Goal: Task Accomplishment & Management: Use online tool/utility

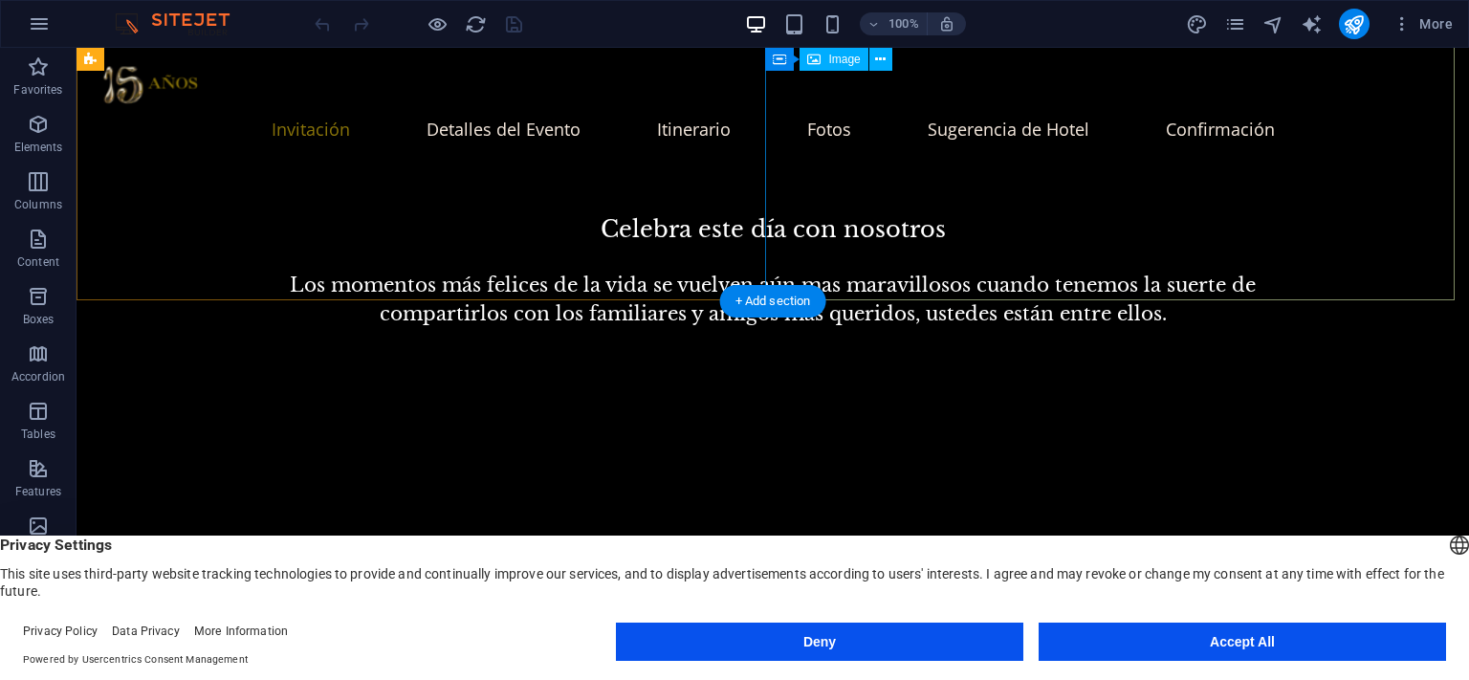
scroll to position [1435, 0]
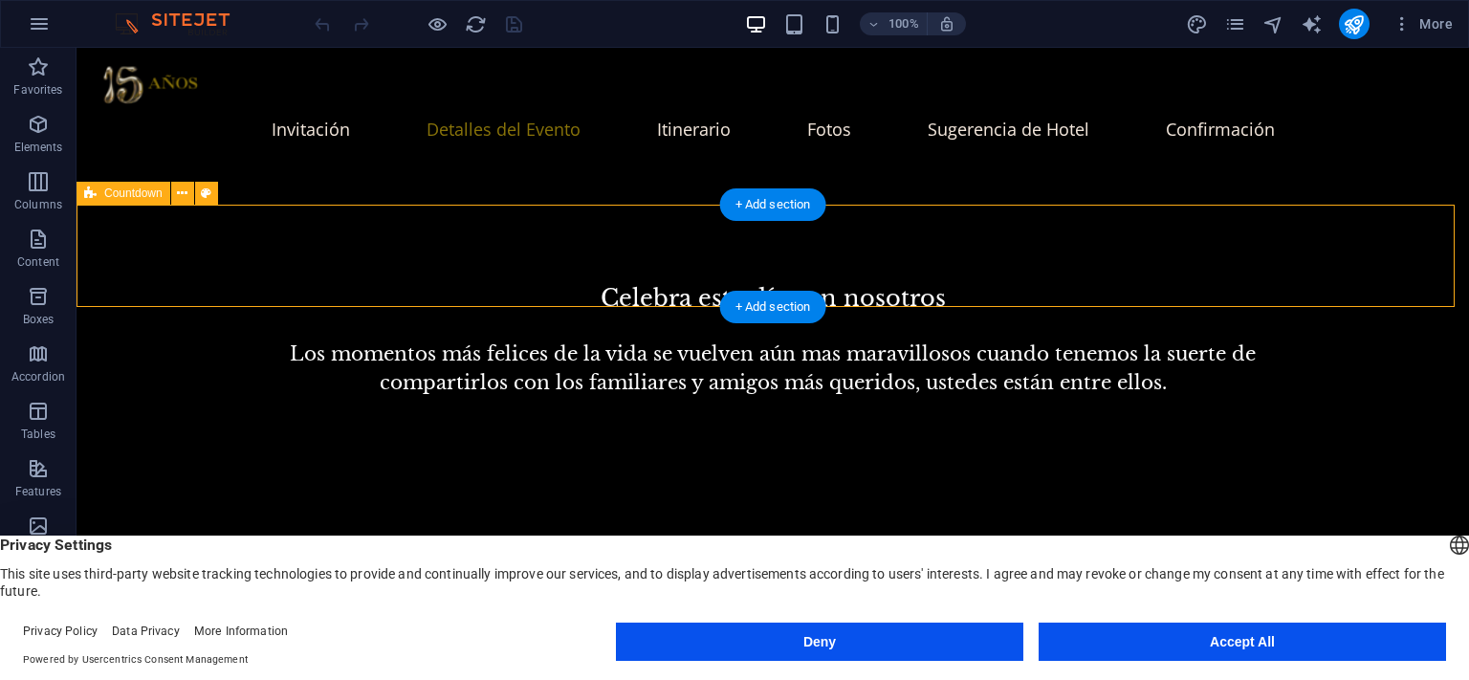
select select "timer"
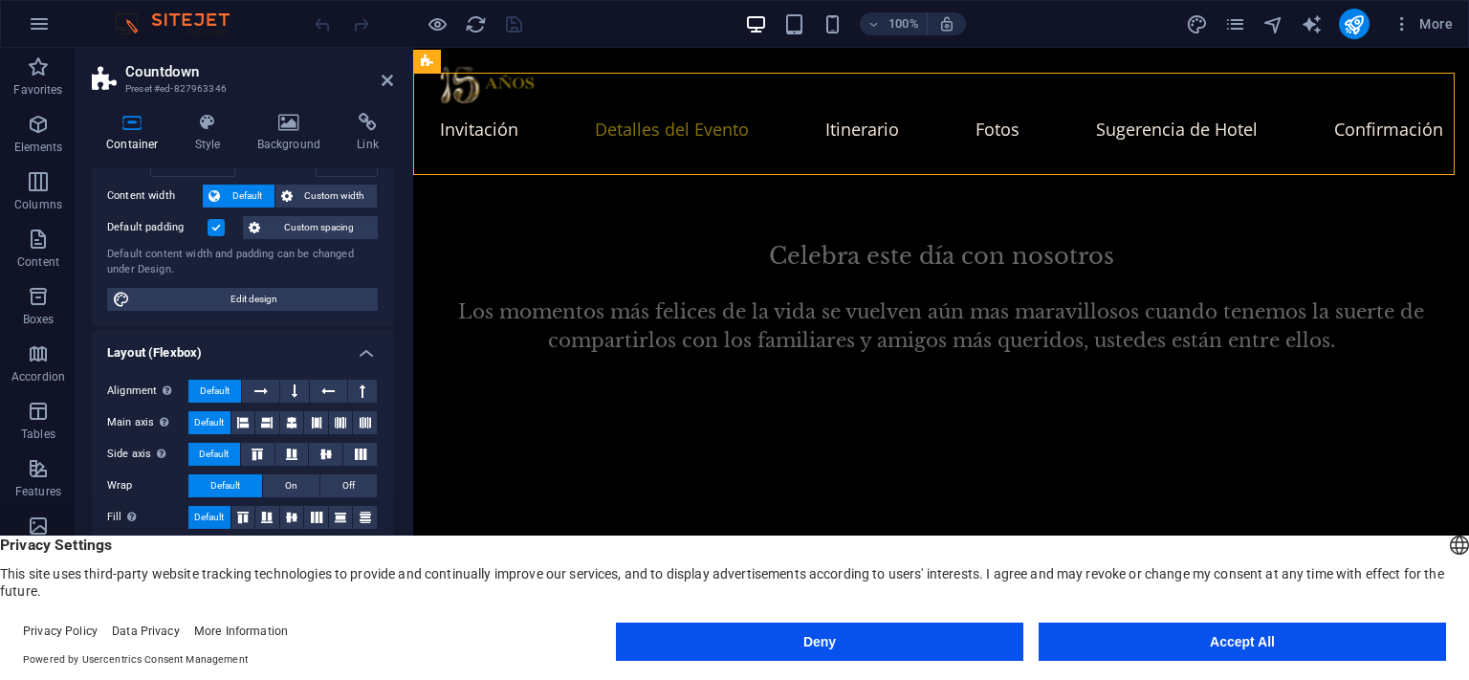
scroll to position [274, 0]
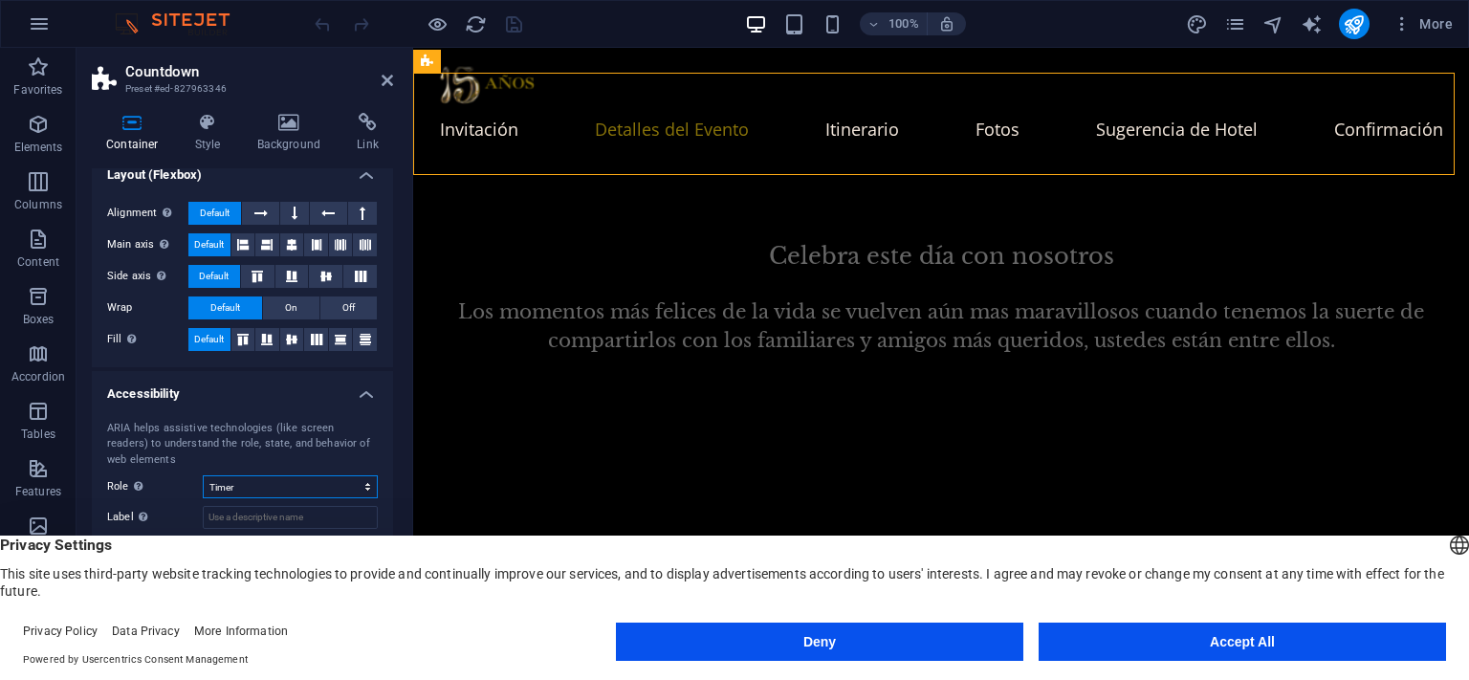
click at [308, 484] on select "None Alert Article Banner Comment Complementary Dialog Footer Header Marquee Pr…" at bounding box center [290, 486] width 175 height 23
click at [306, 479] on select "None Alert Article Banner Comment Complementary Dialog Footer Header Marquee Pr…" at bounding box center [290, 486] width 175 height 23
click at [455, 129] on nav "Invitación Detalles del Evento Itinerario Fotos Sugerencia de Hotel Confirmación" at bounding box center [941, 129] width 1010 height 48
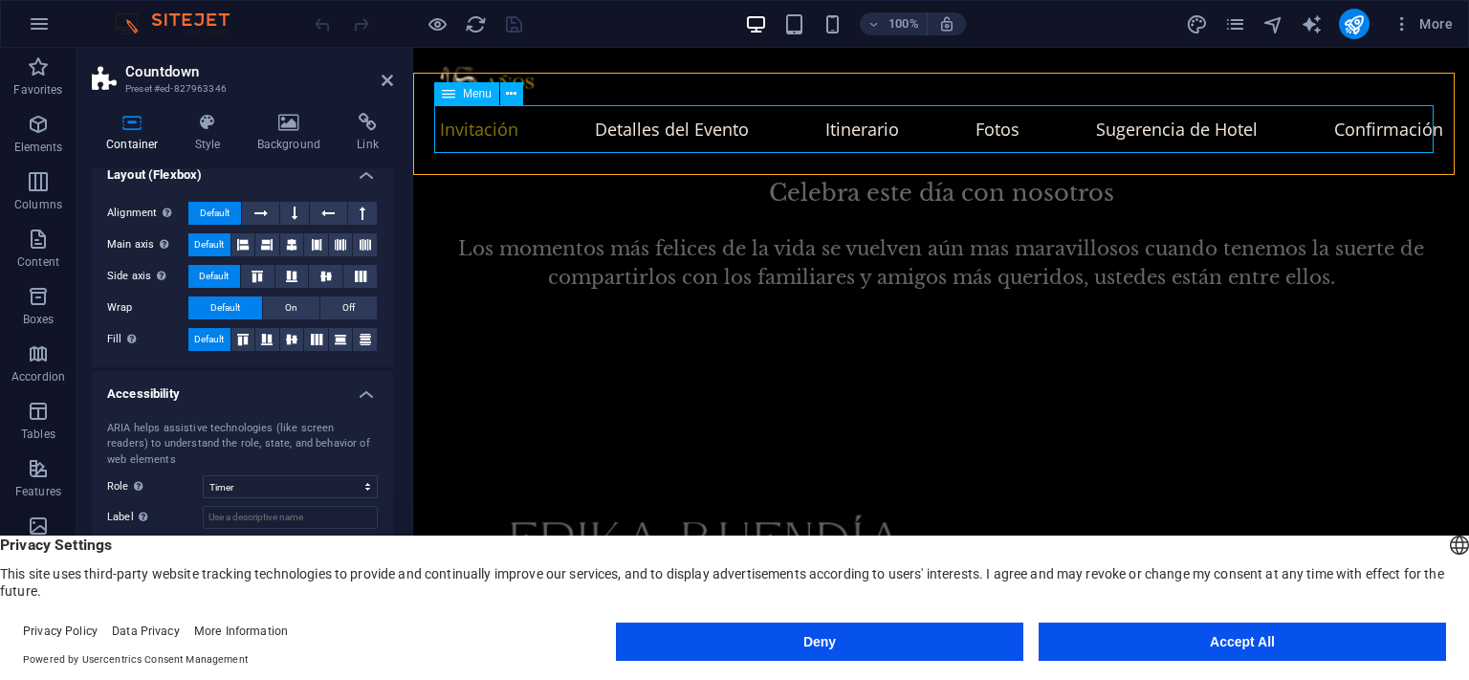
scroll to position [1435, 0]
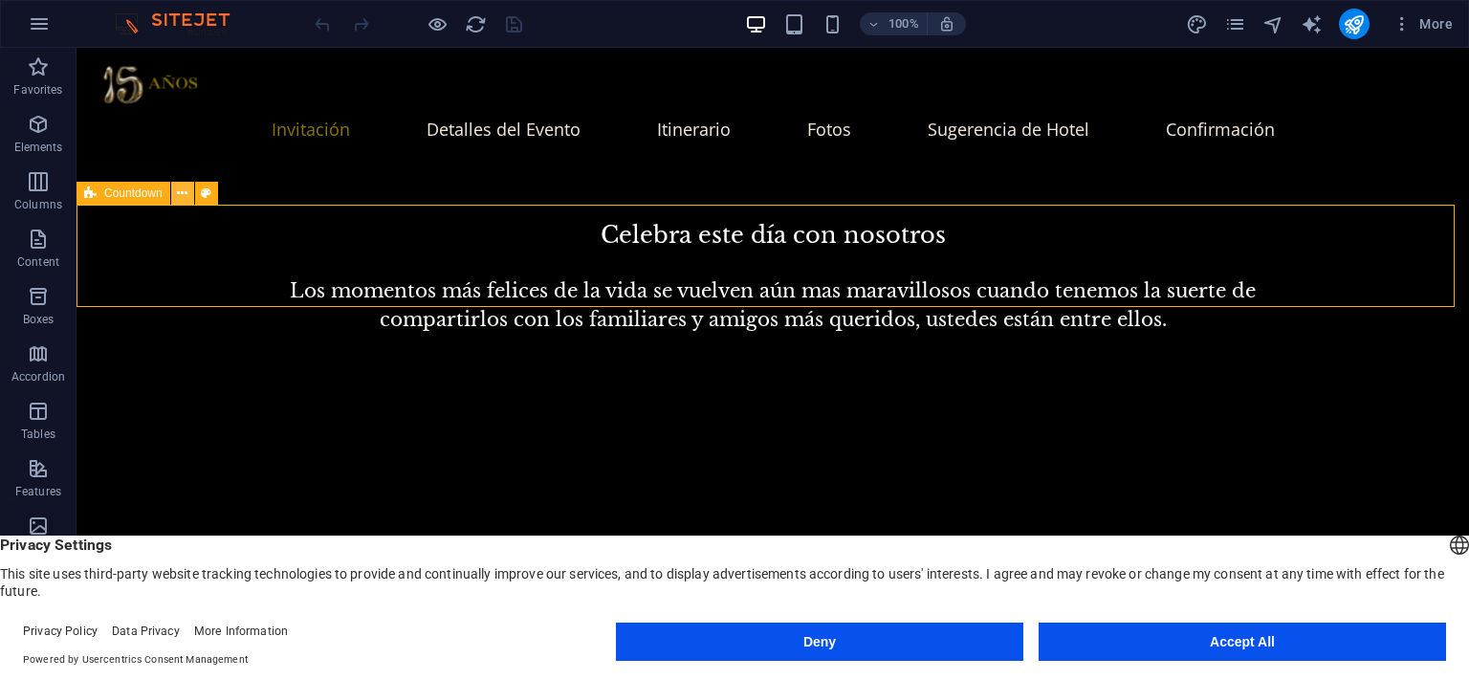
click at [178, 186] on icon at bounding box center [182, 194] width 11 height 20
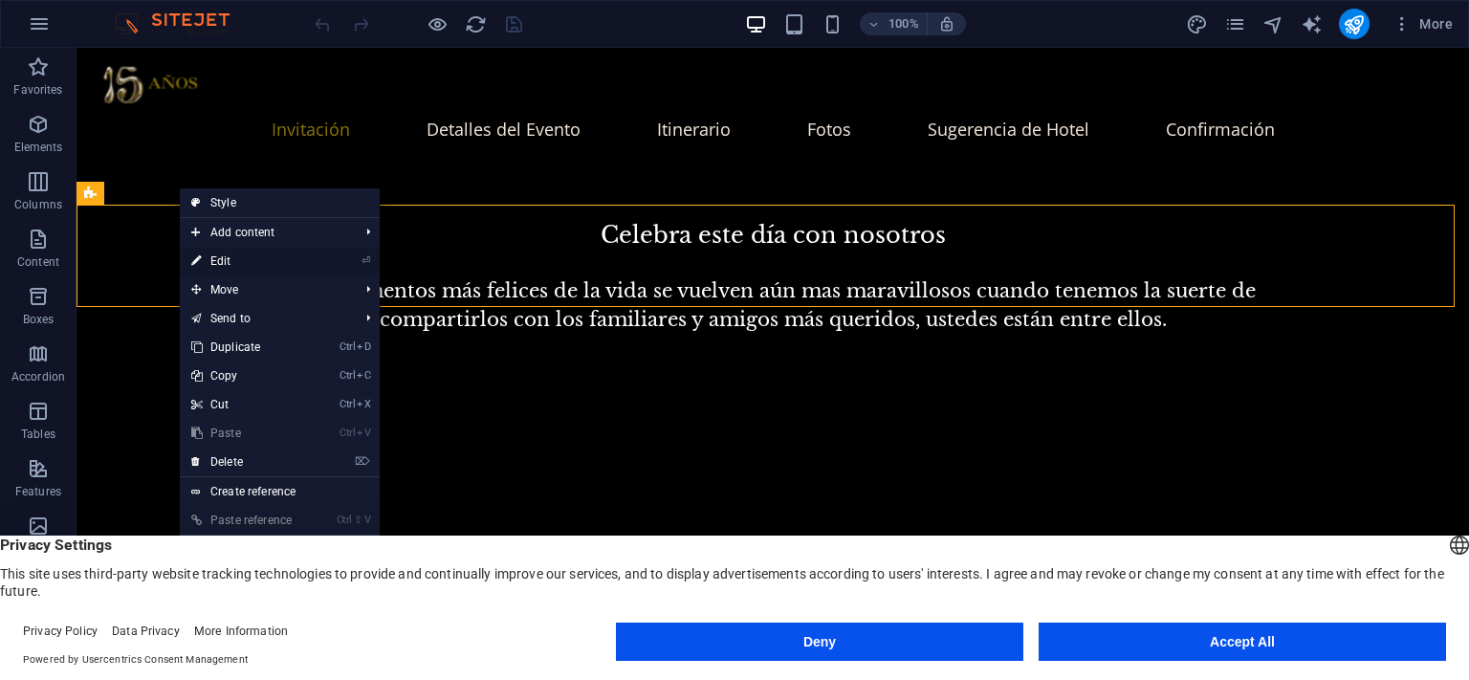
click at [231, 259] on link "⏎ Edit" at bounding box center [244, 261] width 128 height 29
select select "timer"
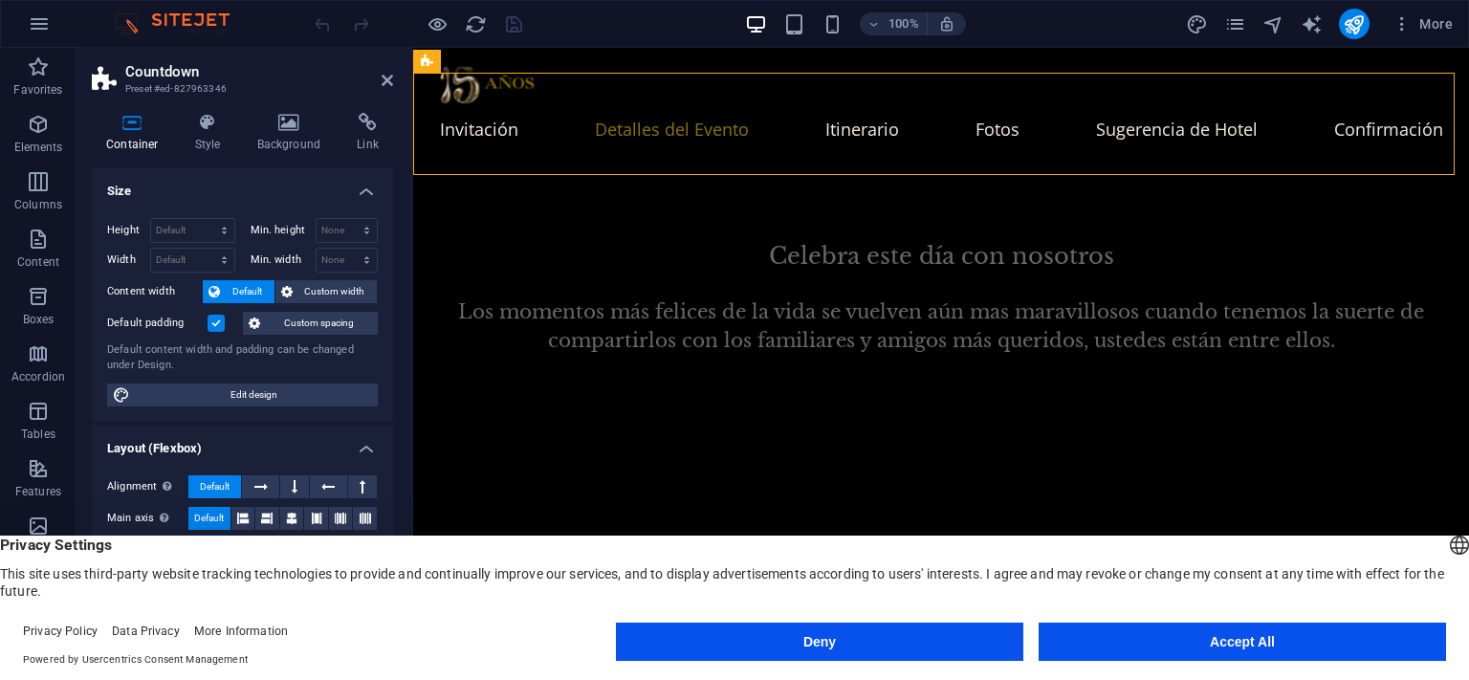
scroll to position [274, 0]
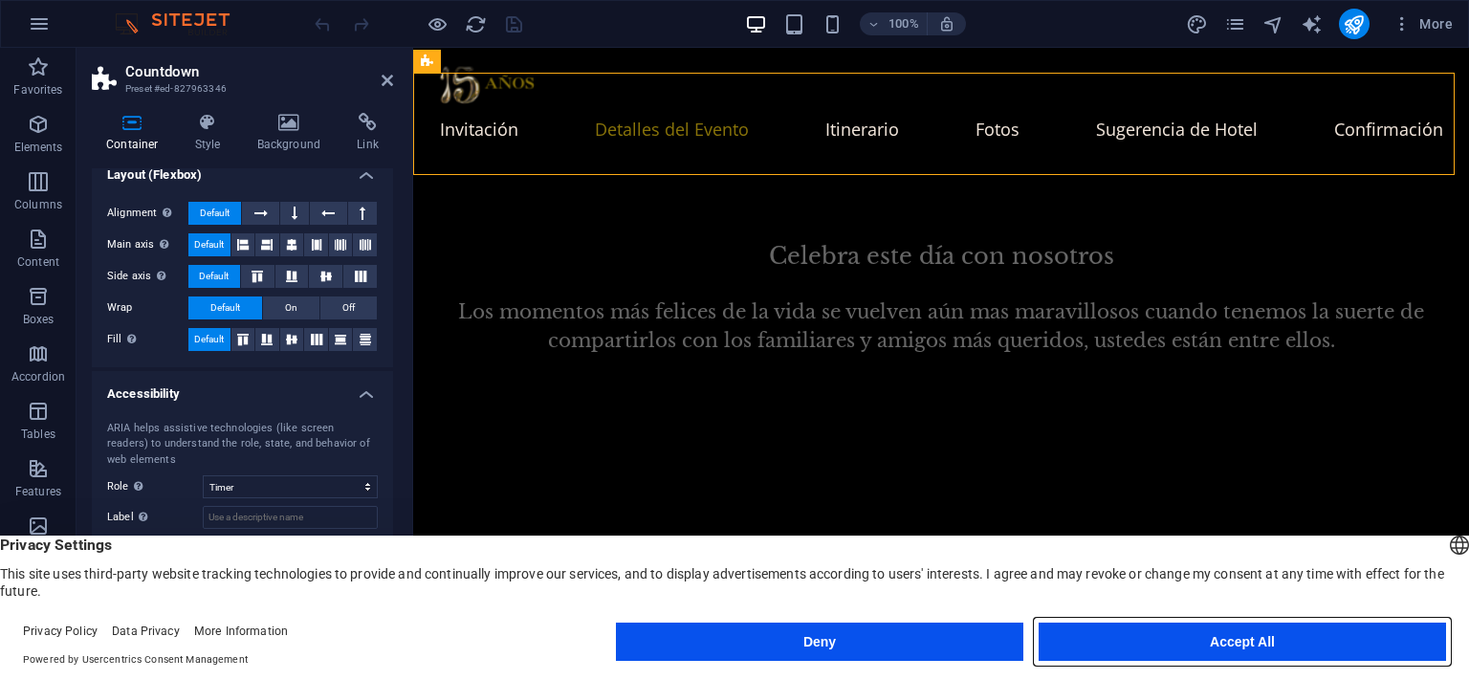
click at [1267, 643] on button "Accept All" at bounding box center [1242, 642] width 407 height 38
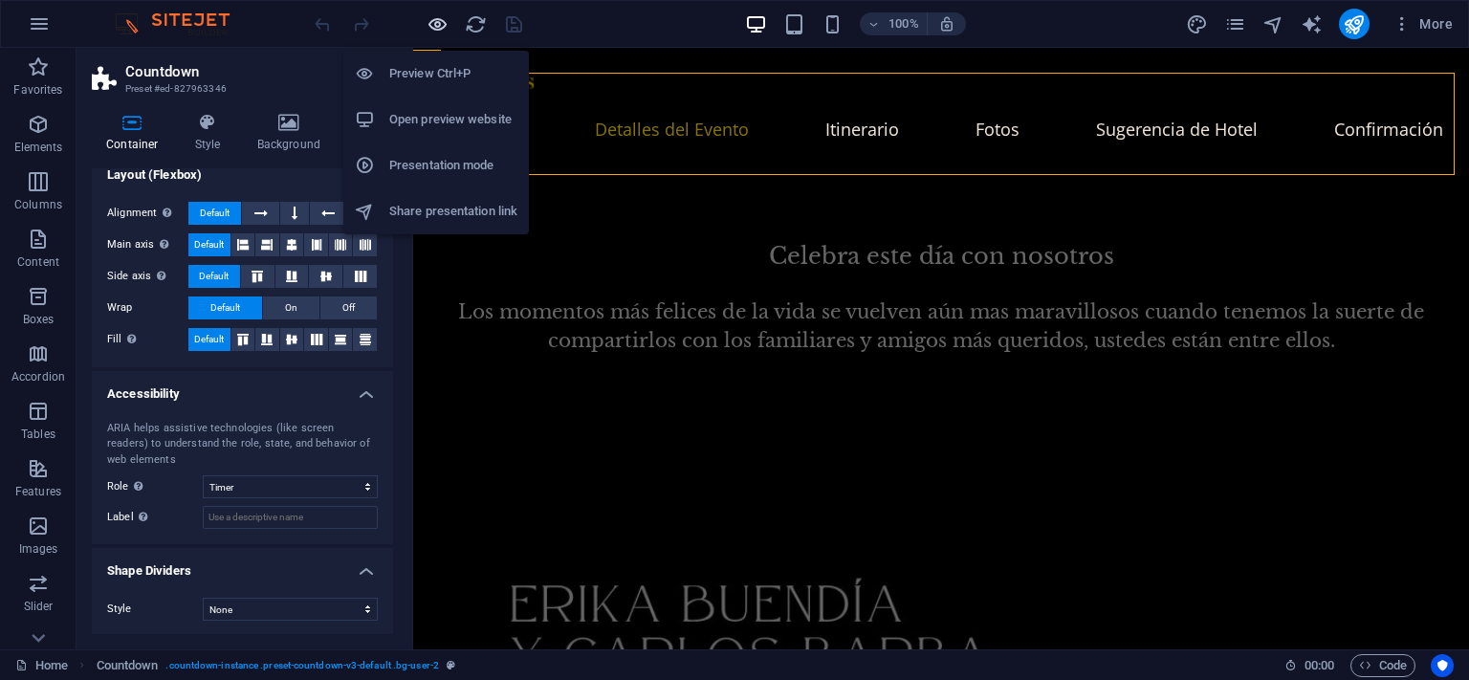
click at [436, 26] on icon "button" at bounding box center [438, 24] width 22 height 22
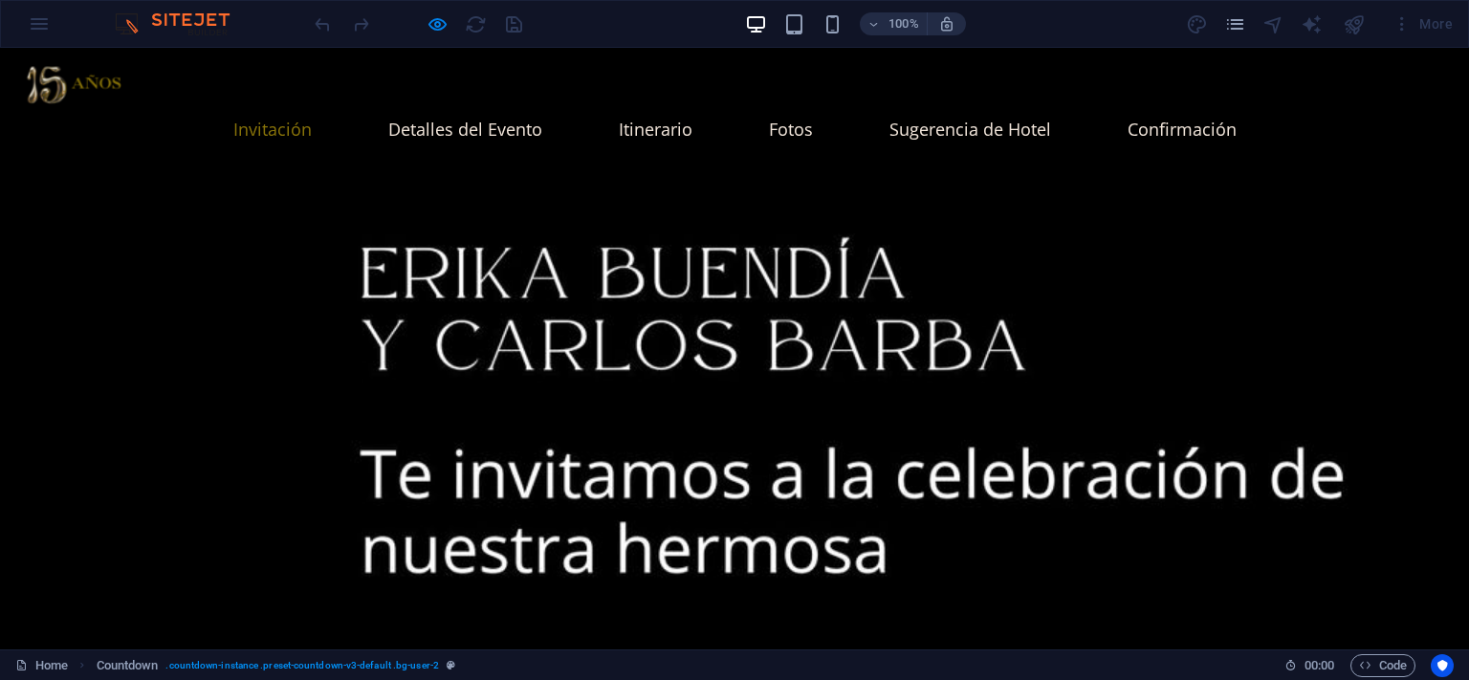
scroll to position [1339, 0]
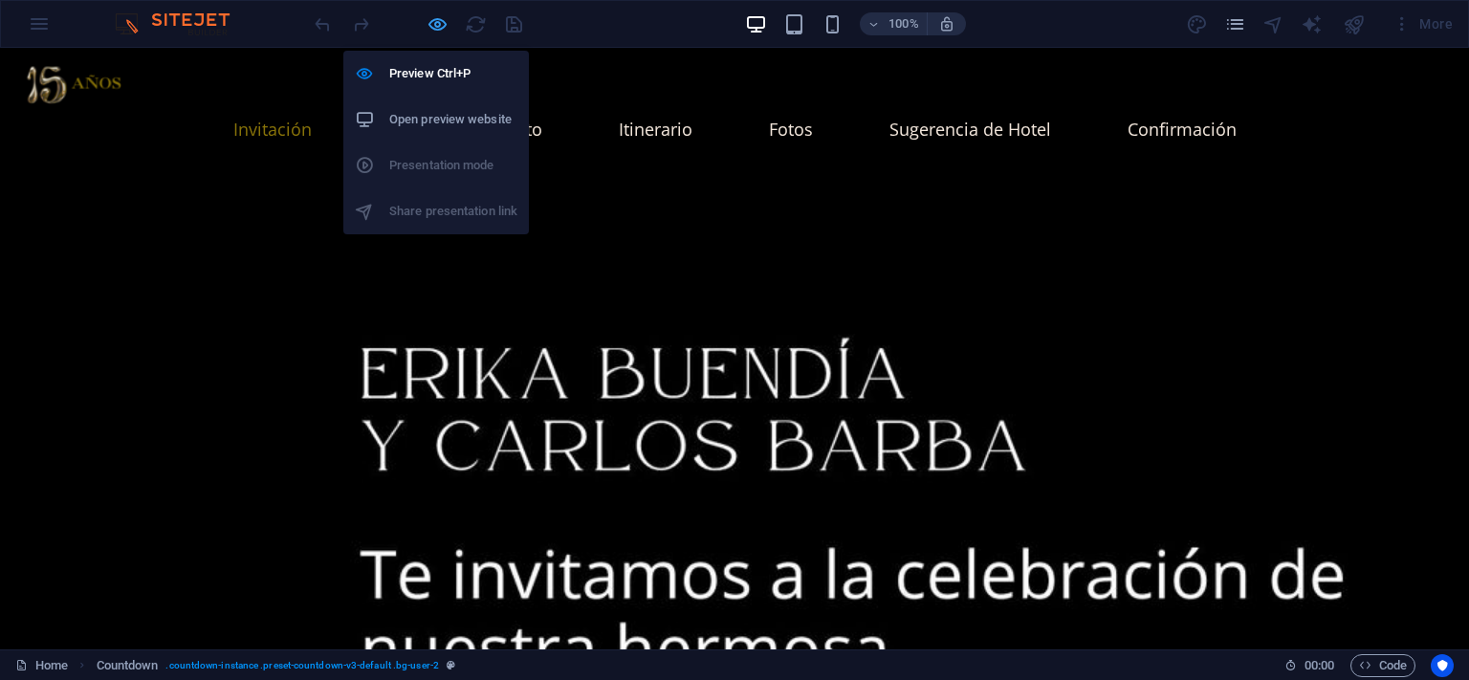
click at [436, 26] on icon "button" at bounding box center [438, 24] width 22 height 22
select select "timer"
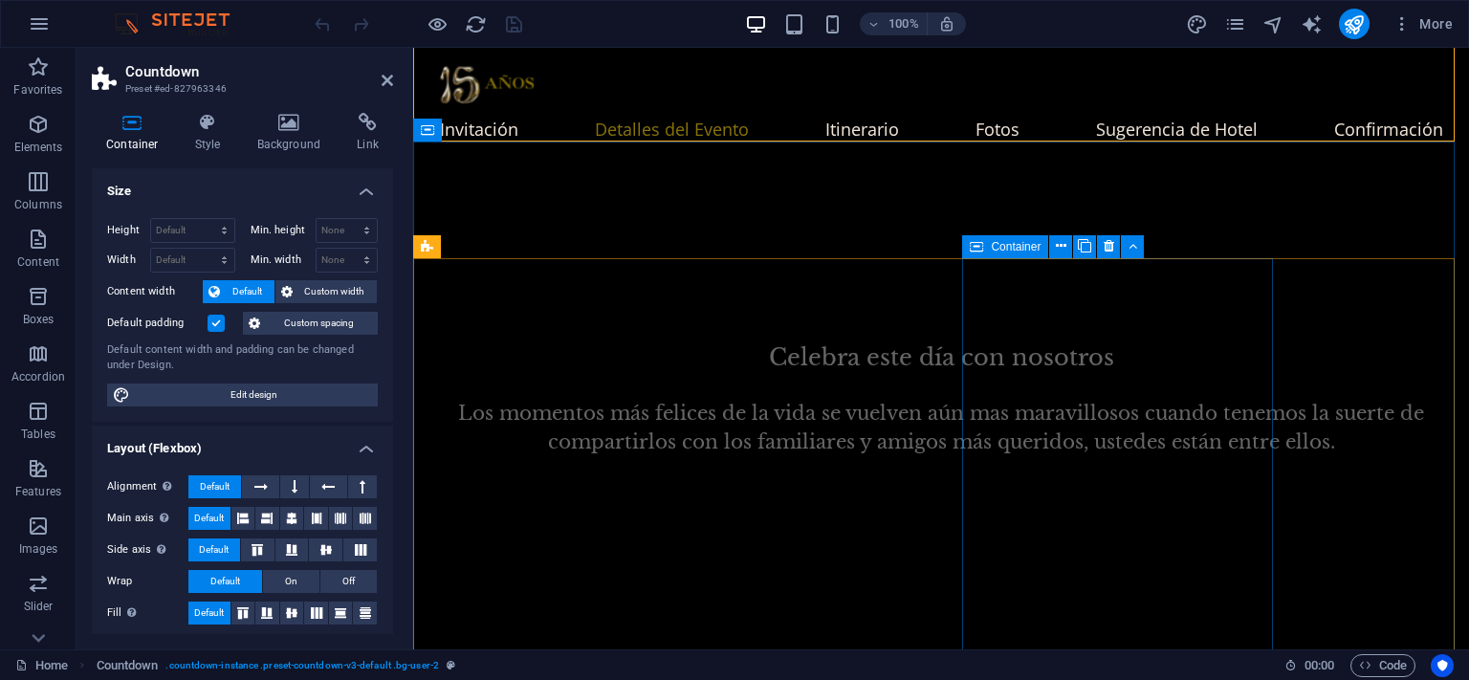
scroll to position [1262, 0]
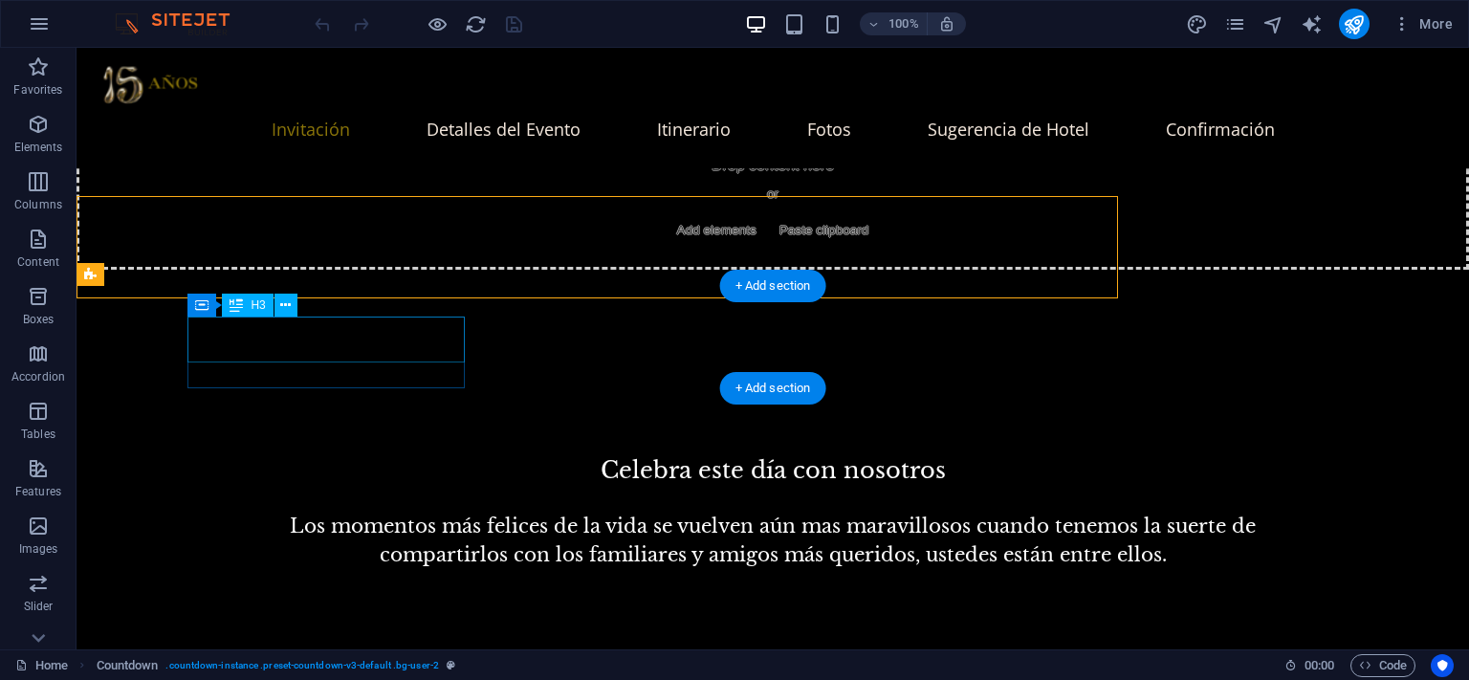
scroll to position [1353, 0]
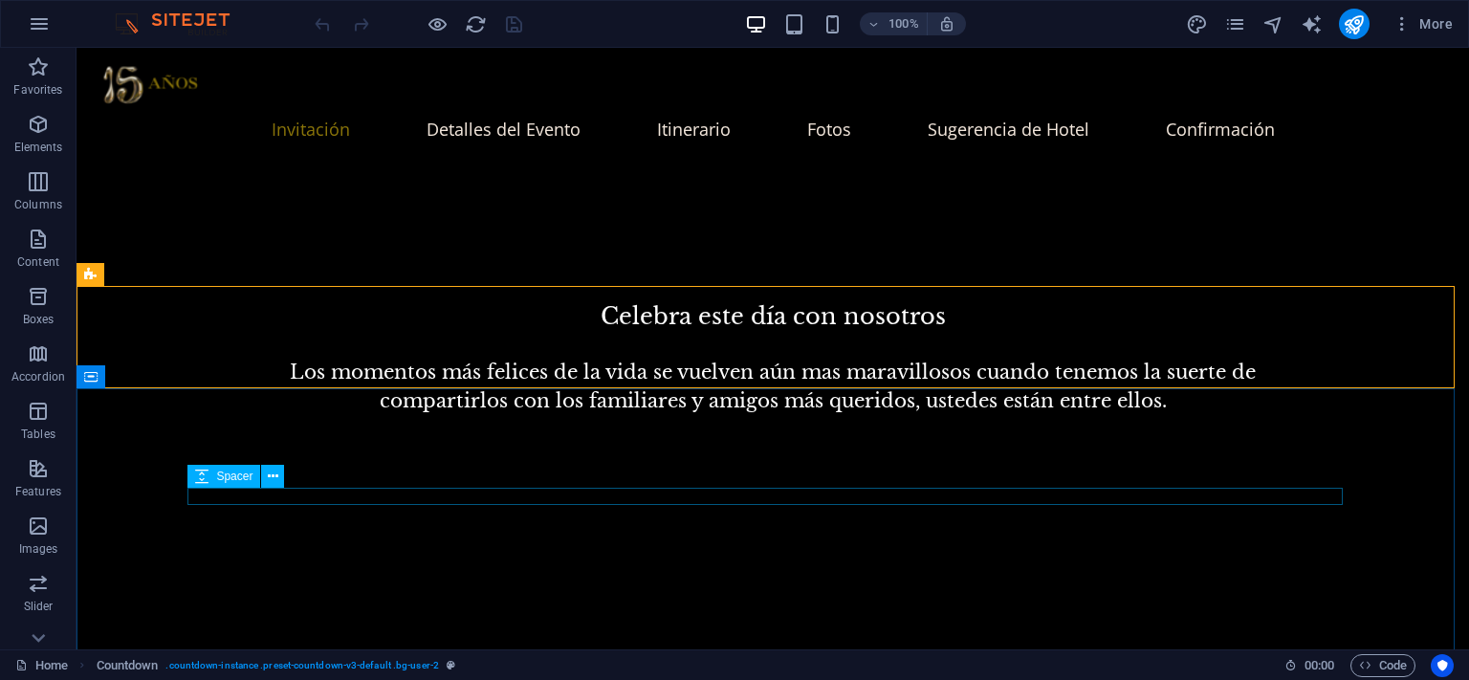
drag, startPoint x: 180, startPoint y: 440, endPoint x: 254, endPoint y: 433, distance: 74.9
click at [256, 488] on div "Spacer" at bounding box center [223, 476] width 73 height 23
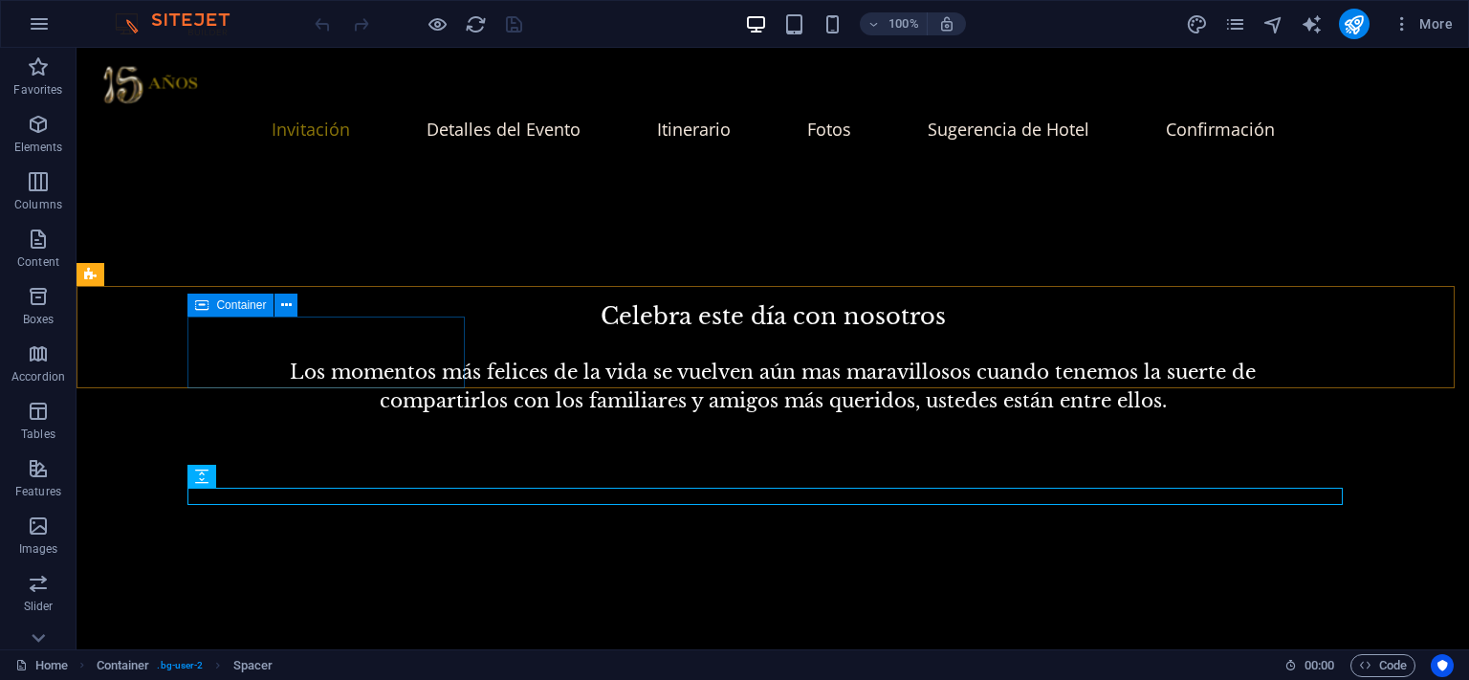
click at [232, 304] on span "Container" at bounding box center [241, 304] width 50 height 11
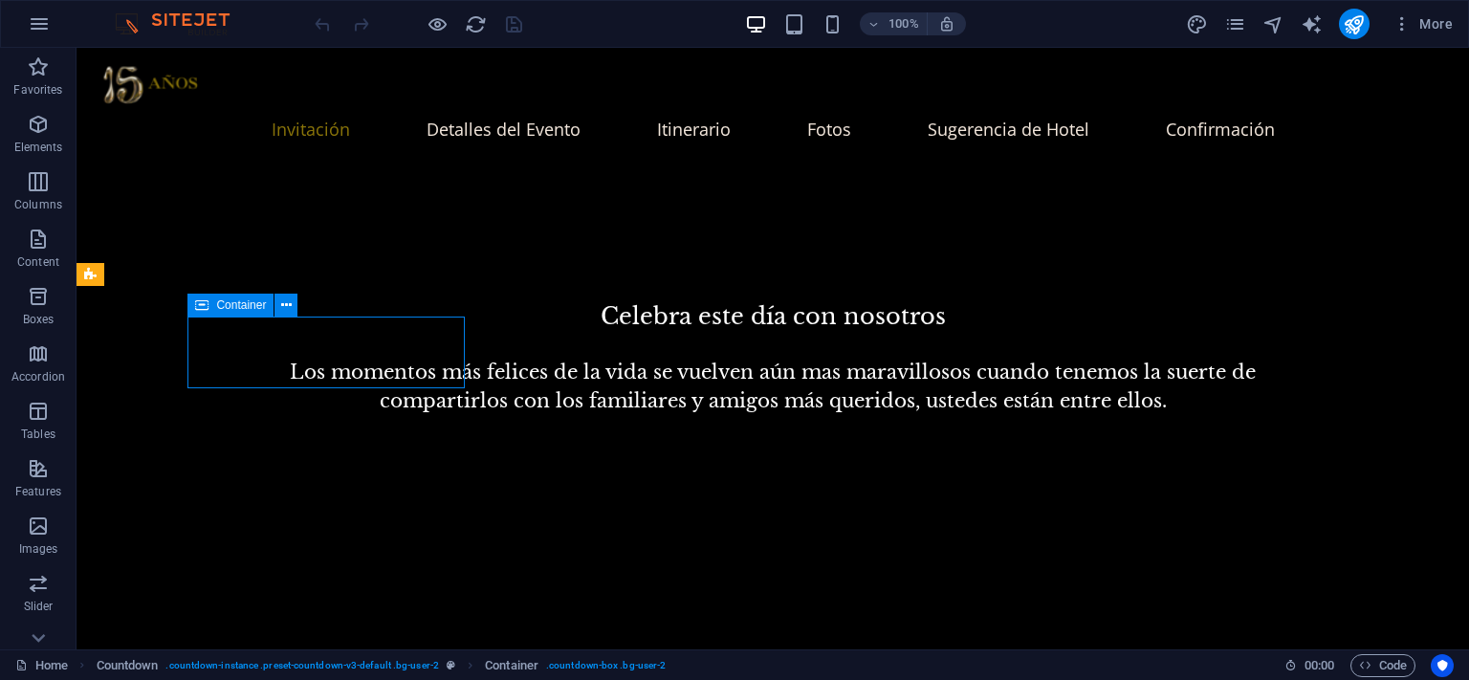
click at [232, 304] on span "Container" at bounding box center [241, 304] width 50 height 11
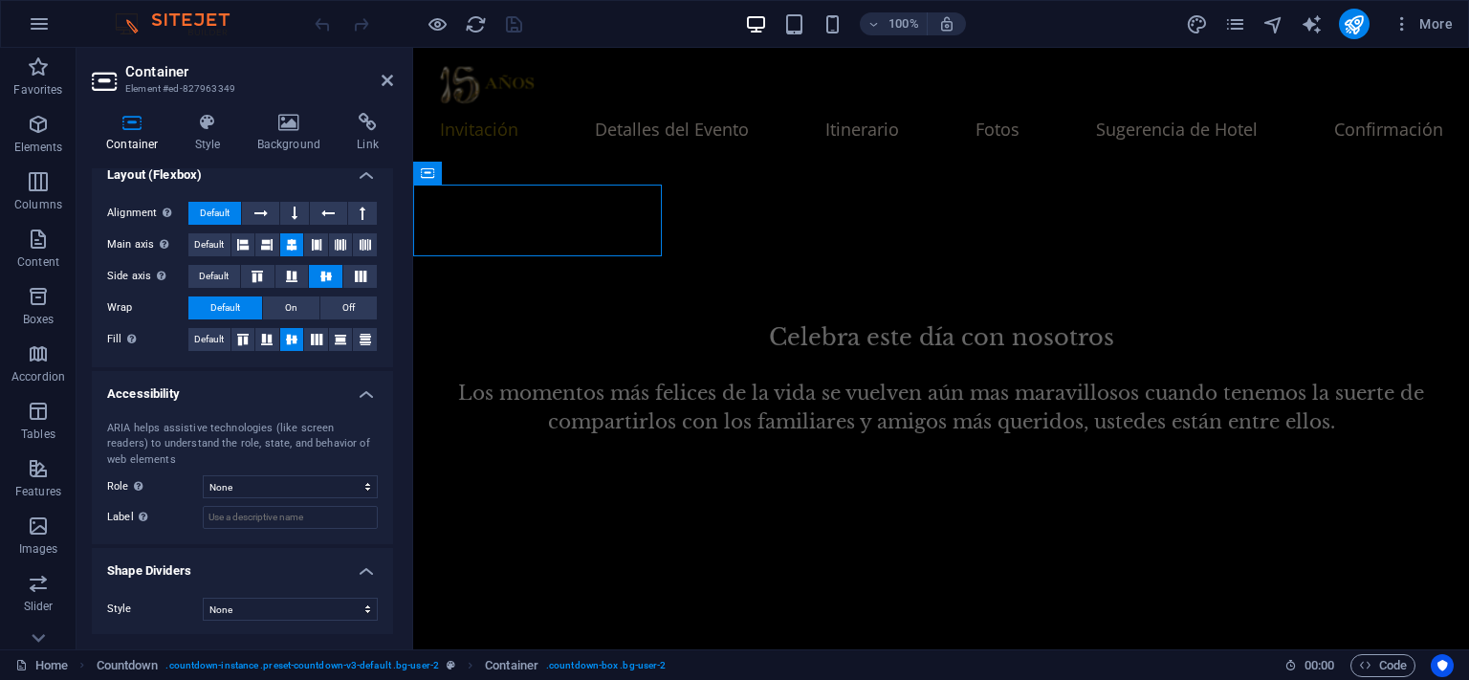
scroll to position [19, 0]
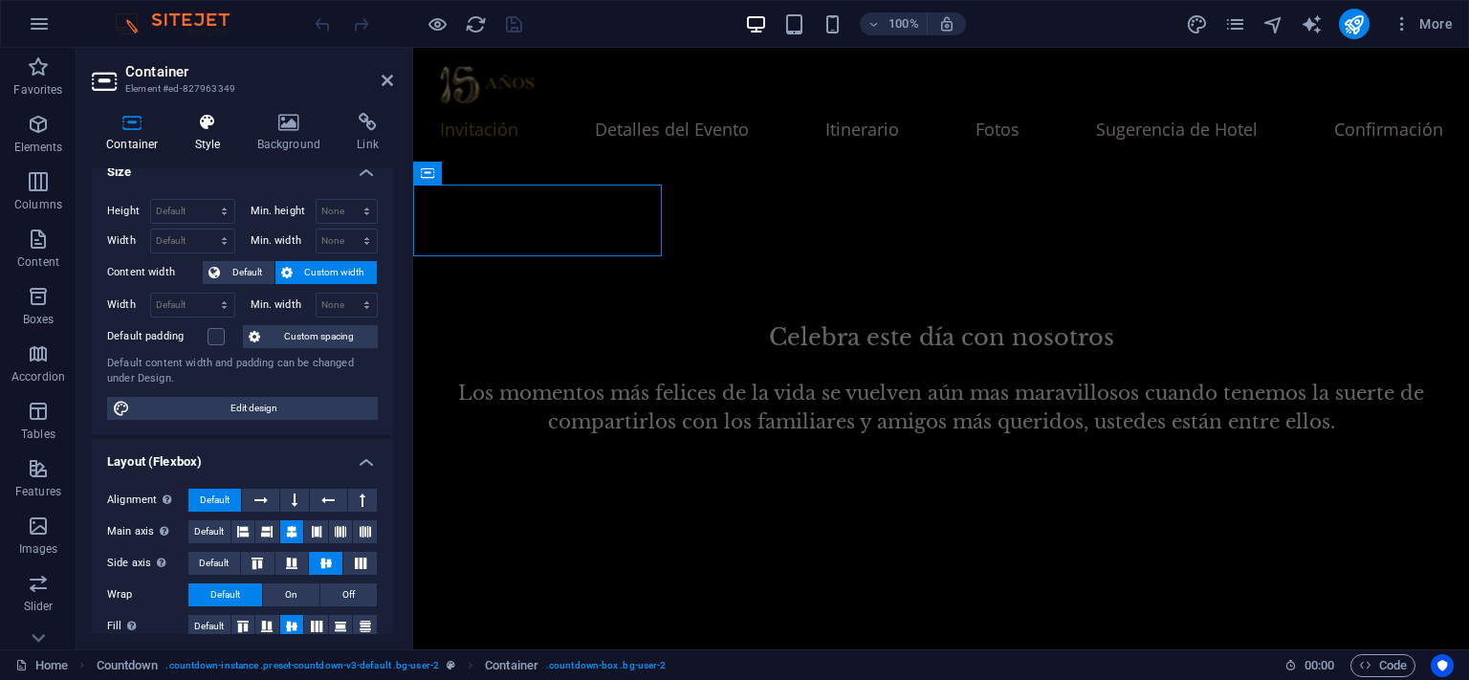
click at [203, 126] on icon at bounding box center [208, 122] width 55 height 19
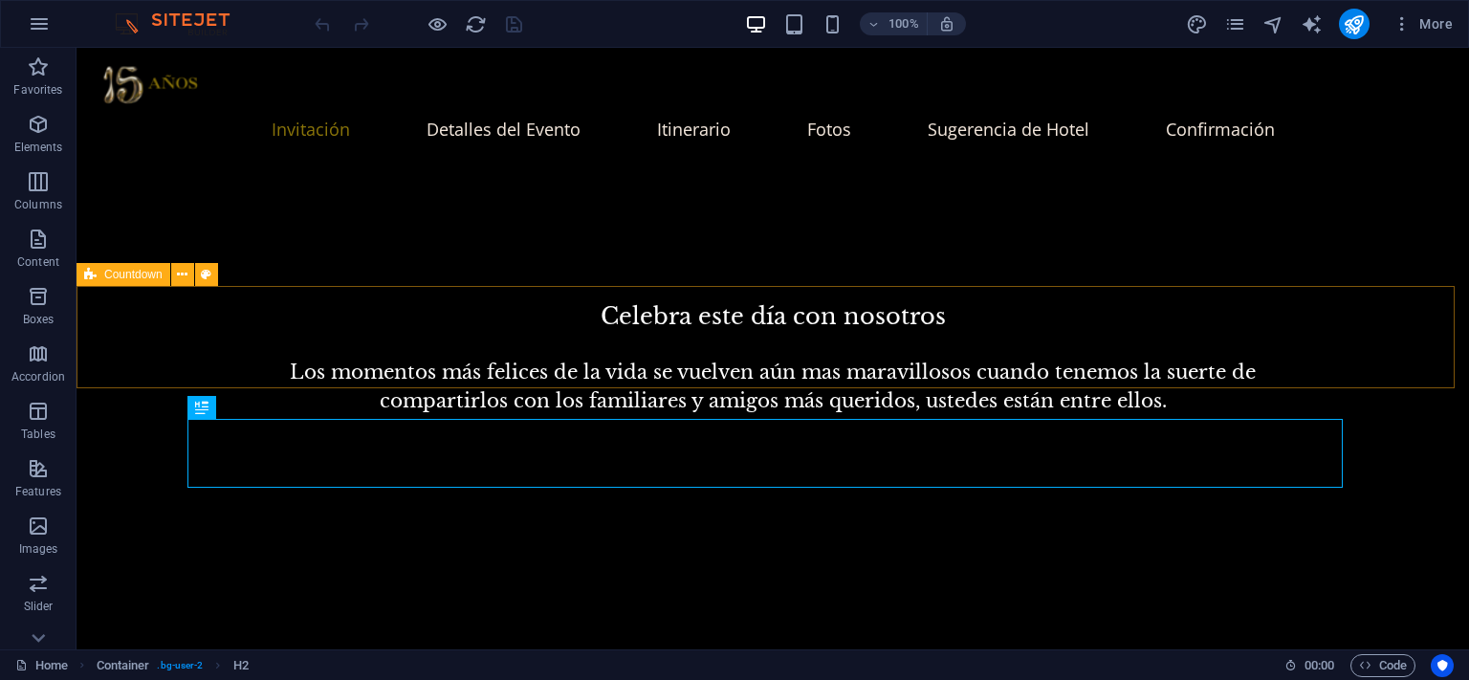
click at [116, 278] on span "Countdown" at bounding box center [133, 274] width 58 height 11
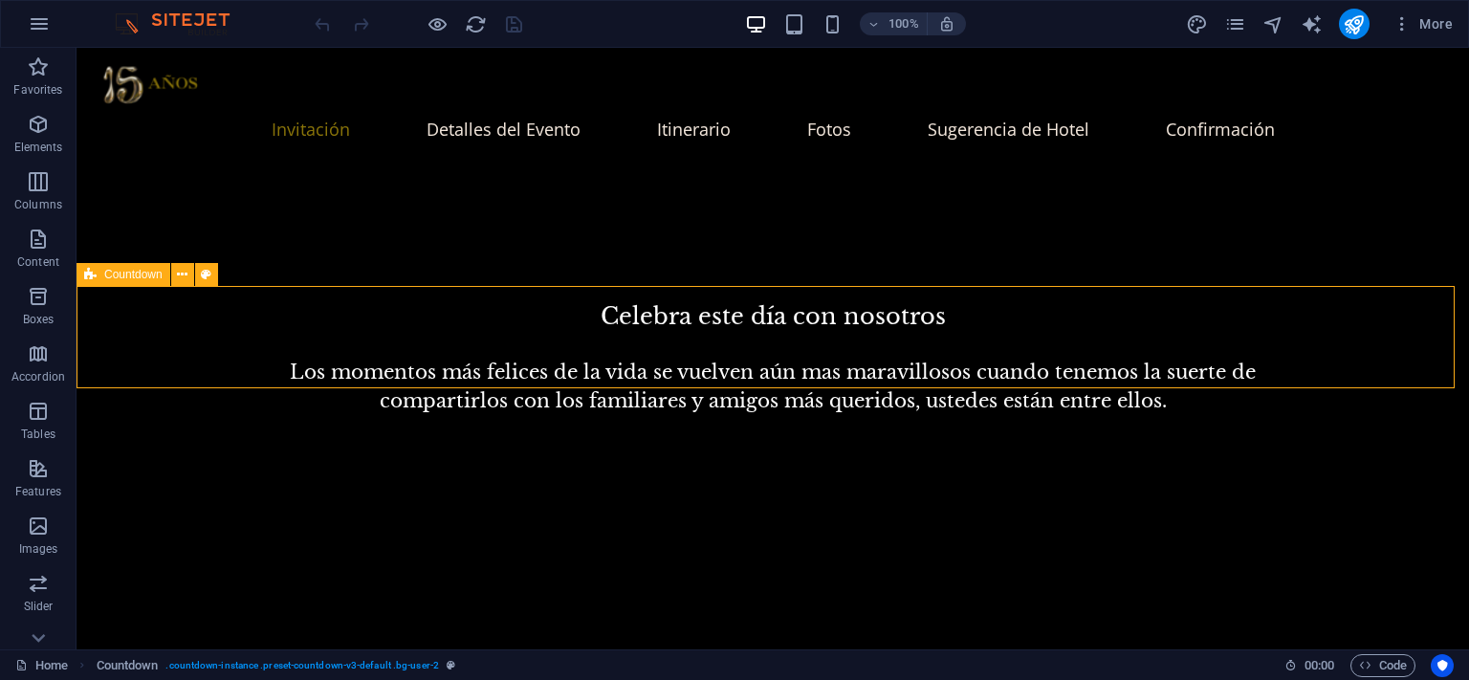
click at [119, 274] on span "Countdown" at bounding box center [133, 274] width 58 height 11
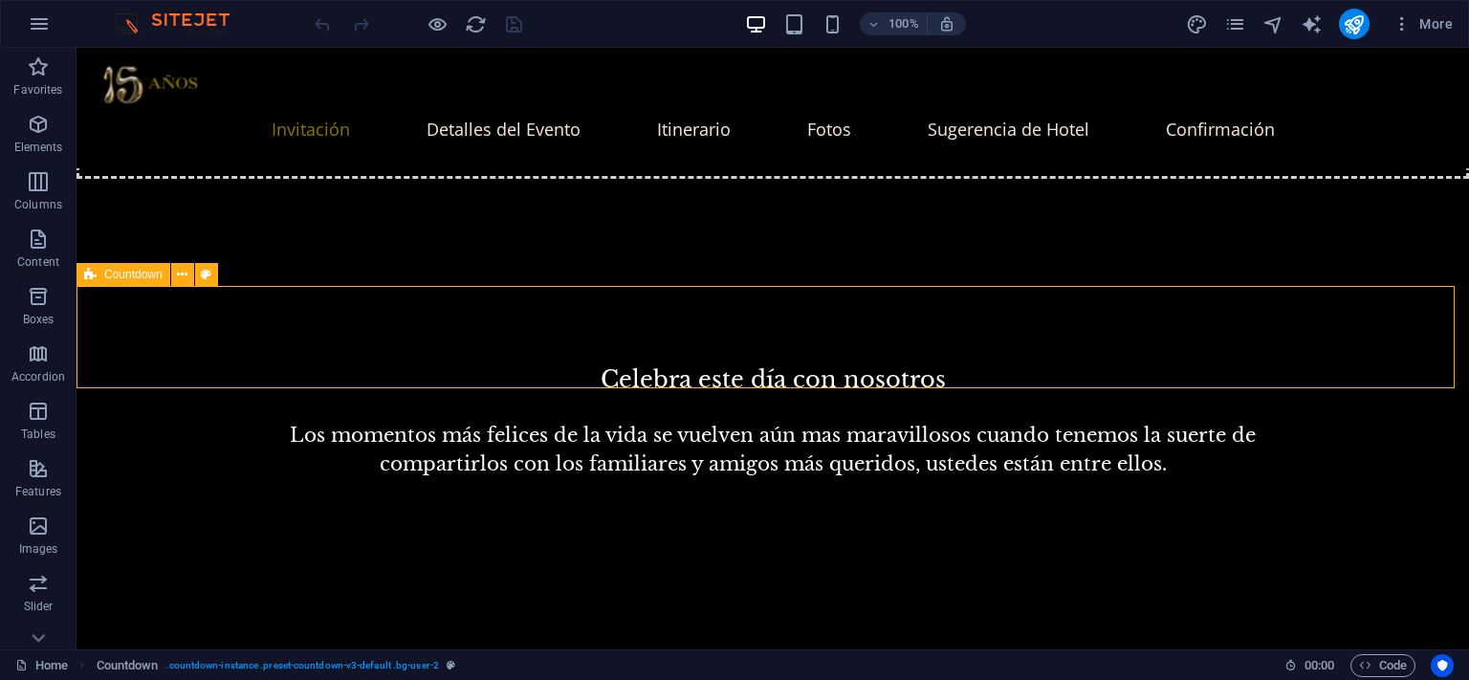
select select "timer"
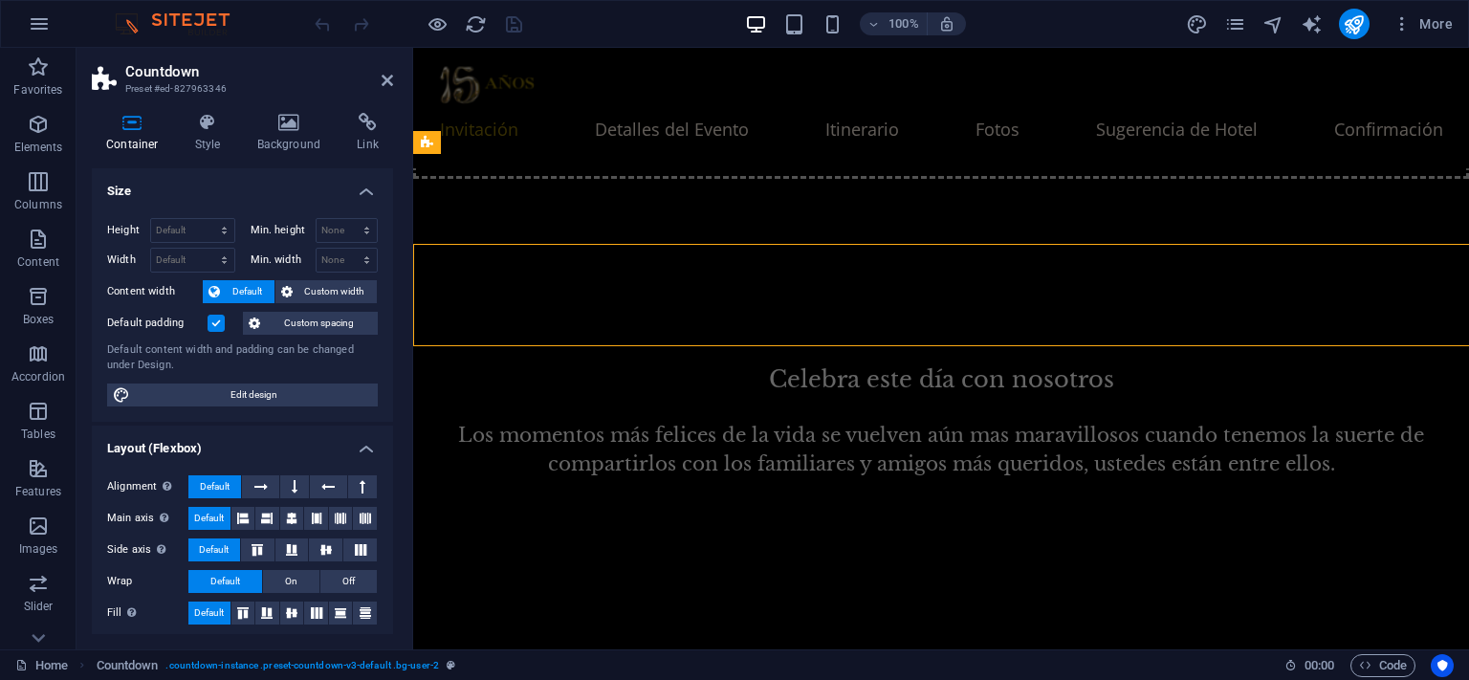
scroll to position [1395, 0]
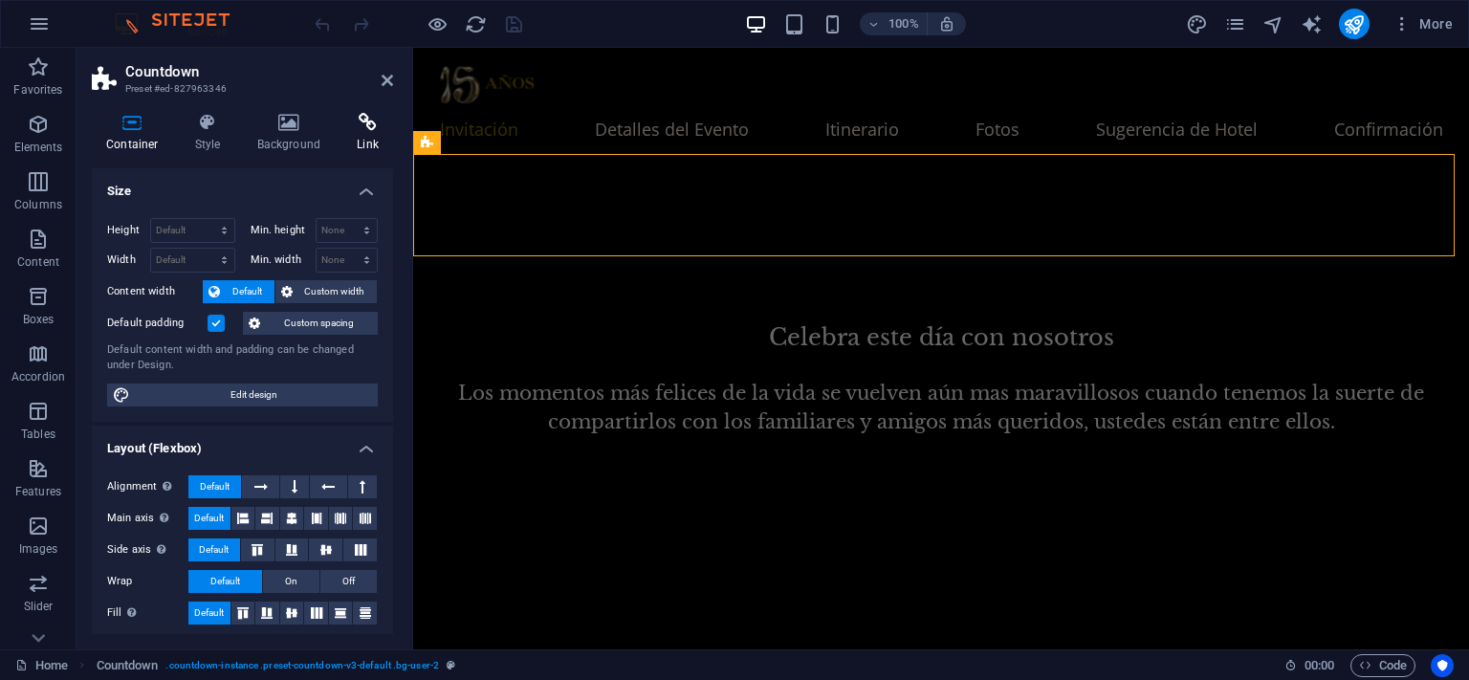
click at [363, 141] on h4 "Link" at bounding box center [367, 133] width 51 height 40
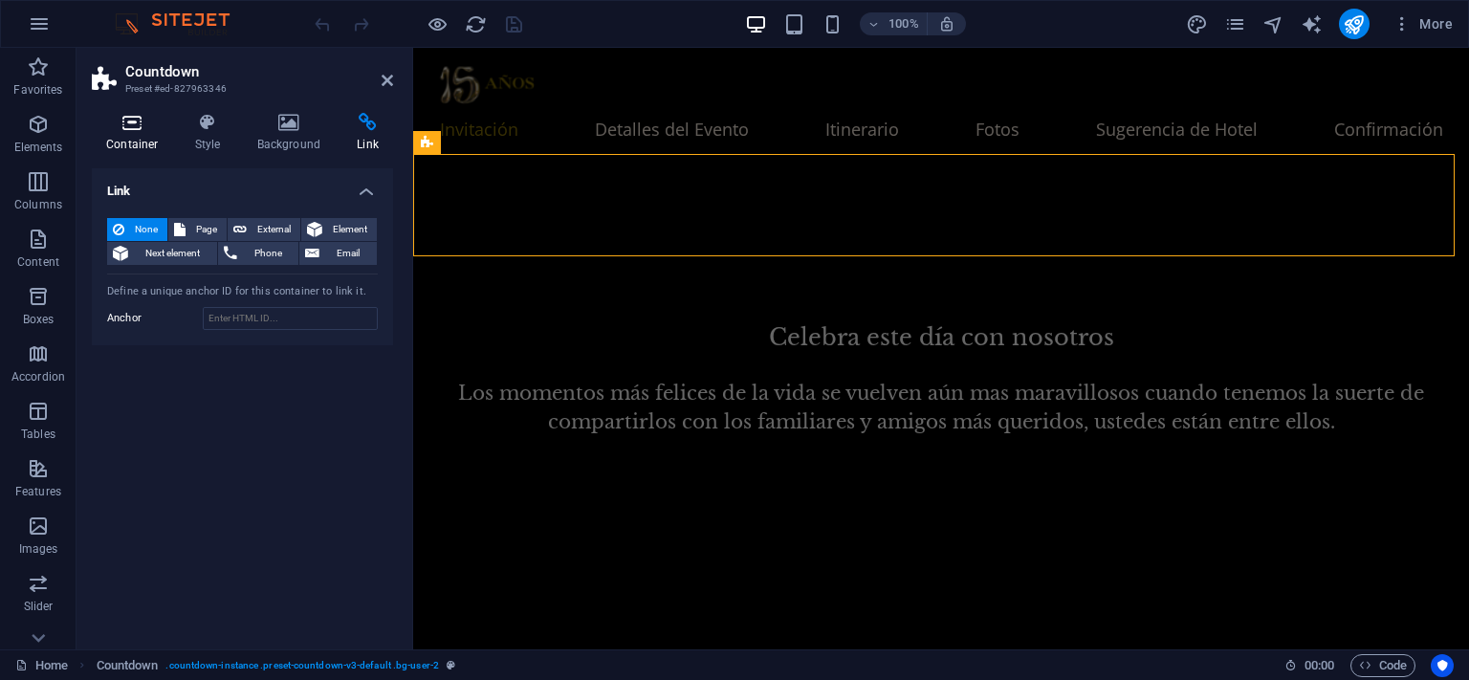
click at [141, 125] on icon at bounding box center [132, 122] width 81 height 19
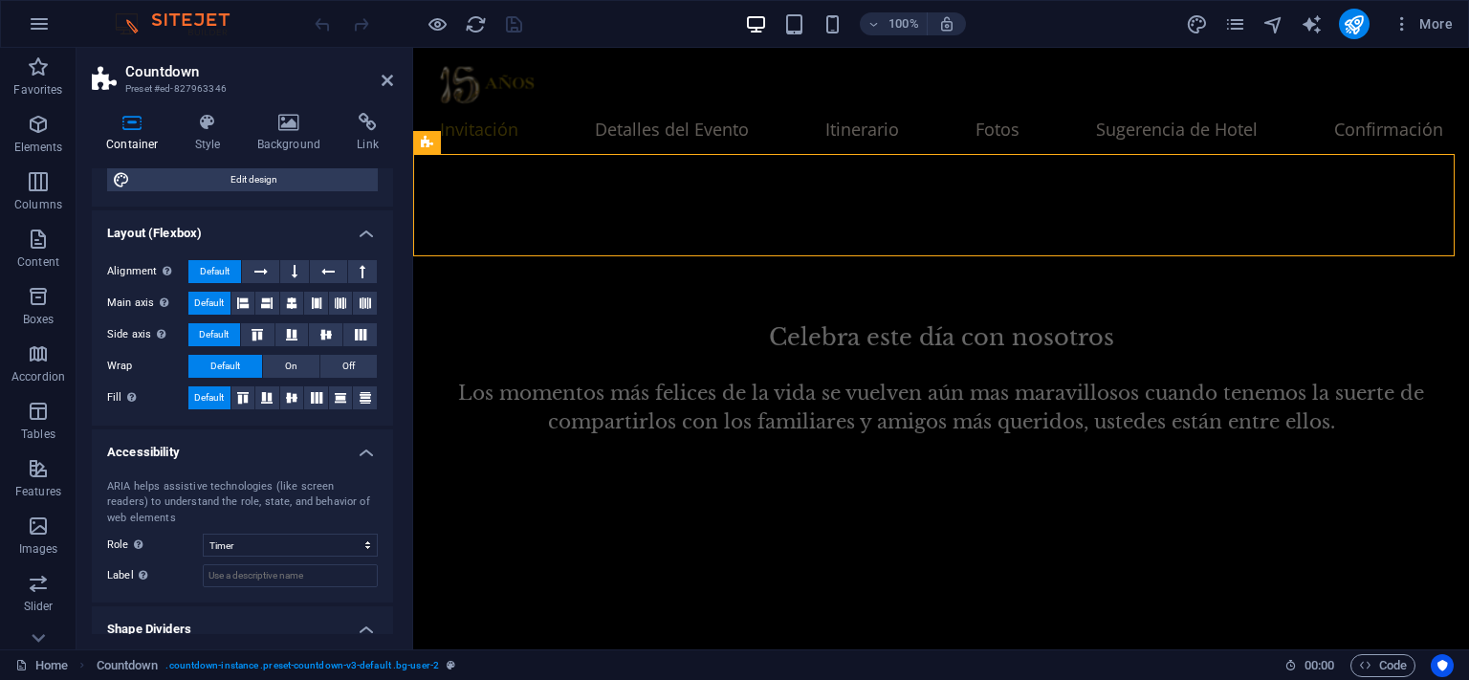
scroll to position [274, 0]
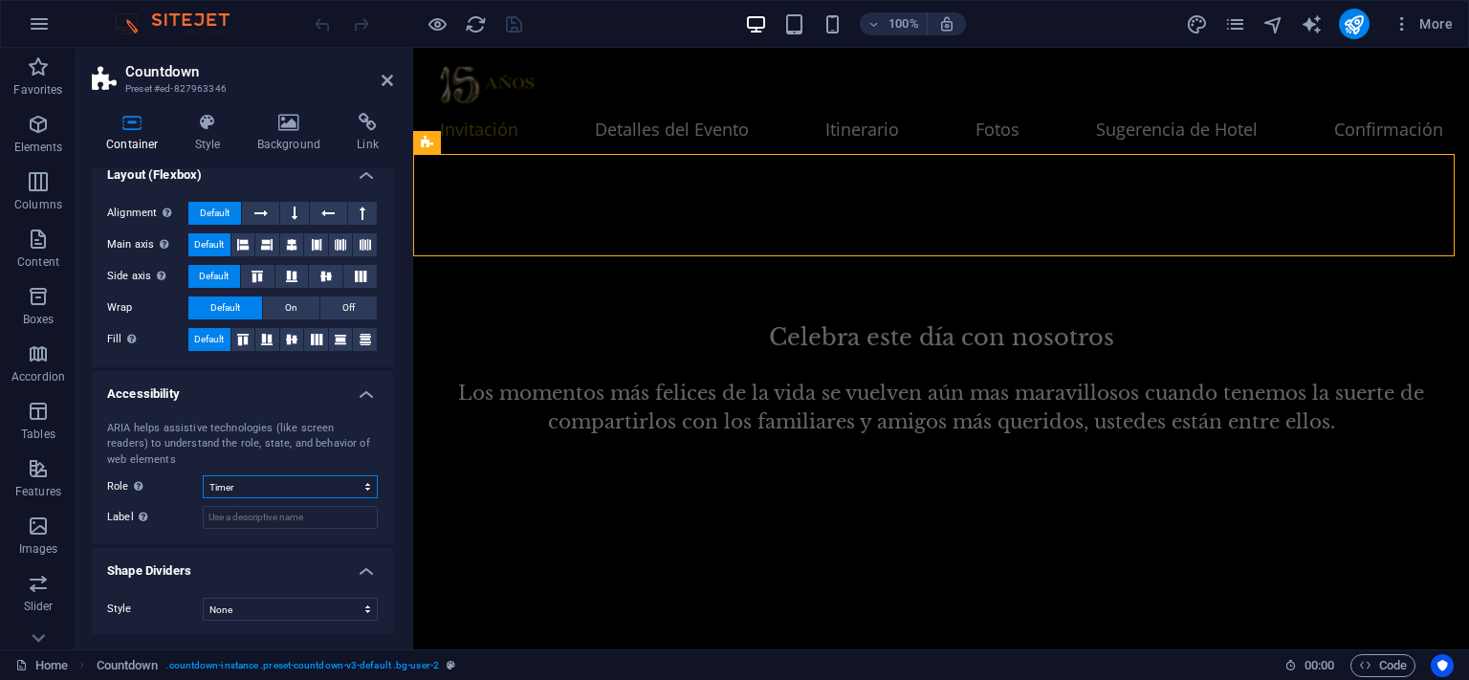
click at [298, 488] on select "None Alert Article Banner Comment Complementary Dialog Footer Header Marquee Pr…" at bounding box center [290, 486] width 175 height 23
click at [542, 141] on icon at bounding box center [542, 142] width 11 height 20
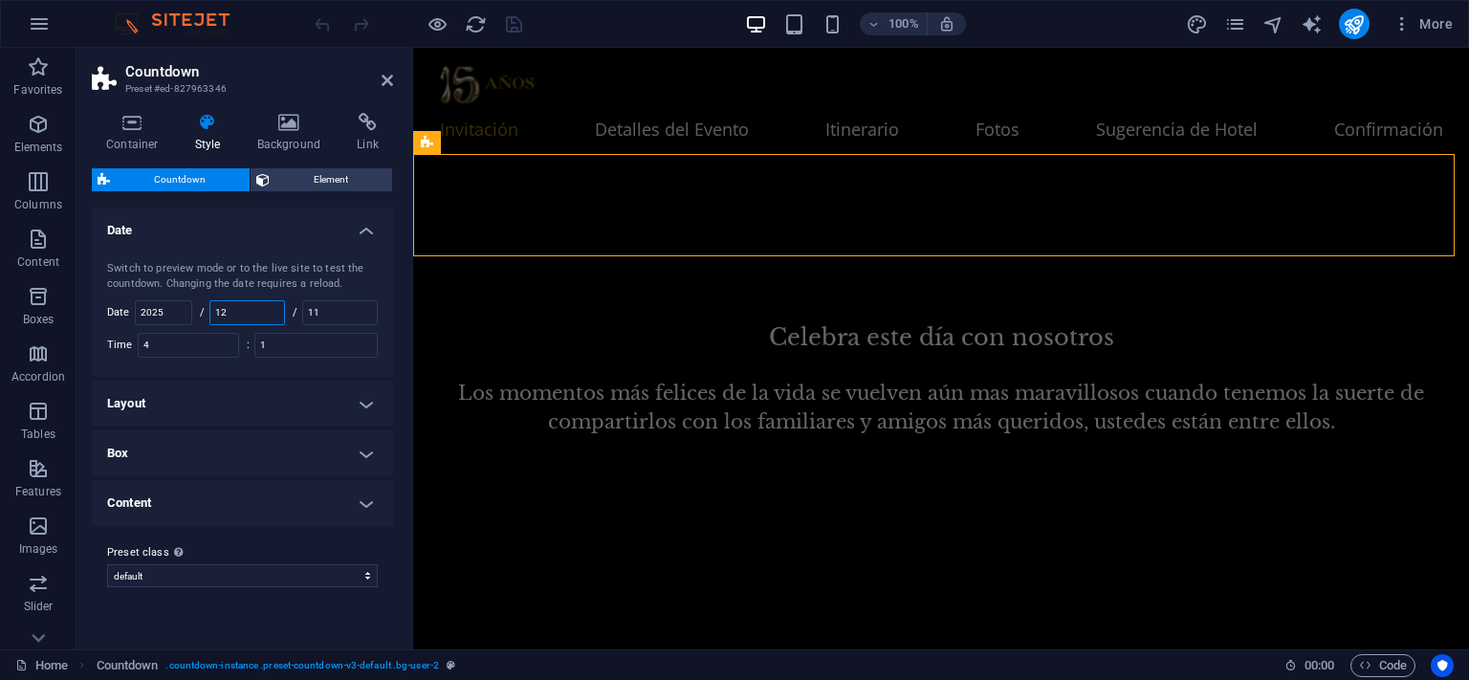
click at [269, 311] on input "12" at bounding box center [247, 312] width 74 height 23
type input "11"
drag, startPoint x: 349, startPoint y: 307, endPoint x: 280, endPoint y: 305, distance: 68.9
click at [280, 305] on div "Switch to preview mode or to the live site to test the countdown. Changing the …" at bounding box center [242, 309] width 309 height 135
type input "22"
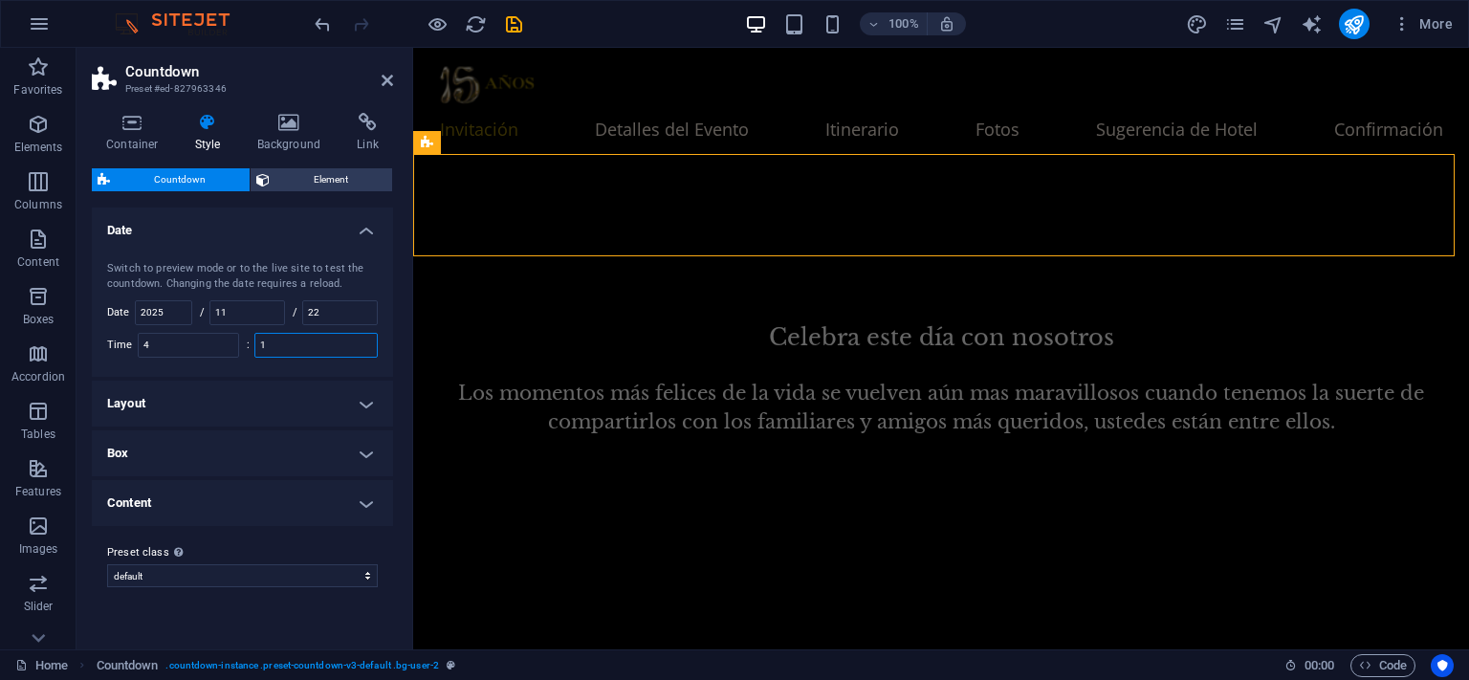
click at [316, 355] on input "1" at bounding box center [315, 345] width 121 height 23
click at [324, 607] on div "Variants Default Date Switch to preview mode or to the live site to test the co…" at bounding box center [242, 421] width 301 height 427
click at [237, 308] on input "11" at bounding box center [247, 312] width 74 height 23
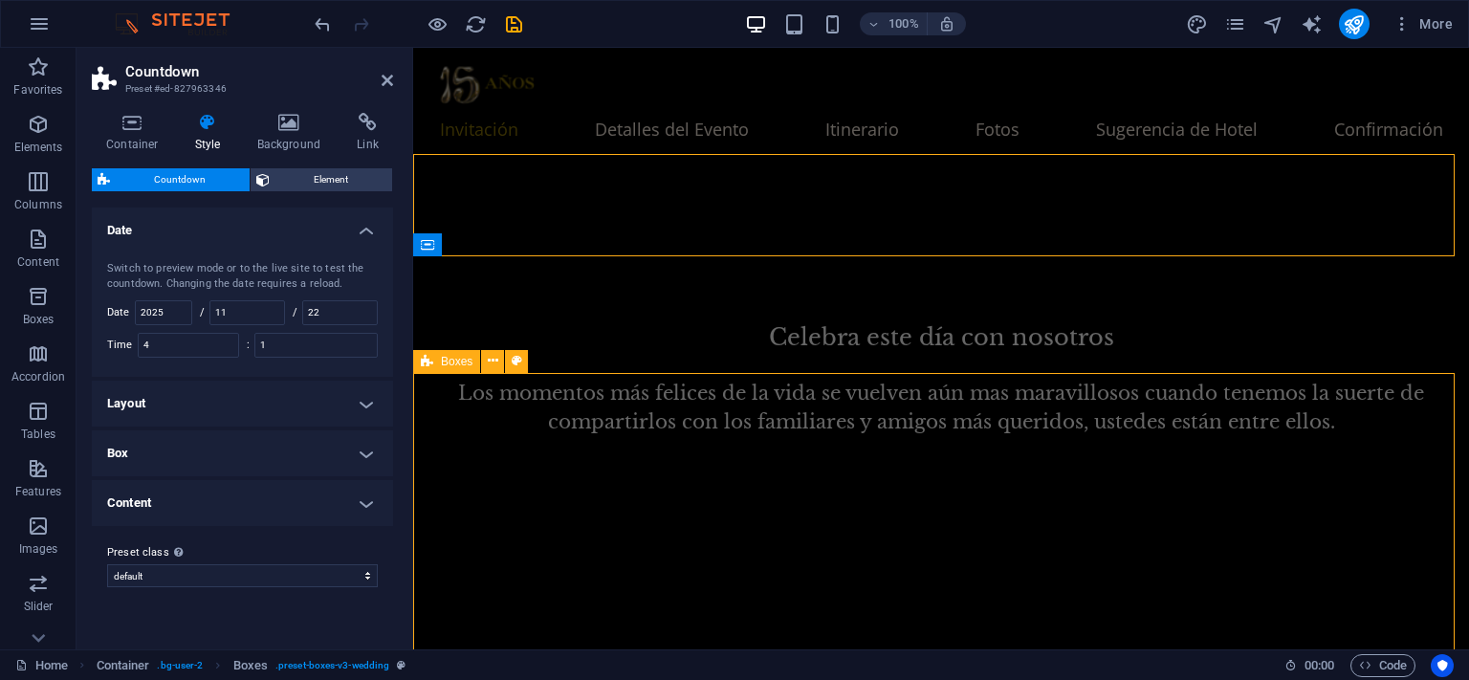
scroll to position [1353, 0]
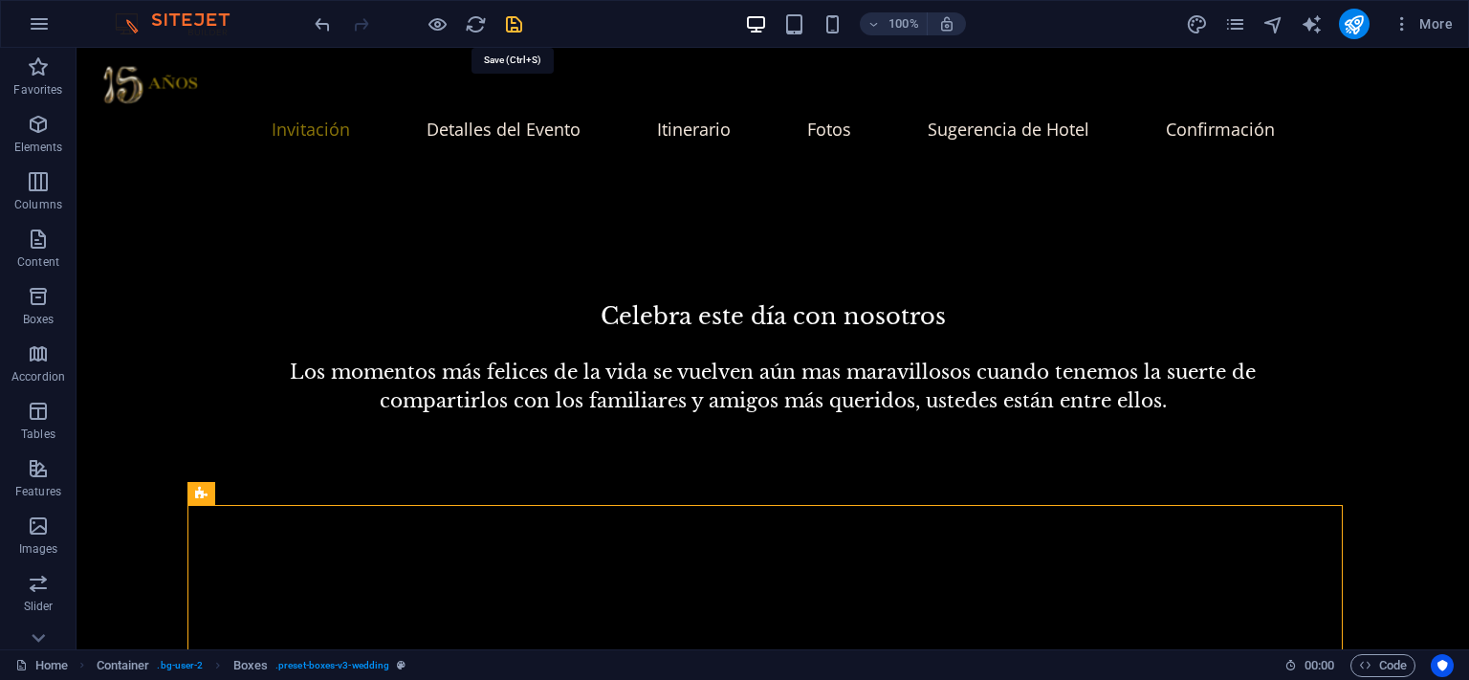
click at [517, 26] on icon "save" at bounding box center [514, 24] width 22 height 22
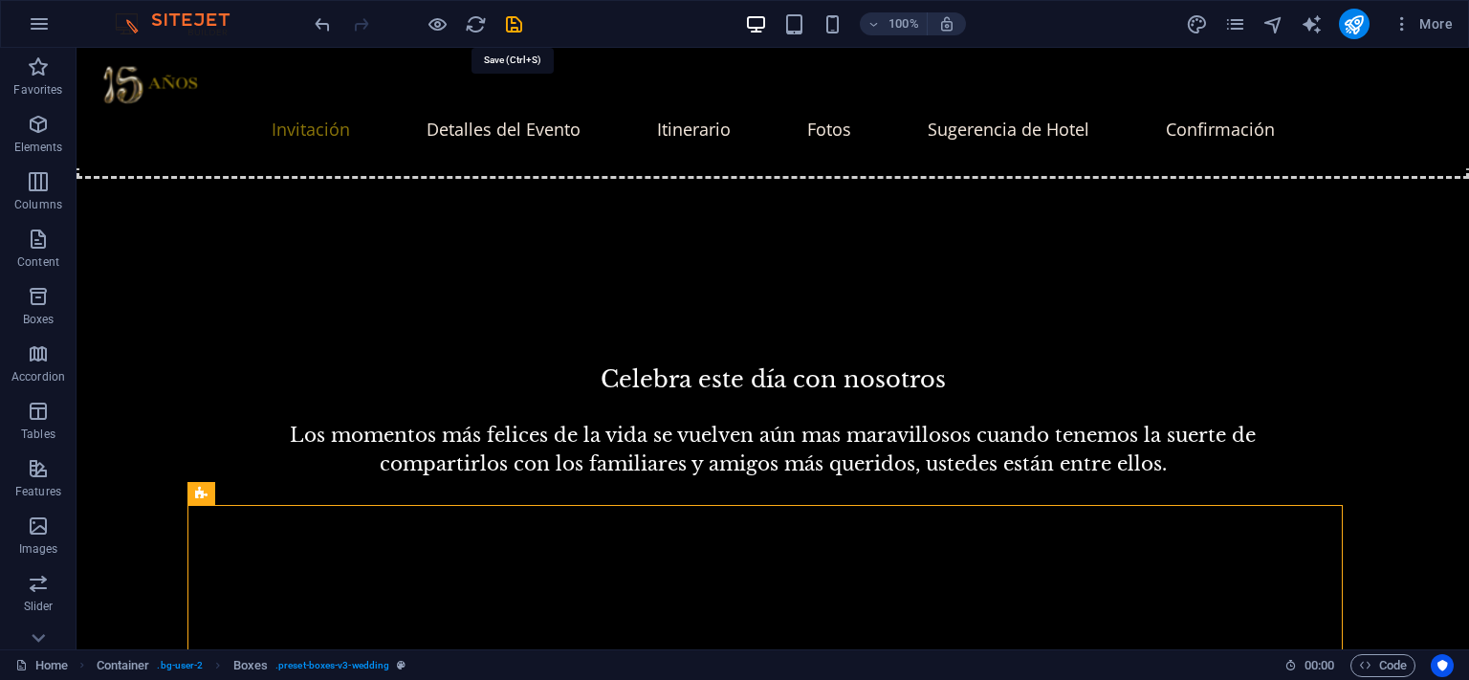
select select "preset-countdown-v3-default"
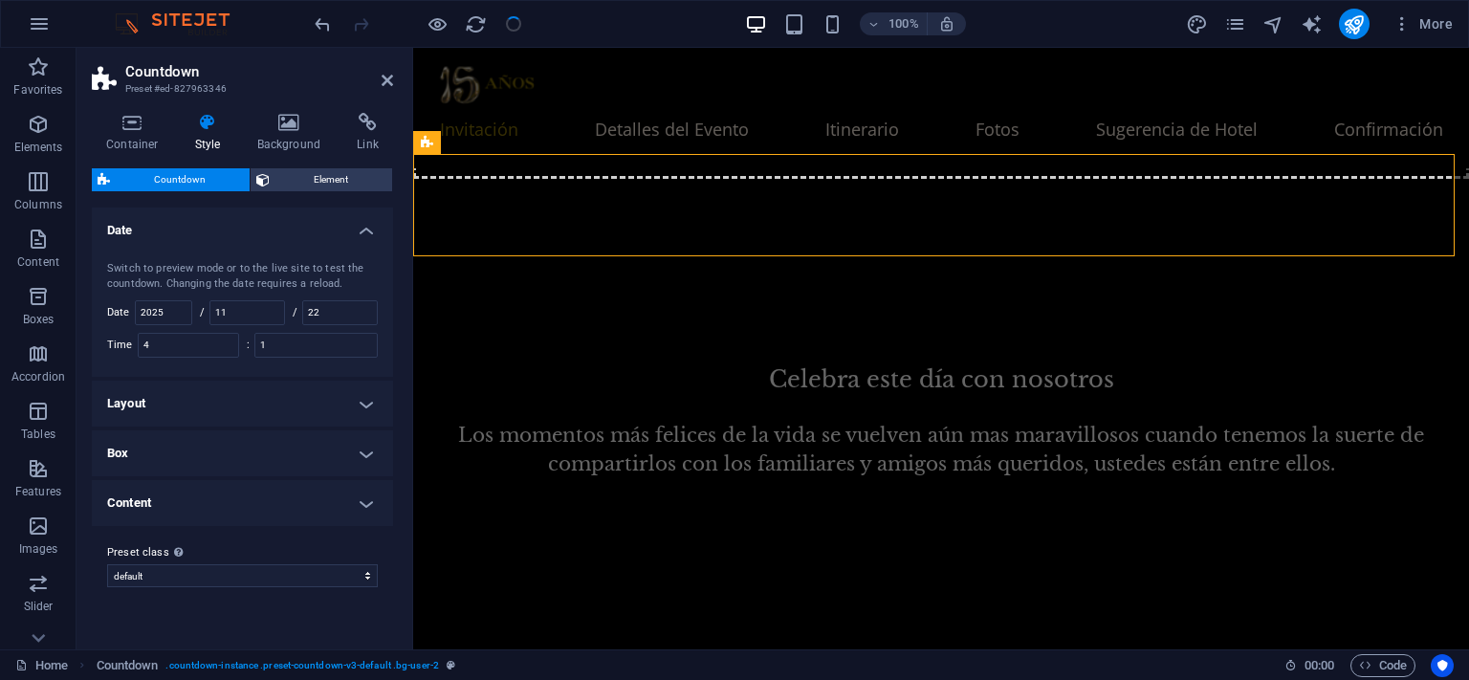
scroll to position [1395, 0]
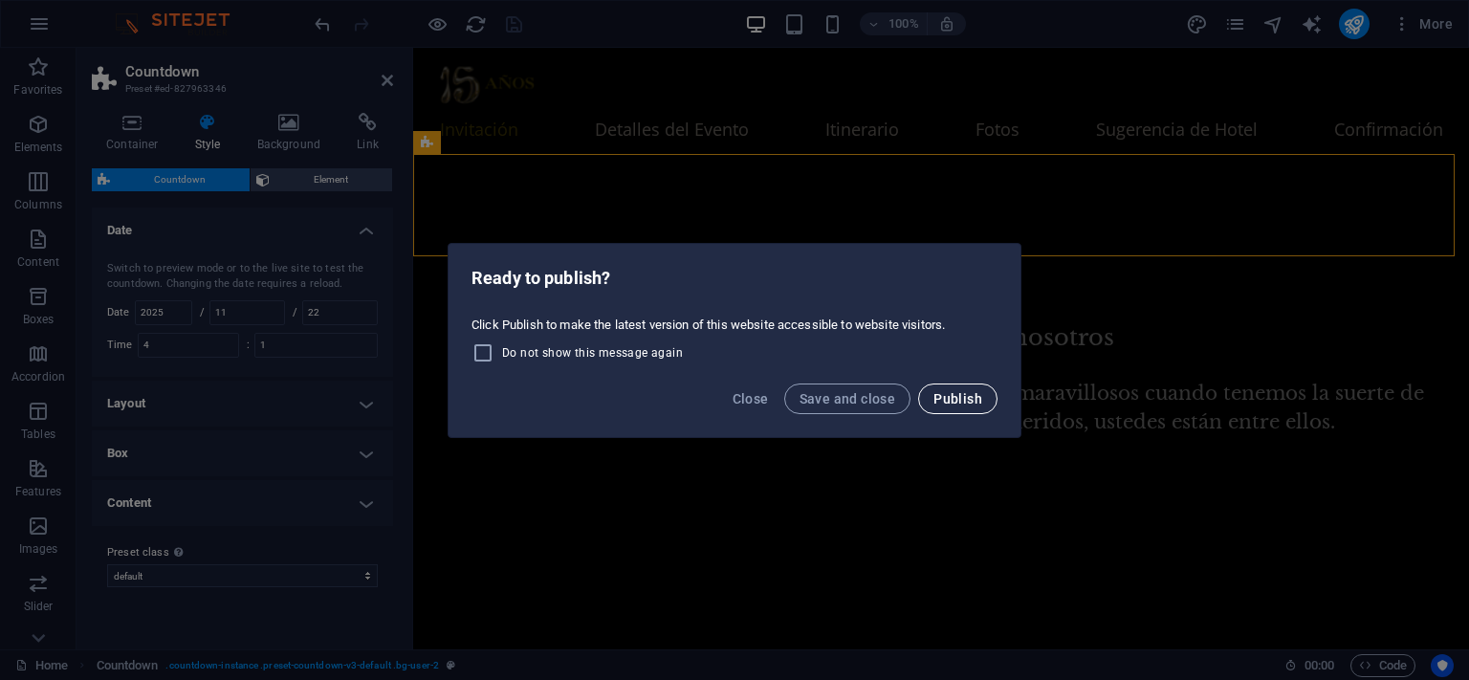
click at [969, 406] on button "Publish" at bounding box center [957, 399] width 79 height 31
select select "preset-countdown-v3-default"
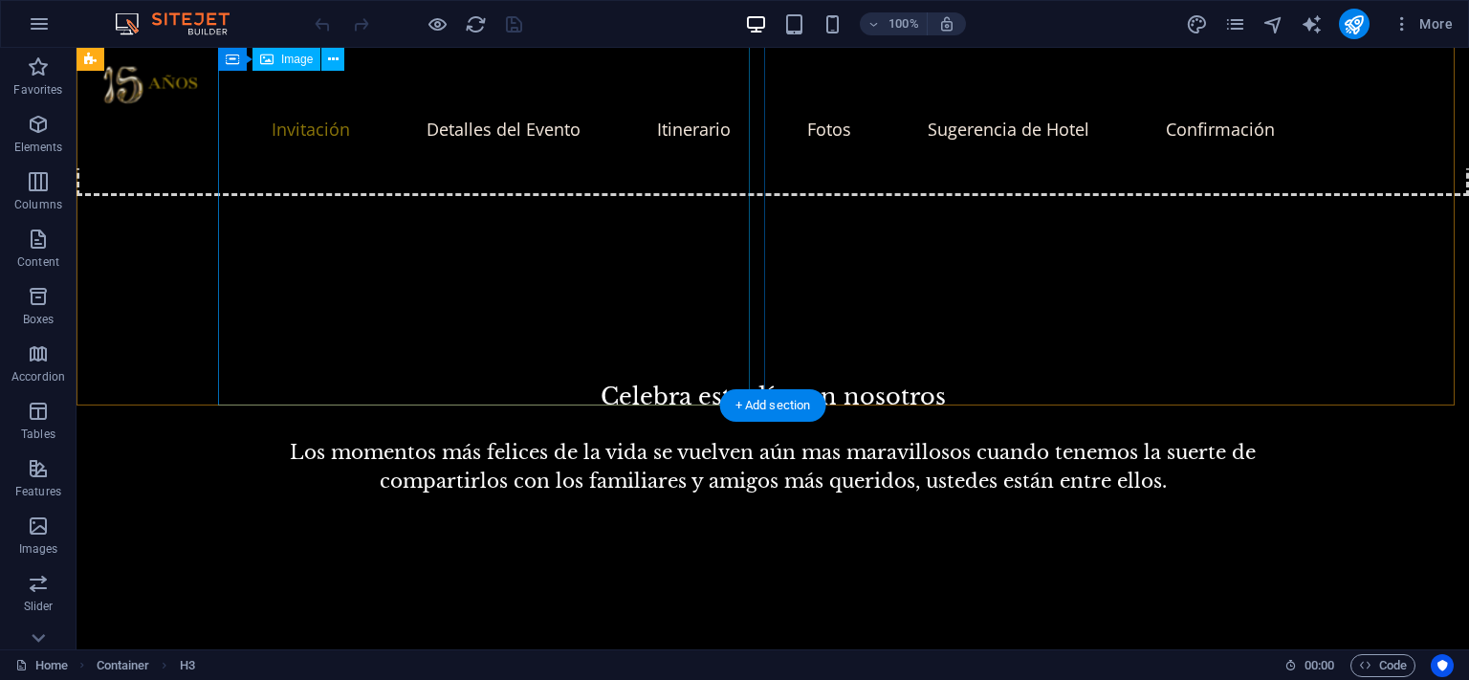
scroll to position [1435, 0]
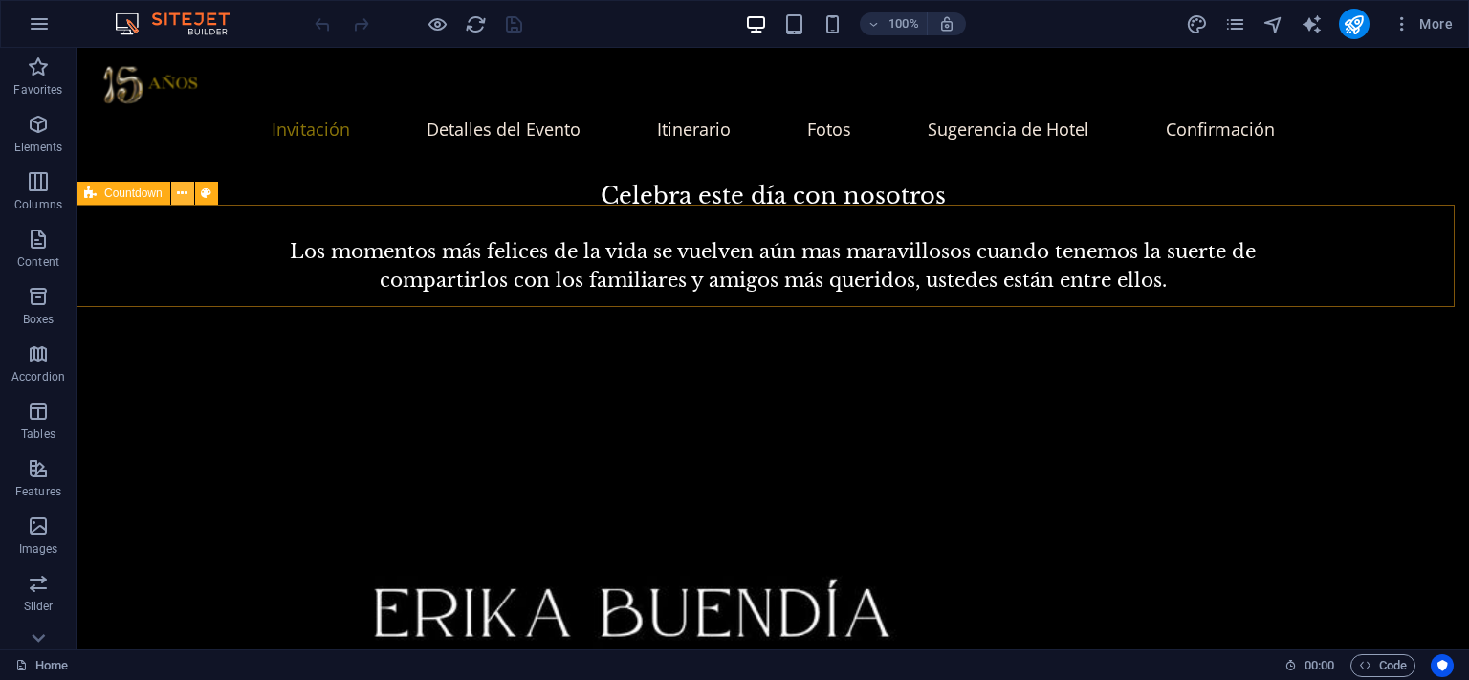
click at [186, 190] on icon at bounding box center [182, 194] width 11 height 20
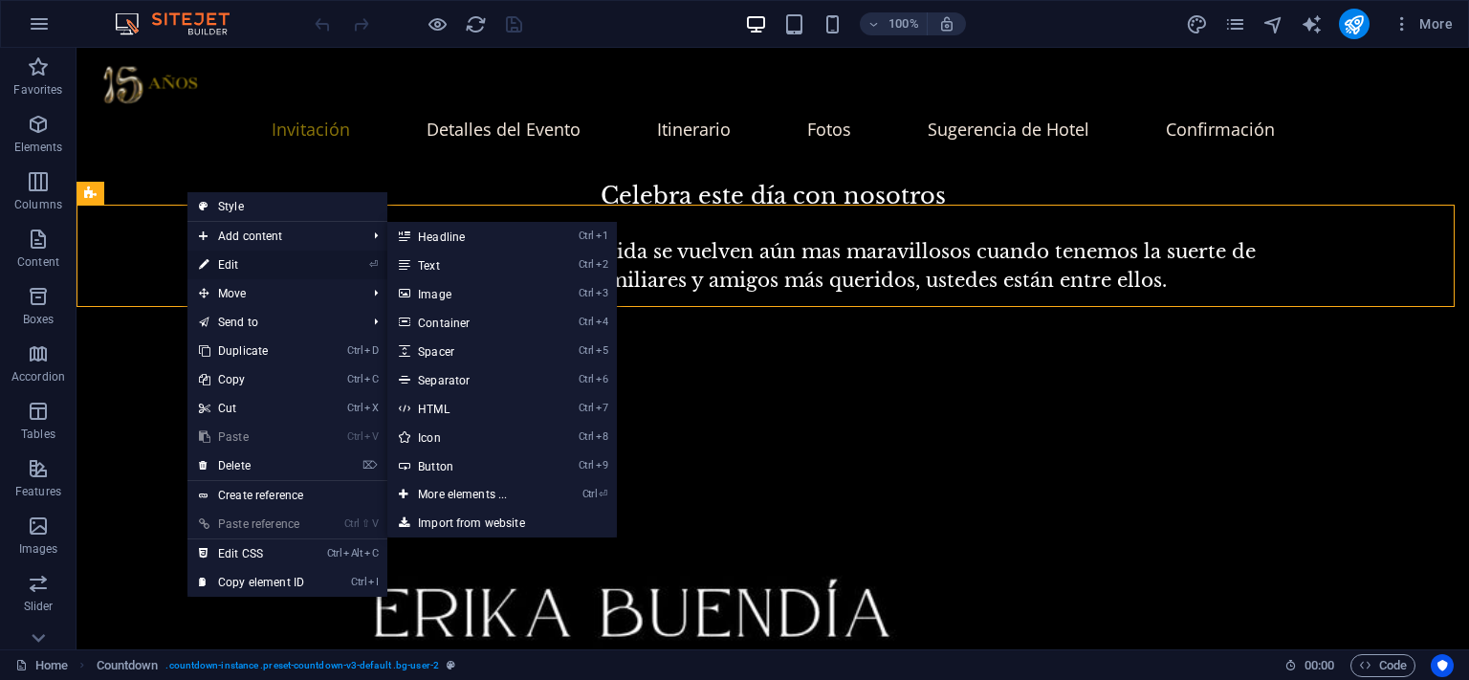
click at [215, 262] on link "⏎ Edit" at bounding box center [251, 265] width 128 height 29
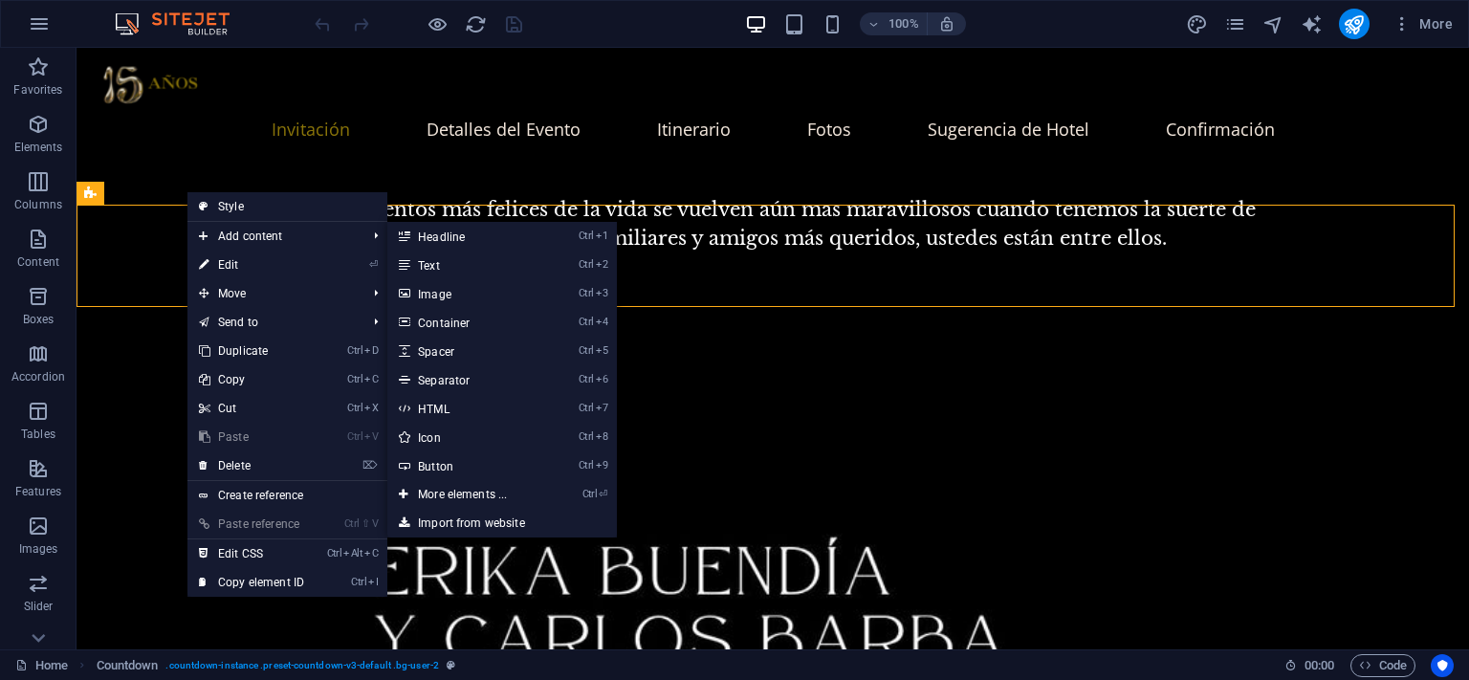
select select "timer"
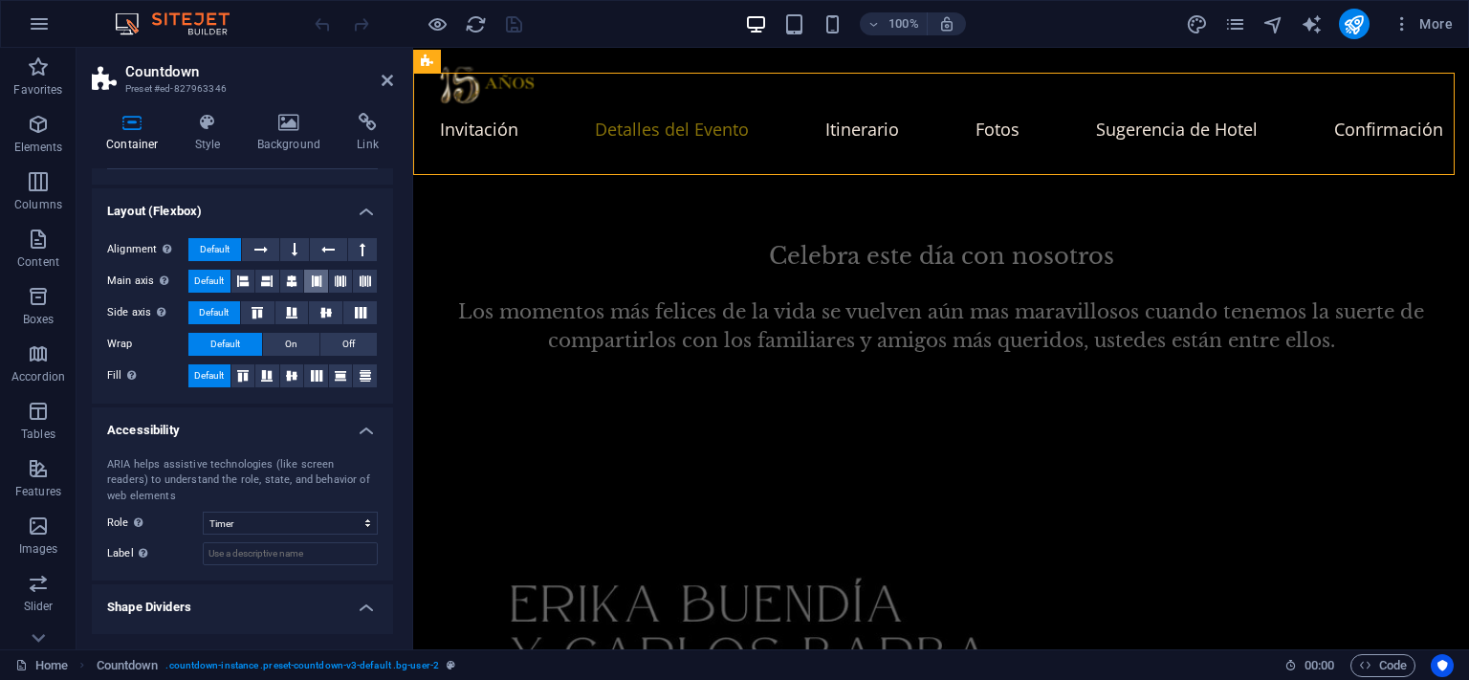
scroll to position [274, 0]
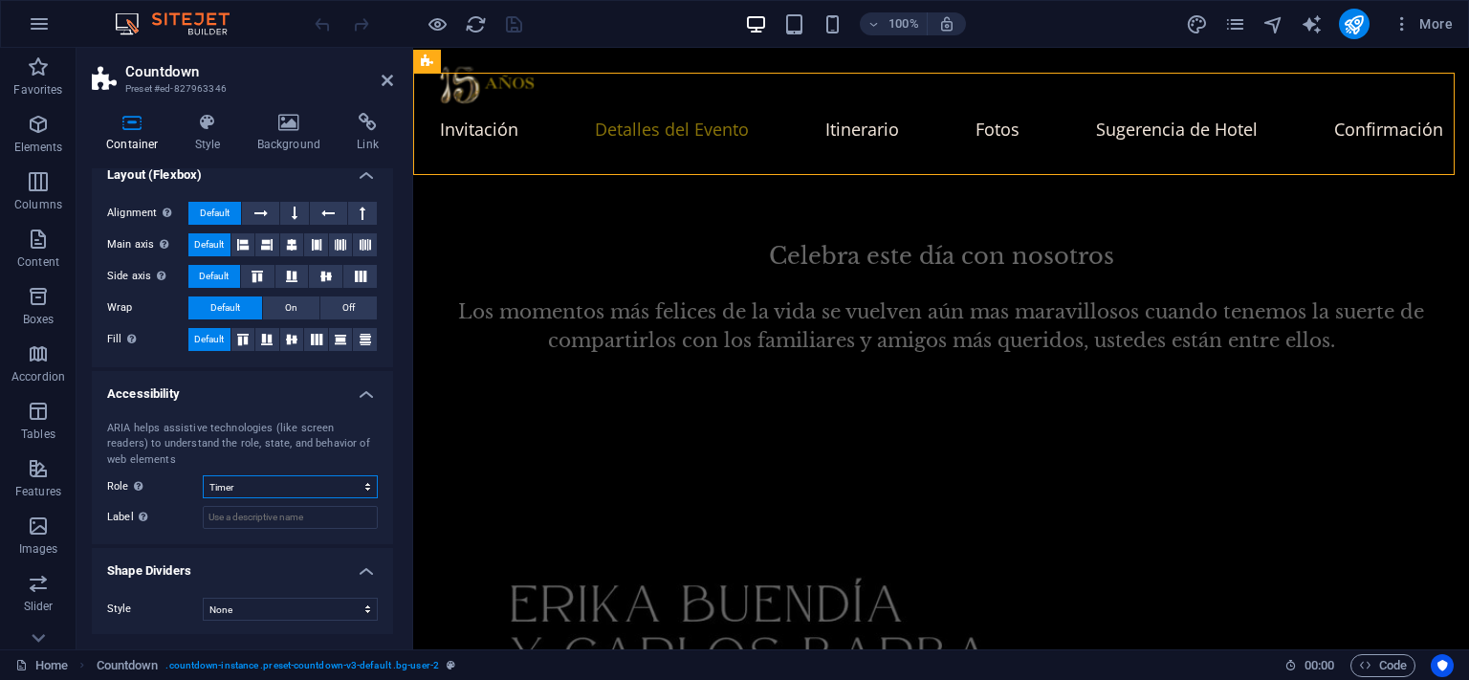
click at [272, 482] on select "None Alert Article Banner Comment Complementary Dialog Footer Header Marquee Pr…" at bounding box center [290, 486] width 175 height 23
click at [545, 56] on icon at bounding box center [542, 61] width 11 height 20
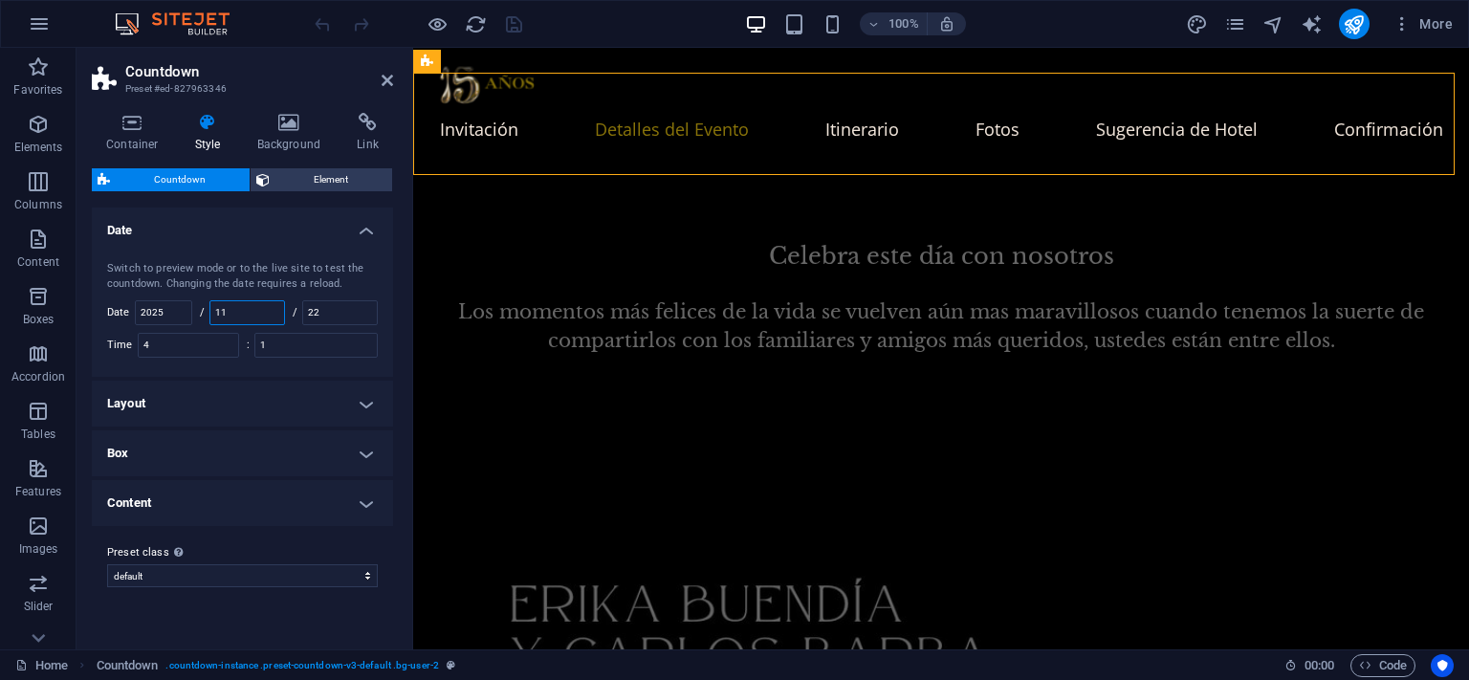
click at [248, 316] on input "11" at bounding box center [247, 312] width 74 height 23
drag, startPoint x: 257, startPoint y: 312, endPoint x: 175, endPoint y: 312, distance: 82.2
click at [175, 312] on div "Switch to preview mode or to the live site to test the countdown. Changing the …" at bounding box center [242, 309] width 309 height 135
type input "12"
click at [393, 313] on div "Container Style Background Link Size Height Default px rem % vh vw Min. height …" at bounding box center [243, 374] width 332 height 552
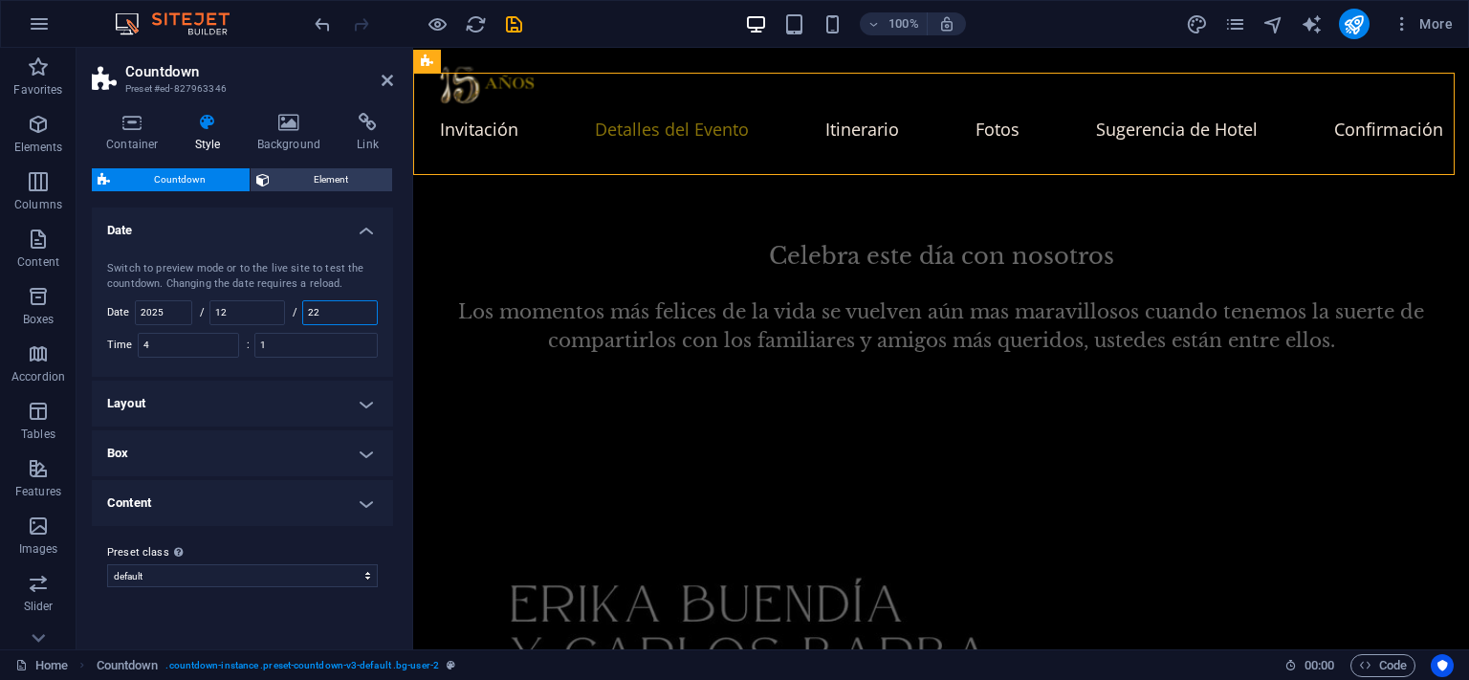
click at [353, 311] on input "22" at bounding box center [340, 312] width 74 height 23
drag, startPoint x: 374, startPoint y: 306, endPoint x: 189, endPoint y: 306, distance: 184.6
click at [189, 306] on div "Switch to preview mode or to the live site to test the countdown. Changing the …" at bounding box center [242, 309] width 309 height 135
type input "11"
click at [189, 306] on input "2025" at bounding box center [163, 312] width 55 height 23
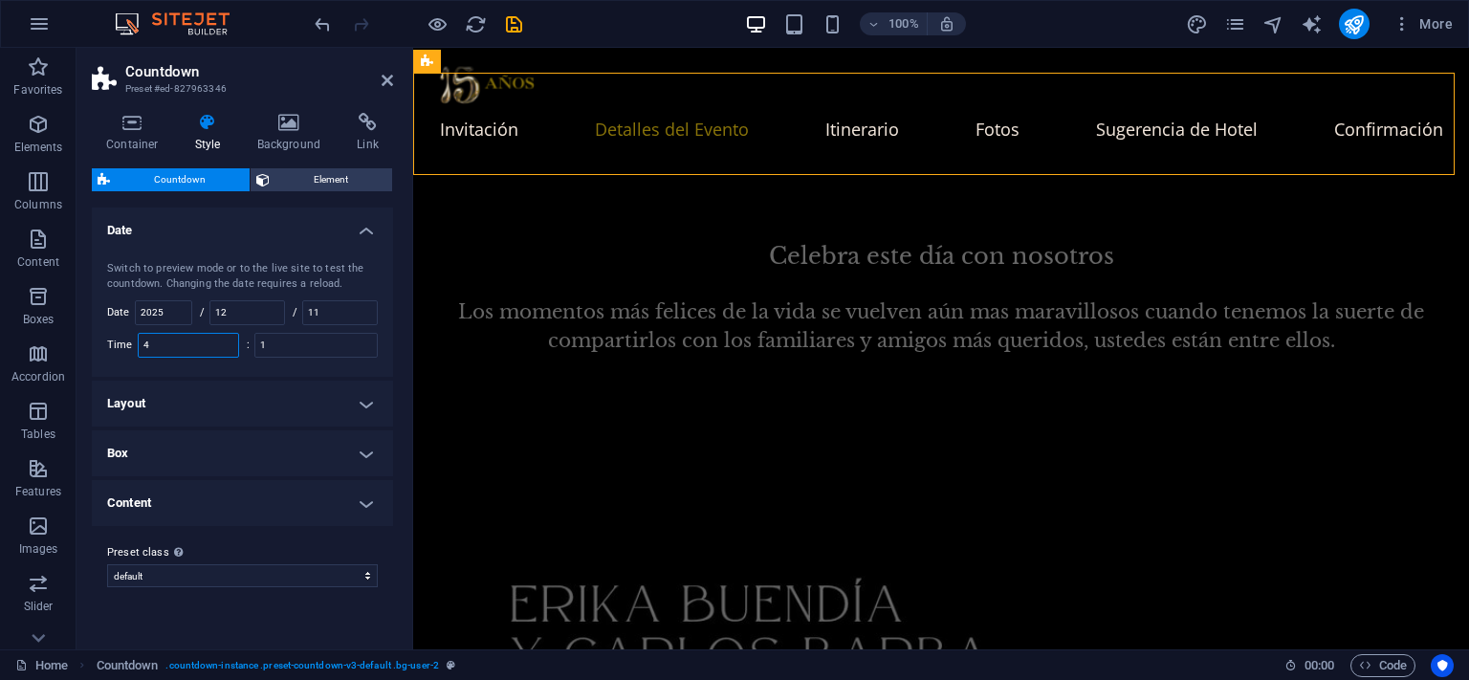
click at [194, 339] on input "4" at bounding box center [188, 345] width 99 height 23
click at [204, 341] on input "4" at bounding box center [188, 345] width 99 height 23
type input "4"
click at [324, 346] on input "1" at bounding box center [315, 345] width 121 height 23
drag, startPoint x: 336, startPoint y: 342, endPoint x: 259, endPoint y: 343, distance: 76.5
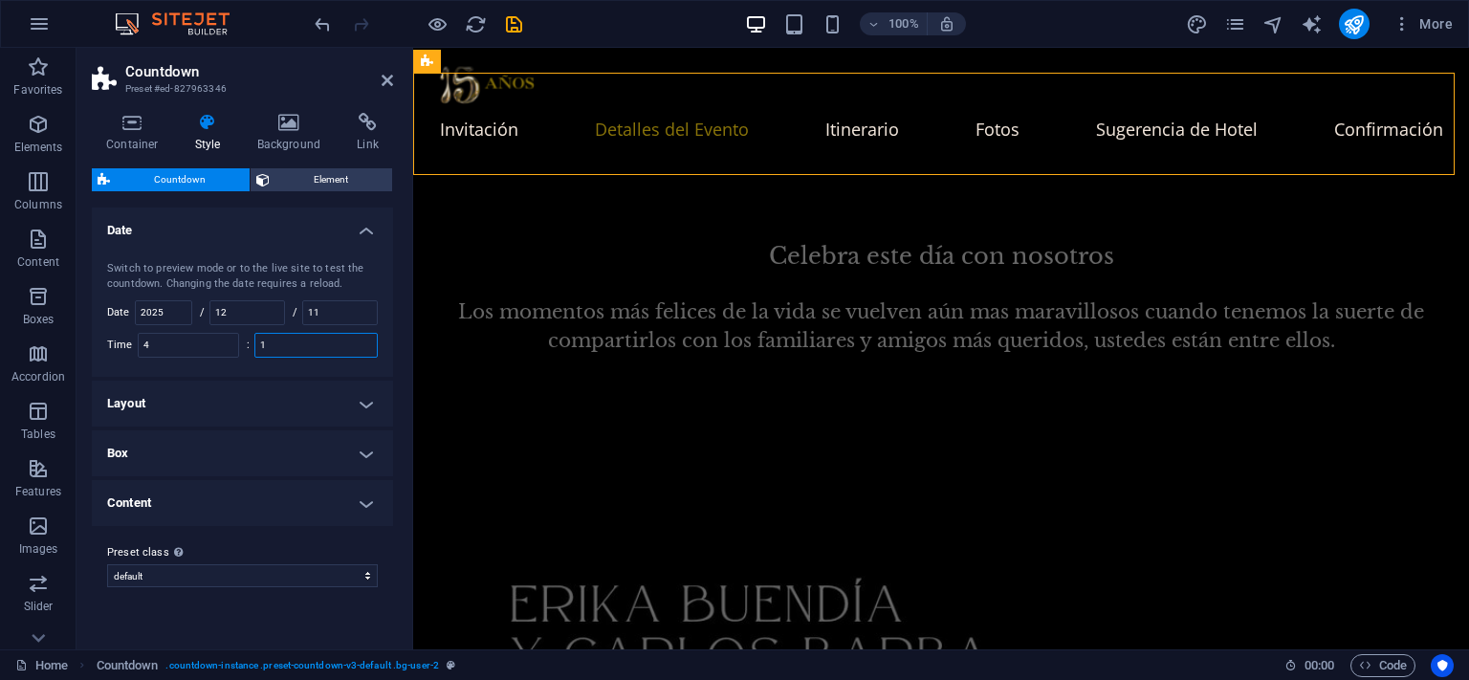
click at [259, 343] on input "1" at bounding box center [315, 345] width 121 height 23
type input "1"
drag, startPoint x: 177, startPoint y: 342, endPoint x: 65, endPoint y: 343, distance: 111.9
click at [65, 343] on section "Favorites Elements Columns Content Boxes Accordion Tables Features Images Slide…" at bounding box center [734, 349] width 1469 height 602
type input "16"
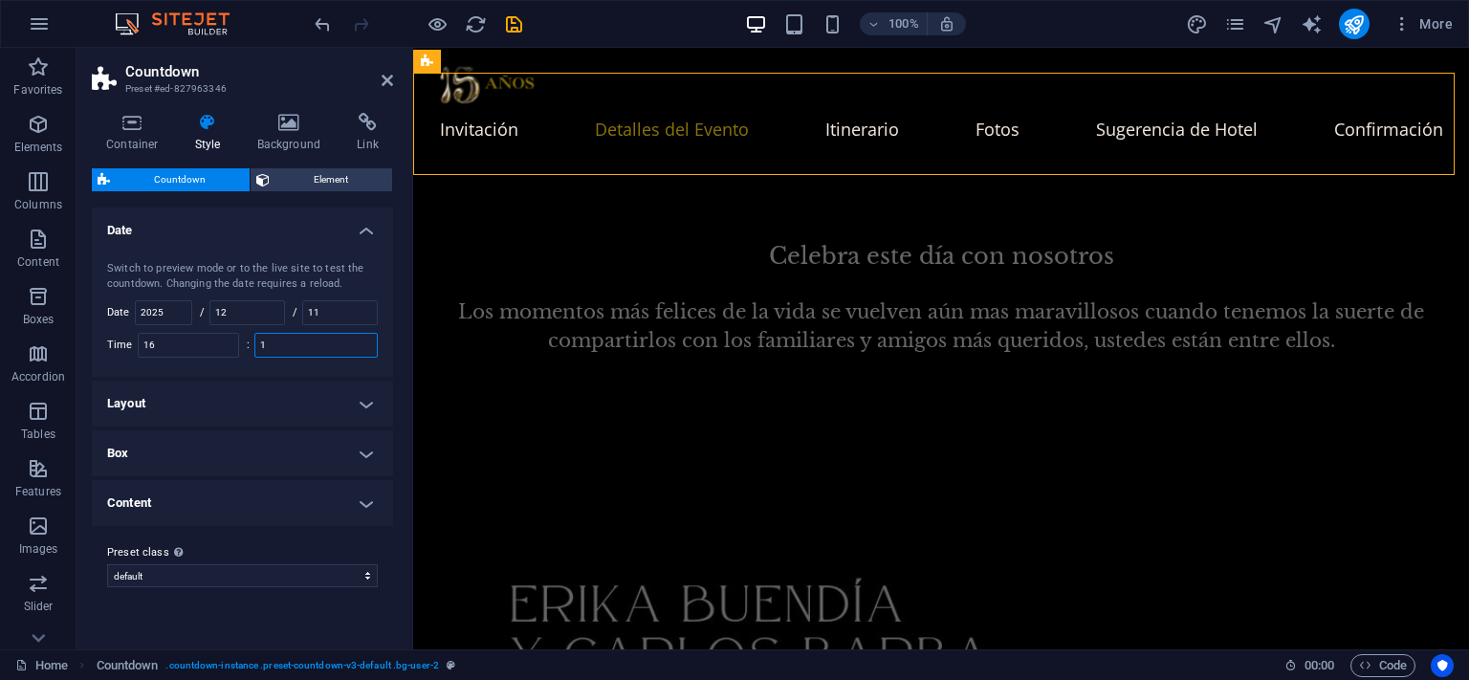
click at [293, 348] on input "1" at bounding box center [315, 345] width 121 height 23
drag, startPoint x: 301, startPoint y: 347, endPoint x: 262, endPoint y: 344, distance: 39.3
click at [262, 344] on input "1" at bounding box center [315, 345] width 121 height 23
type input "1"
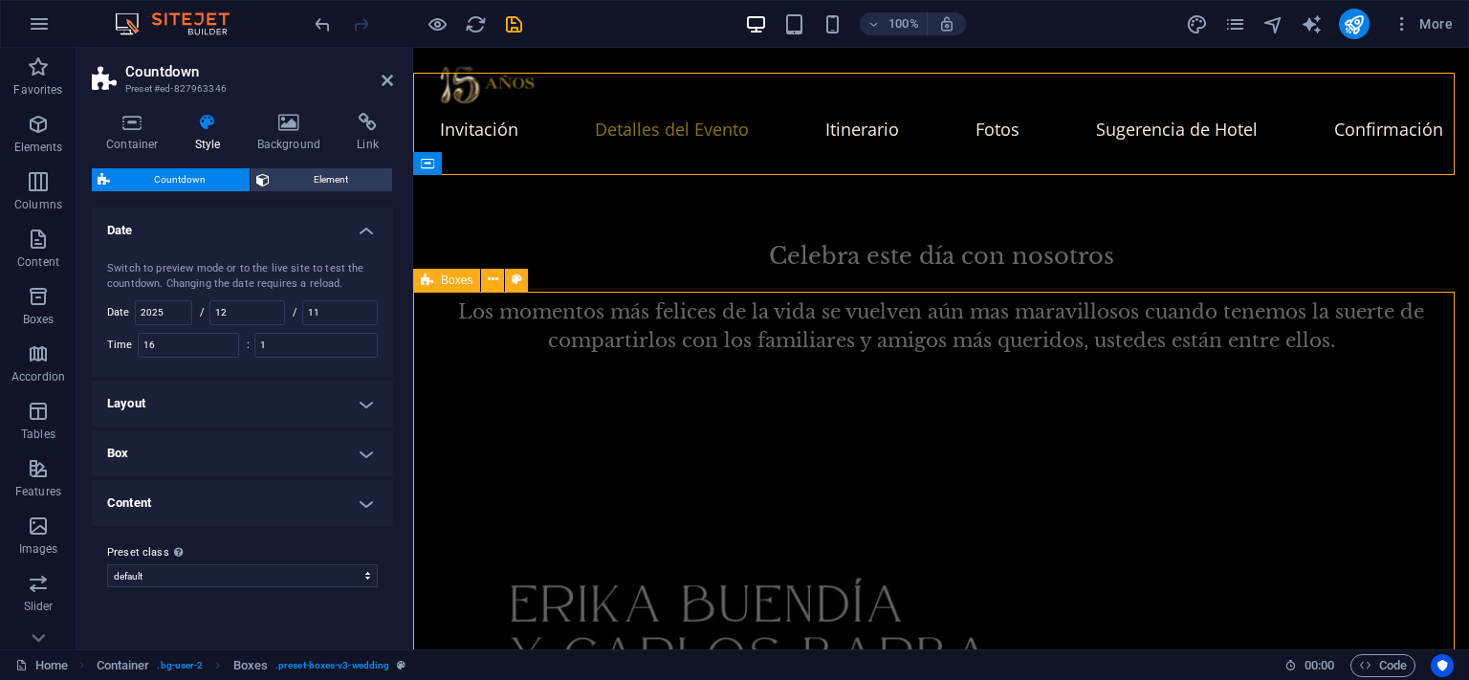
scroll to position [1435, 0]
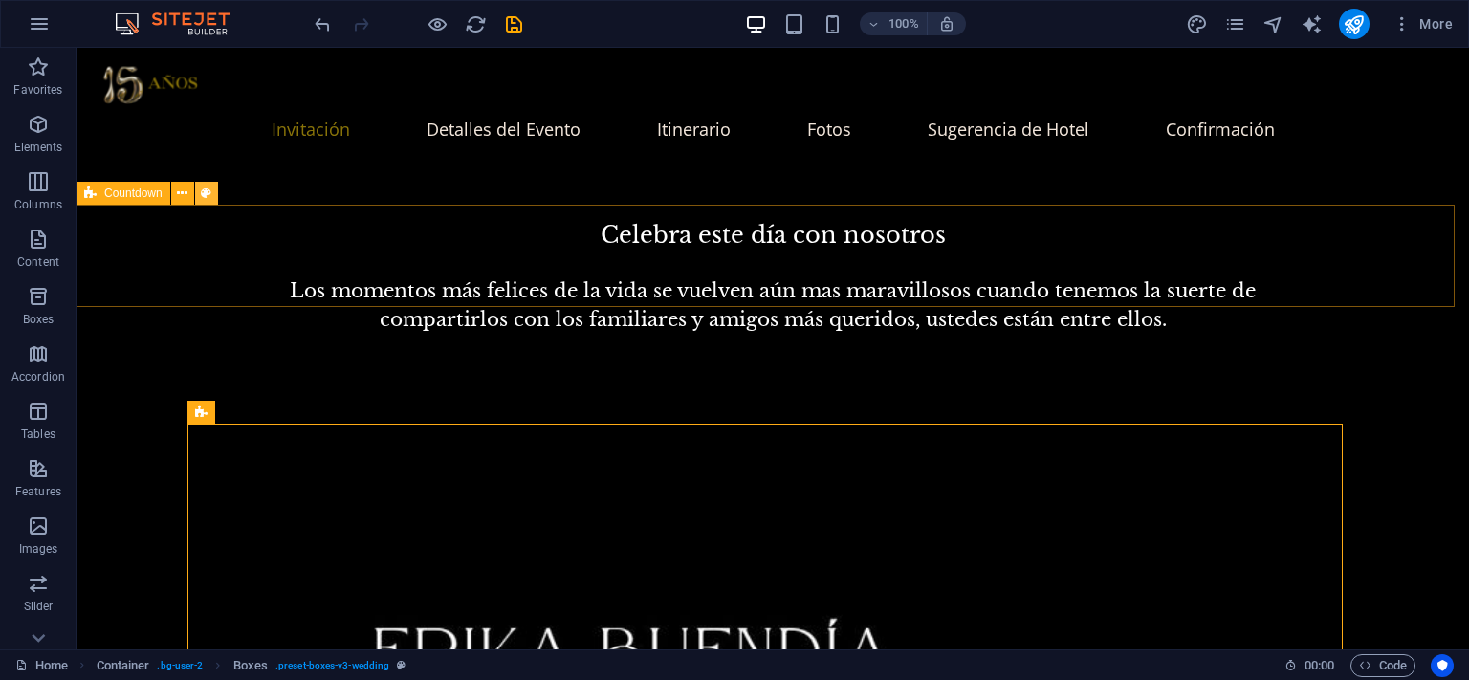
click at [213, 191] on button at bounding box center [206, 193] width 23 height 23
select select "preset-countdown-v3-default"
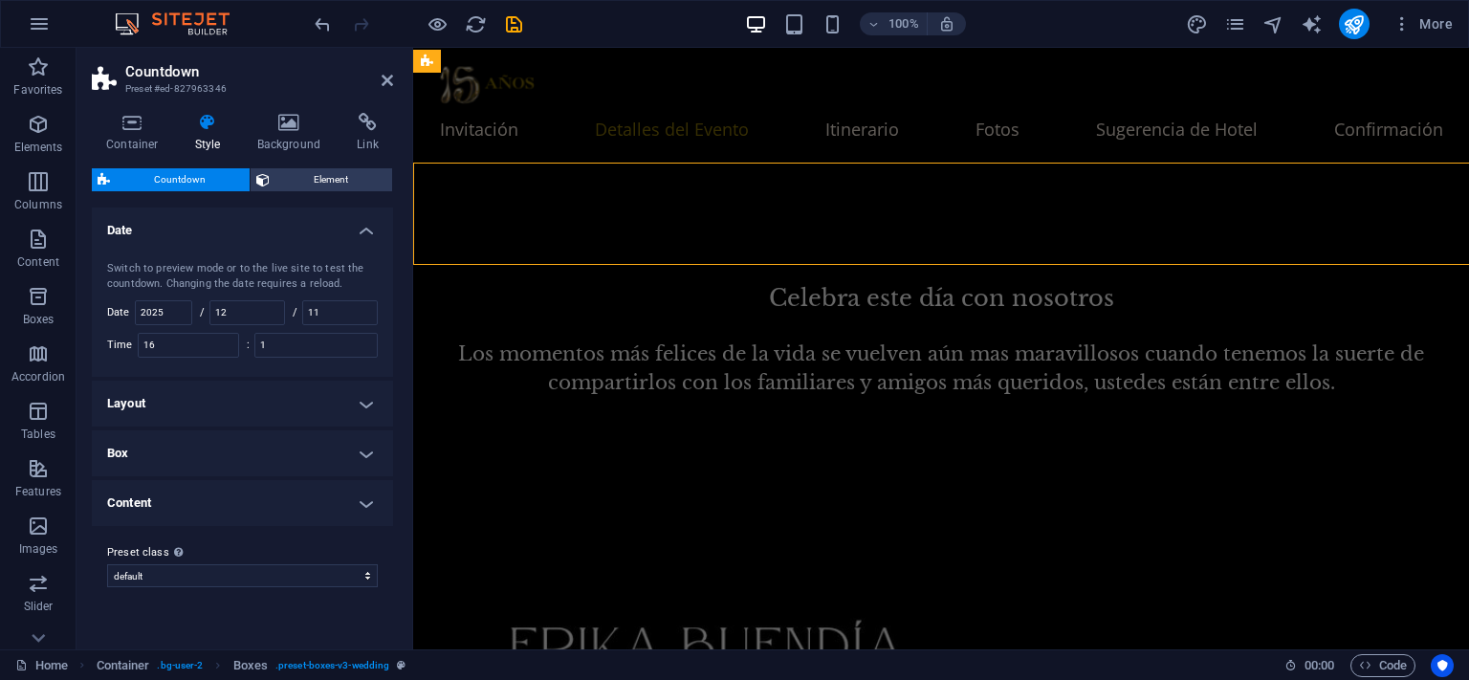
scroll to position [1477, 0]
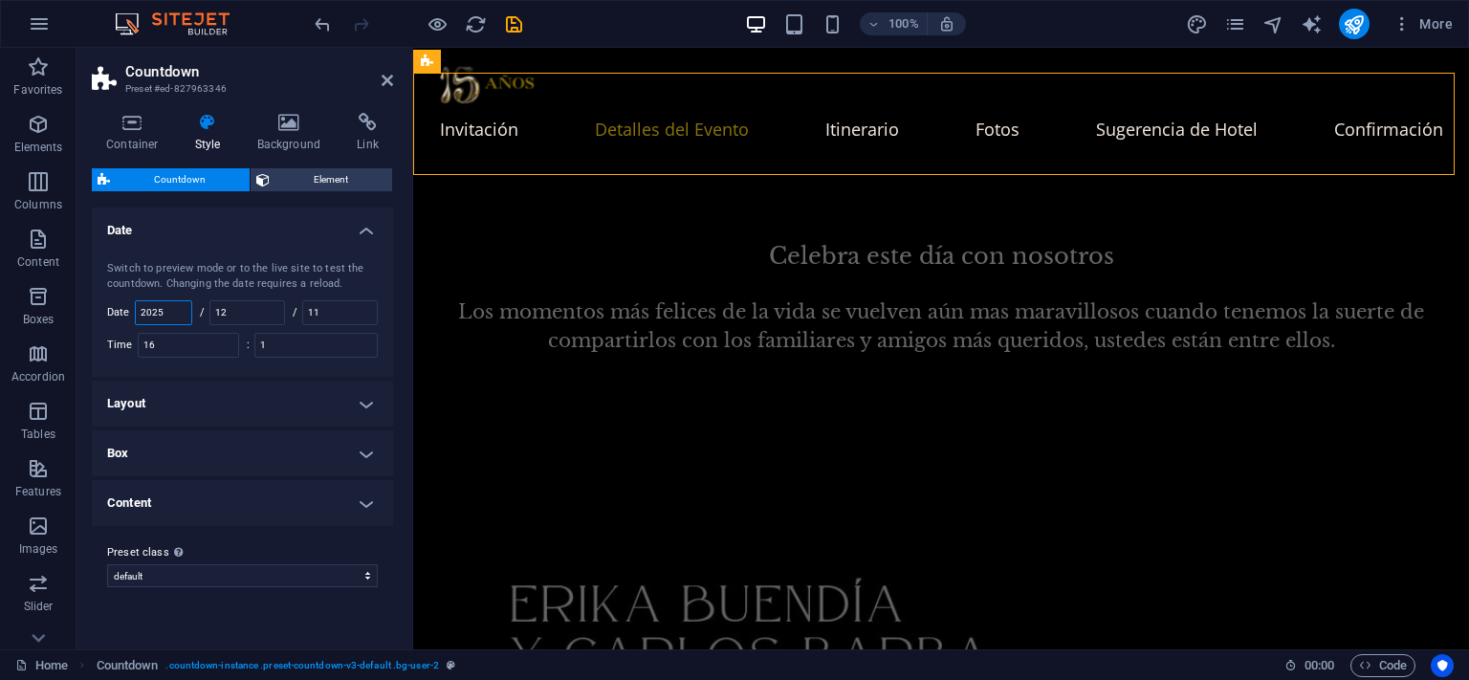
click at [181, 315] on input "2025" at bounding box center [163, 312] width 55 height 23
click at [205, 309] on label "/" at bounding box center [205, 312] width 10 height 11
click at [238, 313] on input "12" at bounding box center [247, 312] width 74 height 23
drag, startPoint x: 249, startPoint y: 313, endPoint x: 216, endPoint y: 313, distance: 32.5
click at [216, 313] on input "12" at bounding box center [247, 312] width 74 height 23
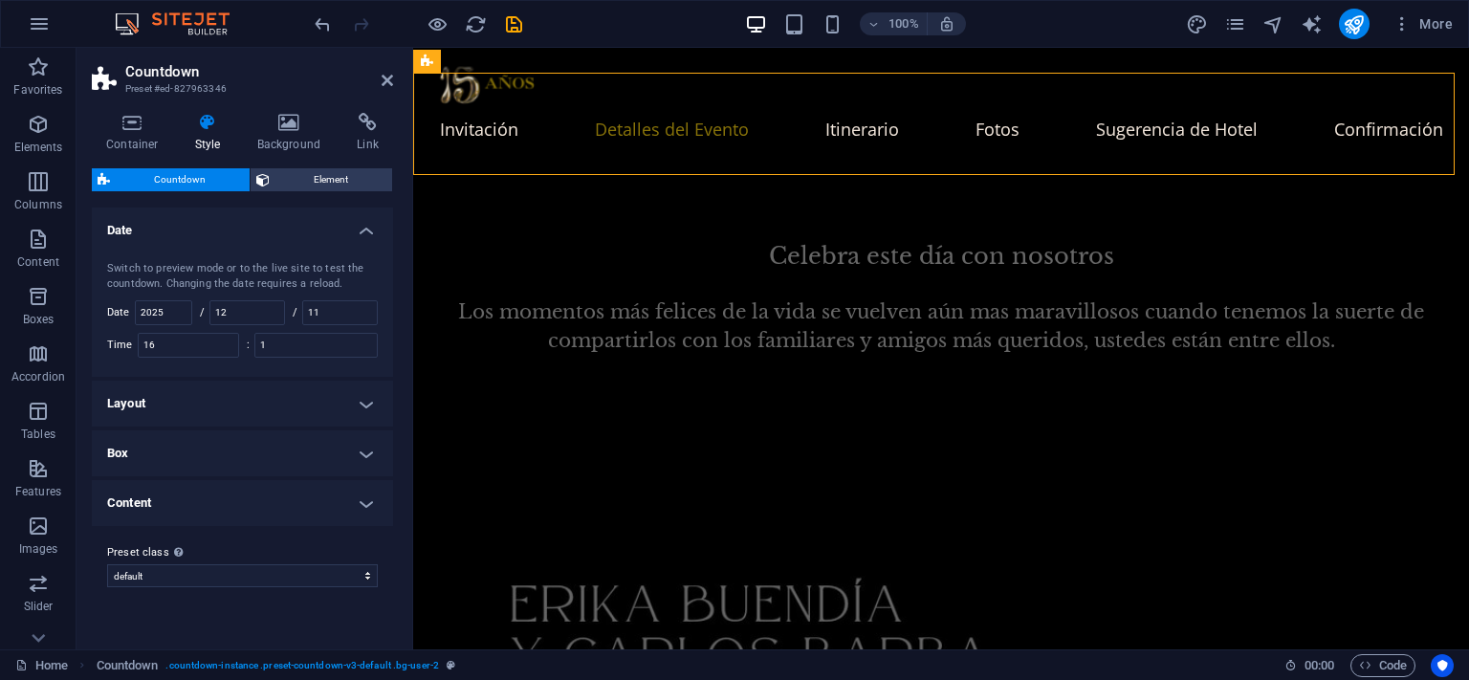
click at [195, 179] on span "Countdown" at bounding box center [180, 179] width 128 height 23
click at [274, 324] on div "Switch to preview mode or to the live site to test the countdown. Changing the …" at bounding box center [242, 309] width 309 height 135
click at [274, 309] on input "12" at bounding box center [247, 312] width 74 height 23
click at [362, 223] on h4 "Date" at bounding box center [242, 225] width 301 height 34
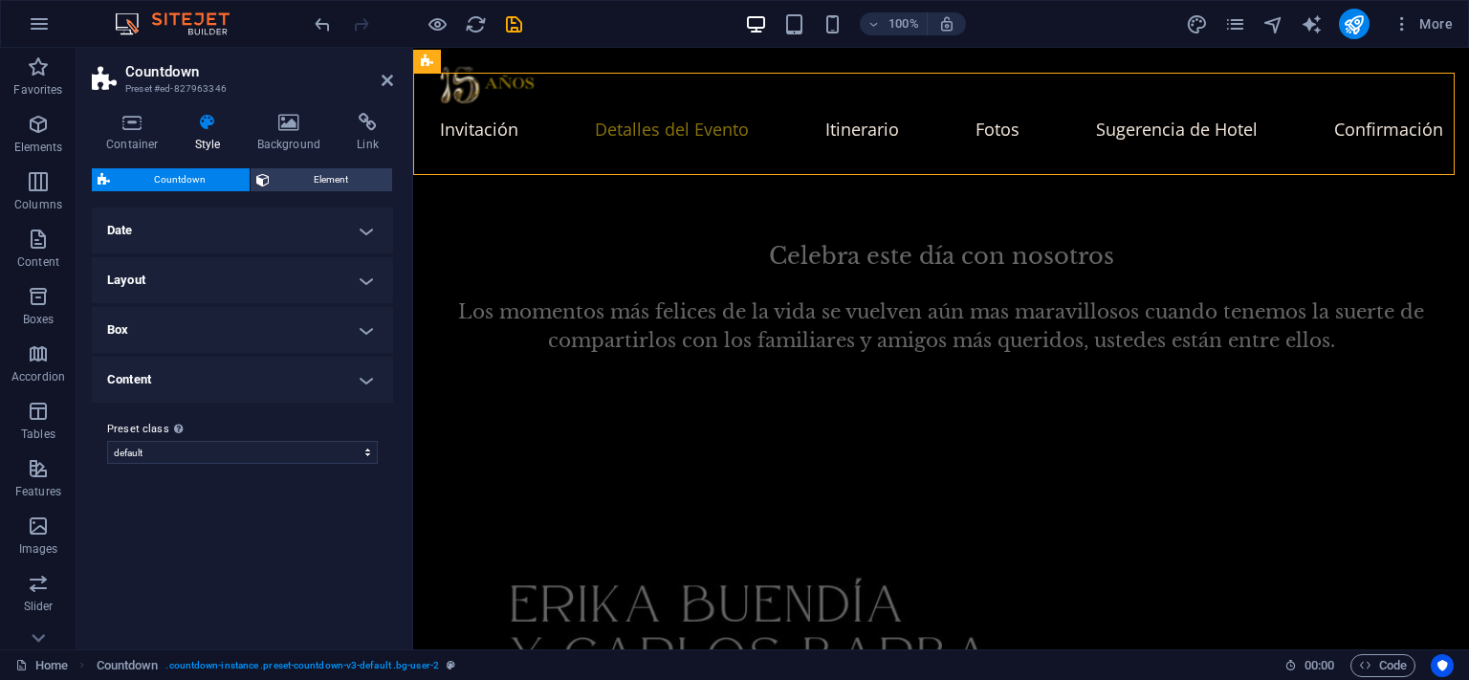
click at [368, 226] on h4 "Date" at bounding box center [242, 231] width 301 height 46
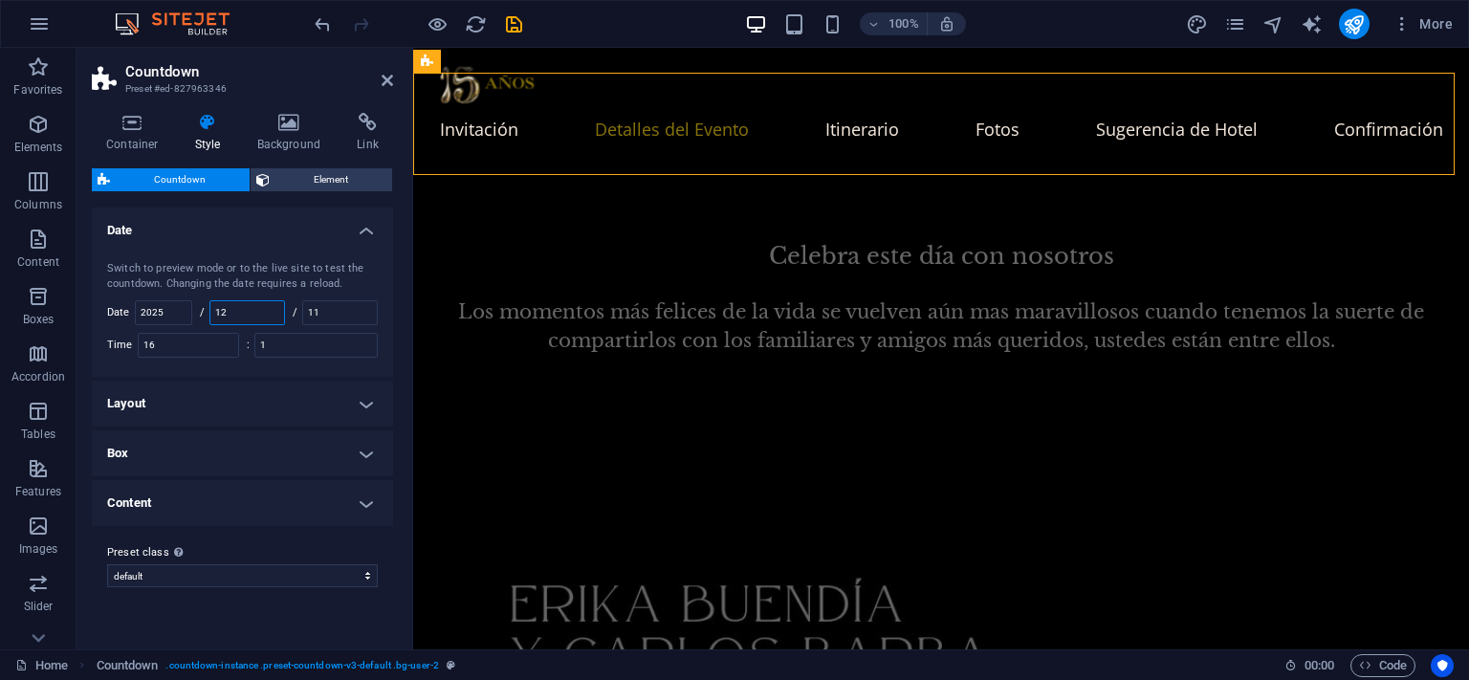
click at [265, 314] on input "12" at bounding box center [247, 312] width 74 height 23
drag, startPoint x: 265, startPoint y: 314, endPoint x: 214, endPoint y: 314, distance: 50.7
click at [214, 314] on input "12" at bounding box center [247, 312] width 74 height 23
type input "11"
click at [319, 316] on input "11" at bounding box center [340, 312] width 74 height 23
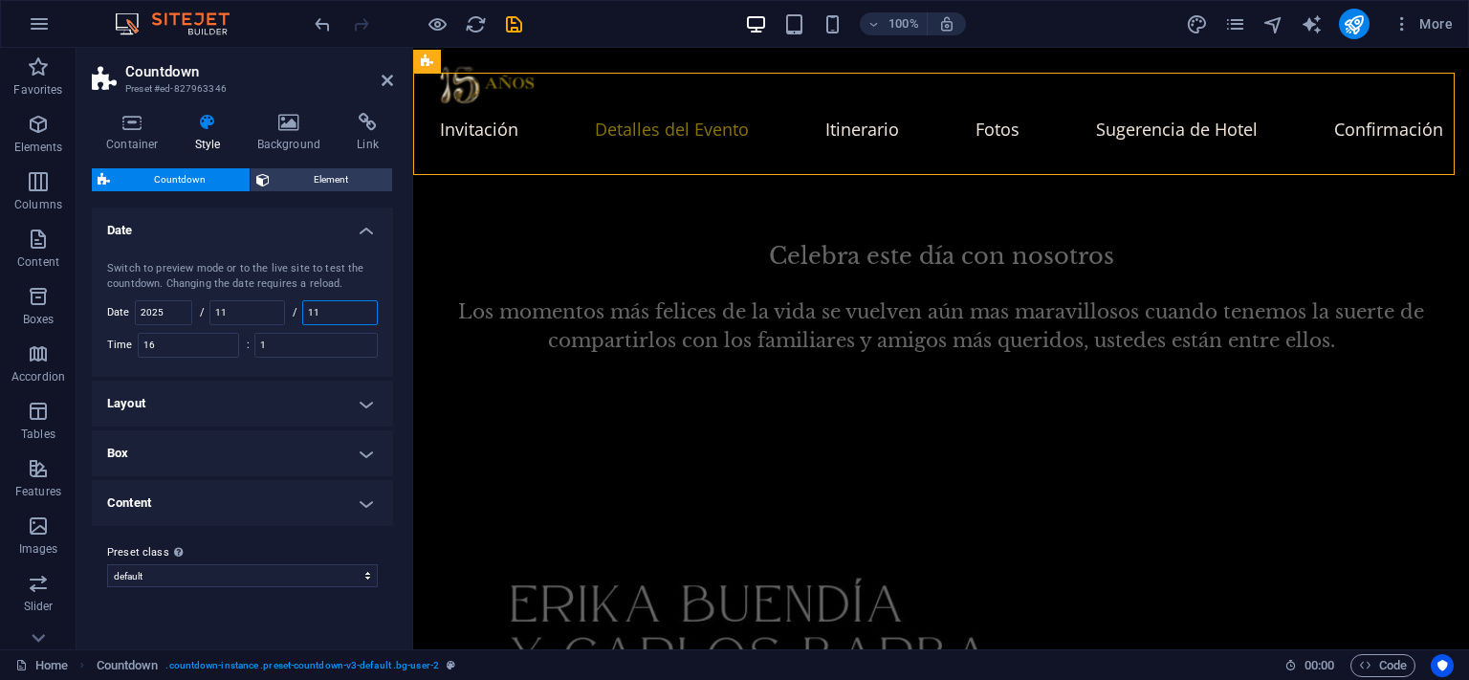
drag, startPoint x: 329, startPoint y: 313, endPoint x: 293, endPoint y: 309, distance: 36.5
click at [296, 309] on div "/ 11" at bounding box center [335, 312] width 85 height 25
type input "11"
click at [298, 338] on input "1" at bounding box center [315, 345] width 121 height 23
type input "1"
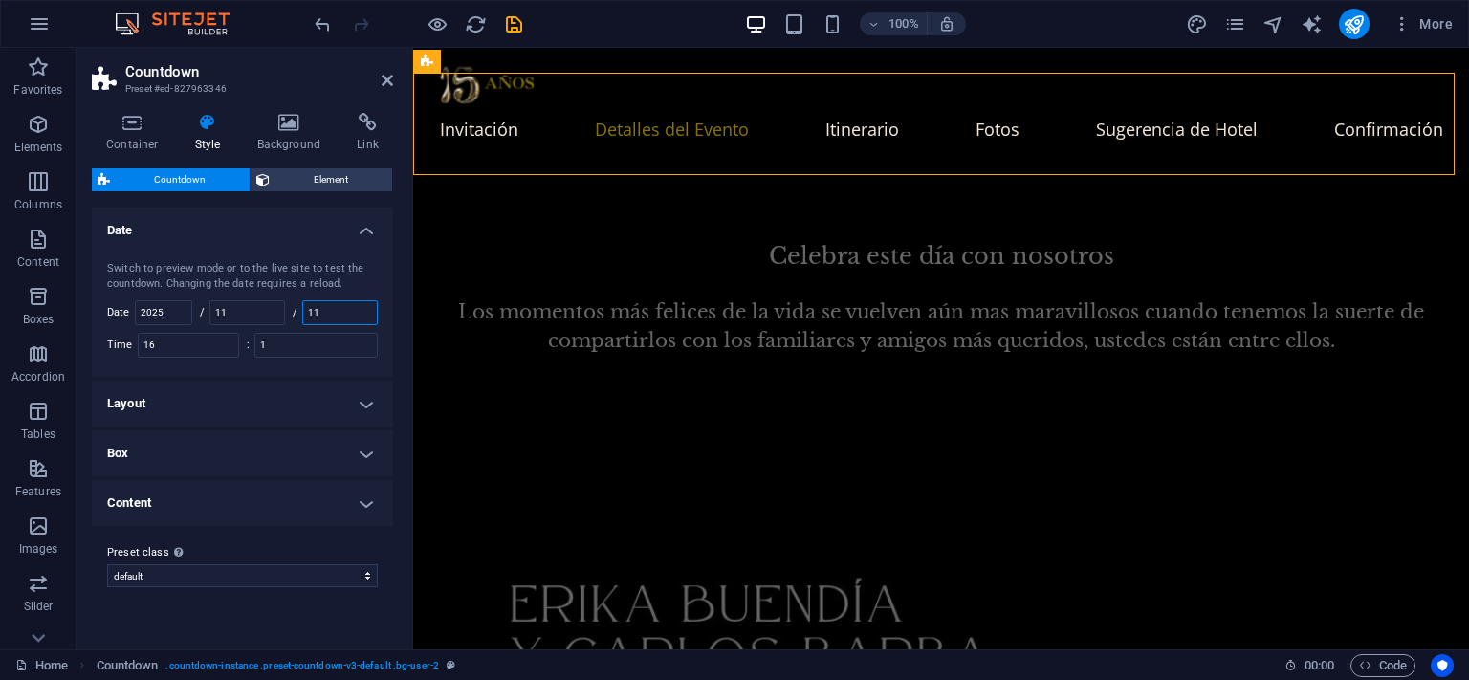
click at [356, 316] on input "11" at bounding box center [340, 312] width 74 height 23
click at [216, 328] on div "Switch to preview mode or to the live site to test the countdown. Changing the …" at bounding box center [242, 309] width 309 height 135
drag, startPoint x: 270, startPoint y: 311, endPoint x: 102, endPoint y: 316, distance: 167.4
click at [103, 316] on div "Switch to preview mode or to the live site to test the countdown. Changing the …" at bounding box center [242, 309] width 309 height 135
type input "12"
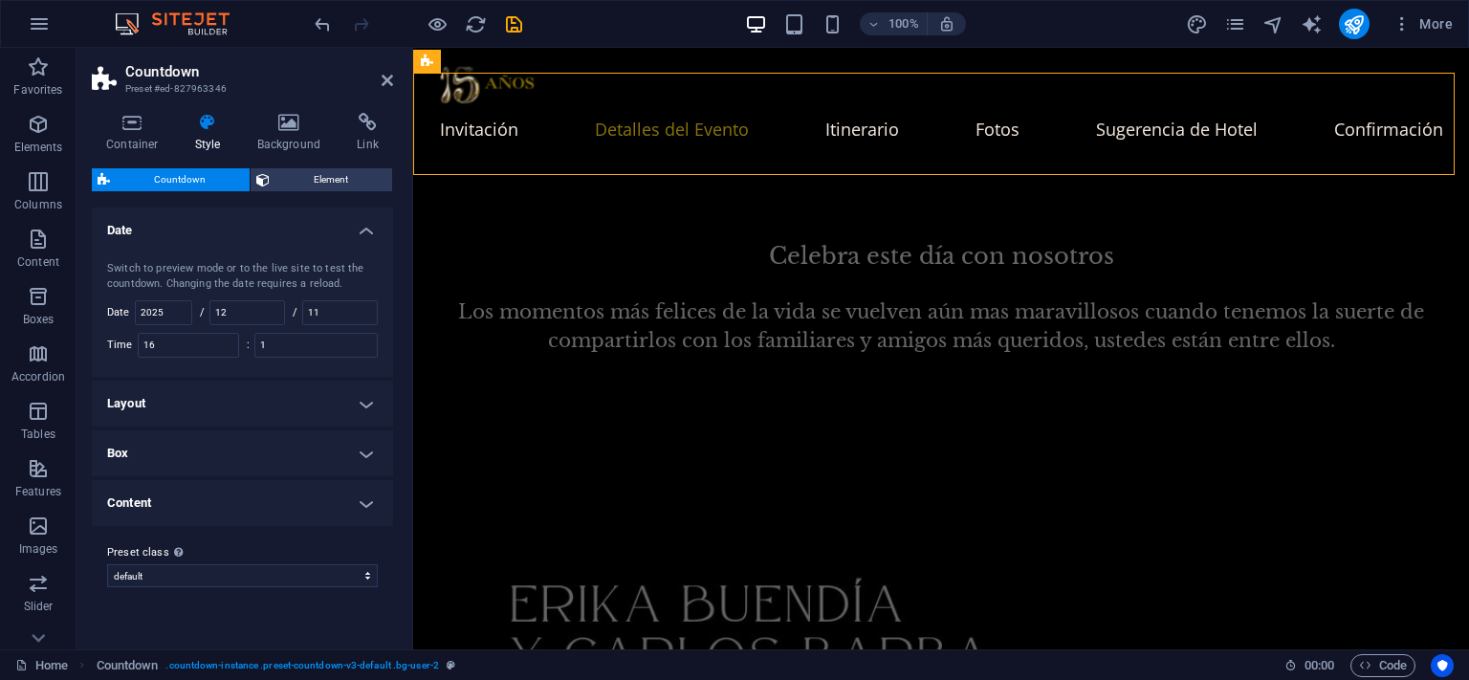
click at [318, 430] on h4 "Box" at bounding box center [242, 453] width 301 height 46
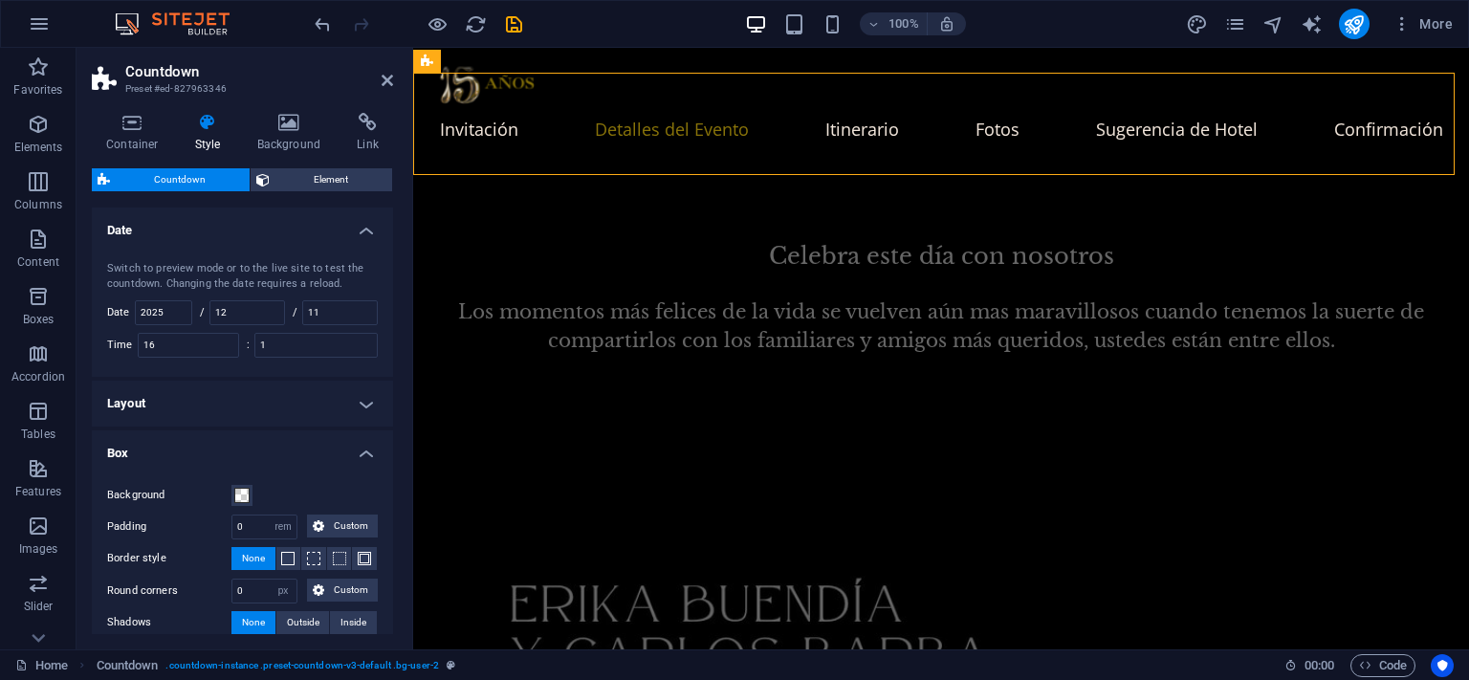
click at [291, 387] on h4 "Layout" at bounding box center [242, 404] width 301 height 46
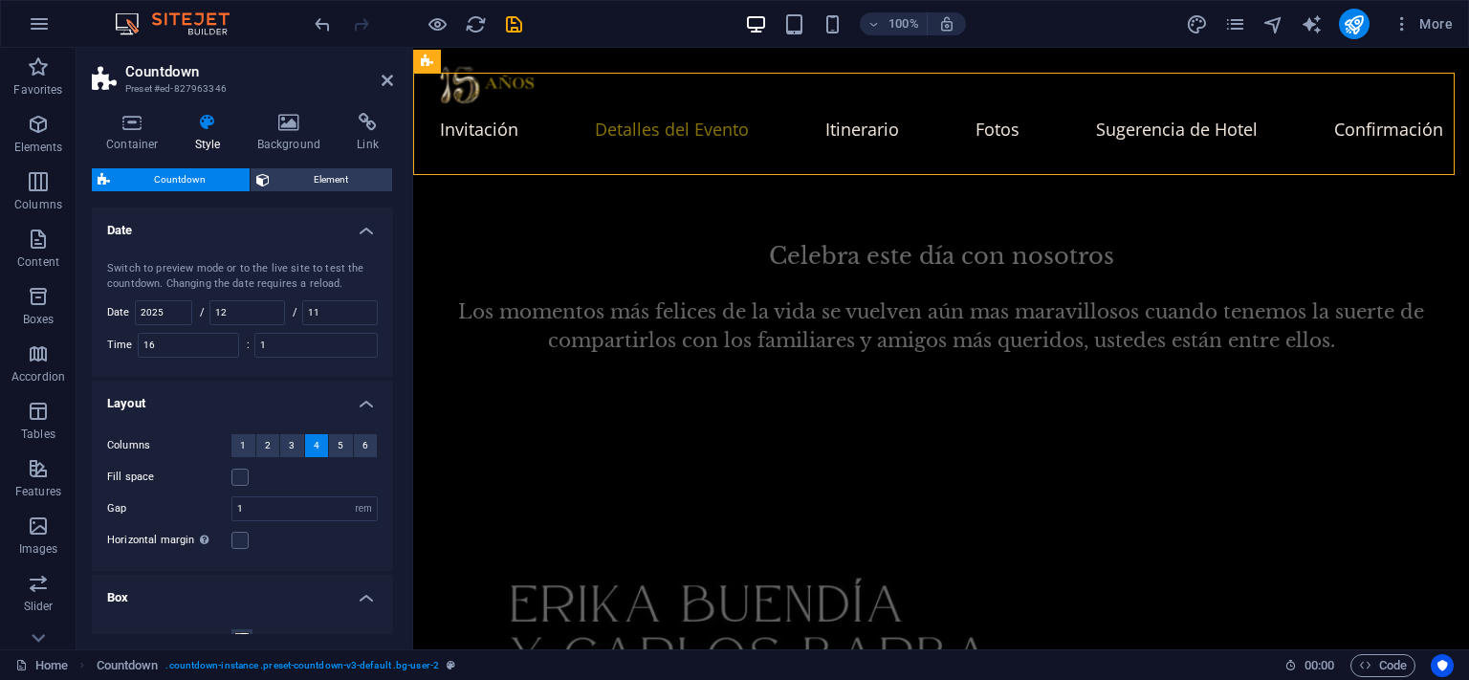
click at [363, 237] on h4 "Date" at bounding box center [242, 225] width 301 height 34
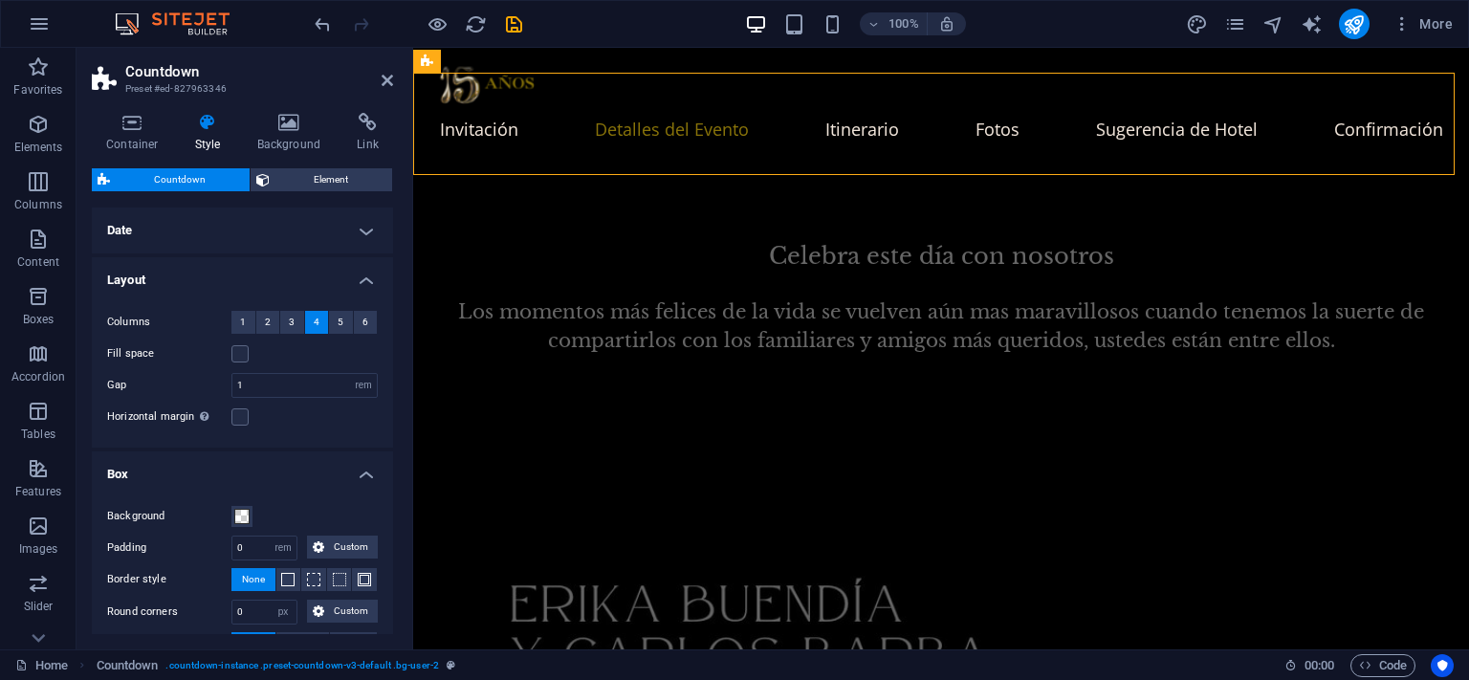
click at [363, 237] on h4 "Date" at bounding box center [242, 231] width 301 height 46
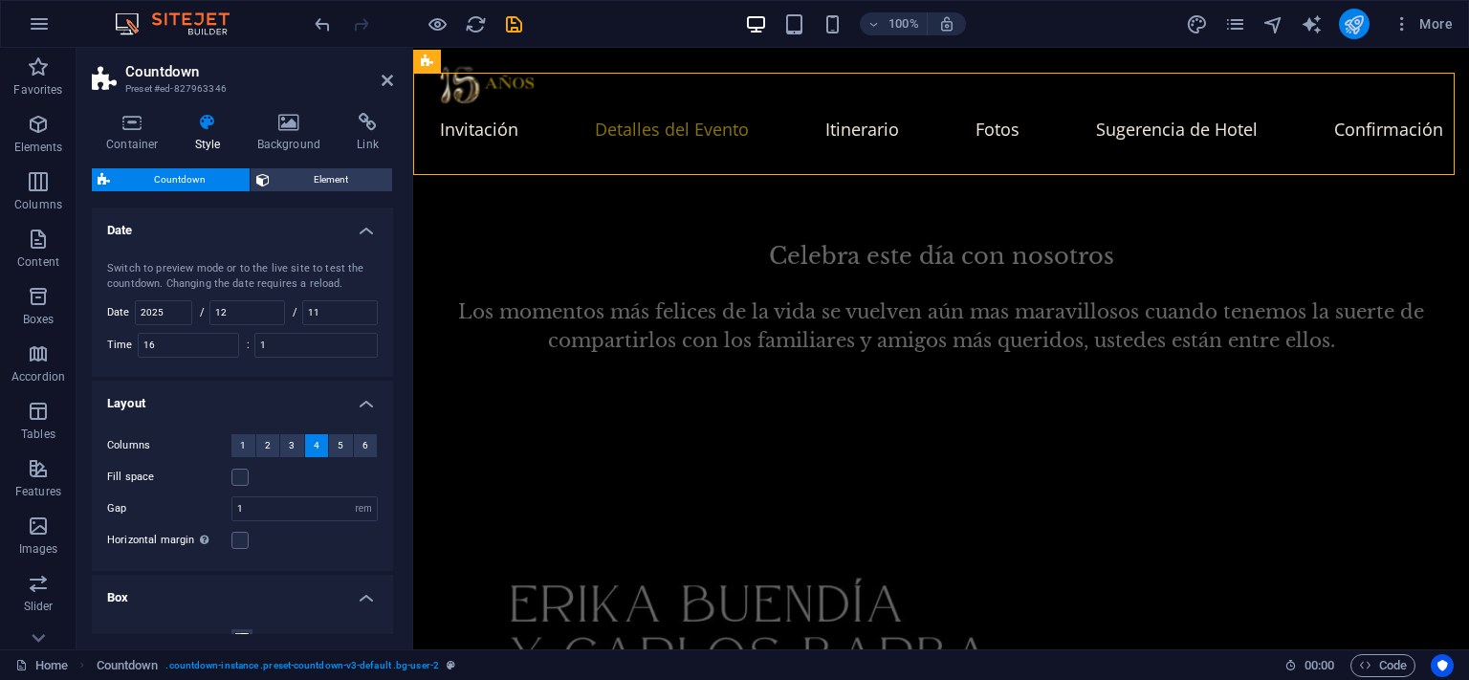
click at [1361, 24] on icon "publish" at bounding box center [1354, 24] width 22 height 22
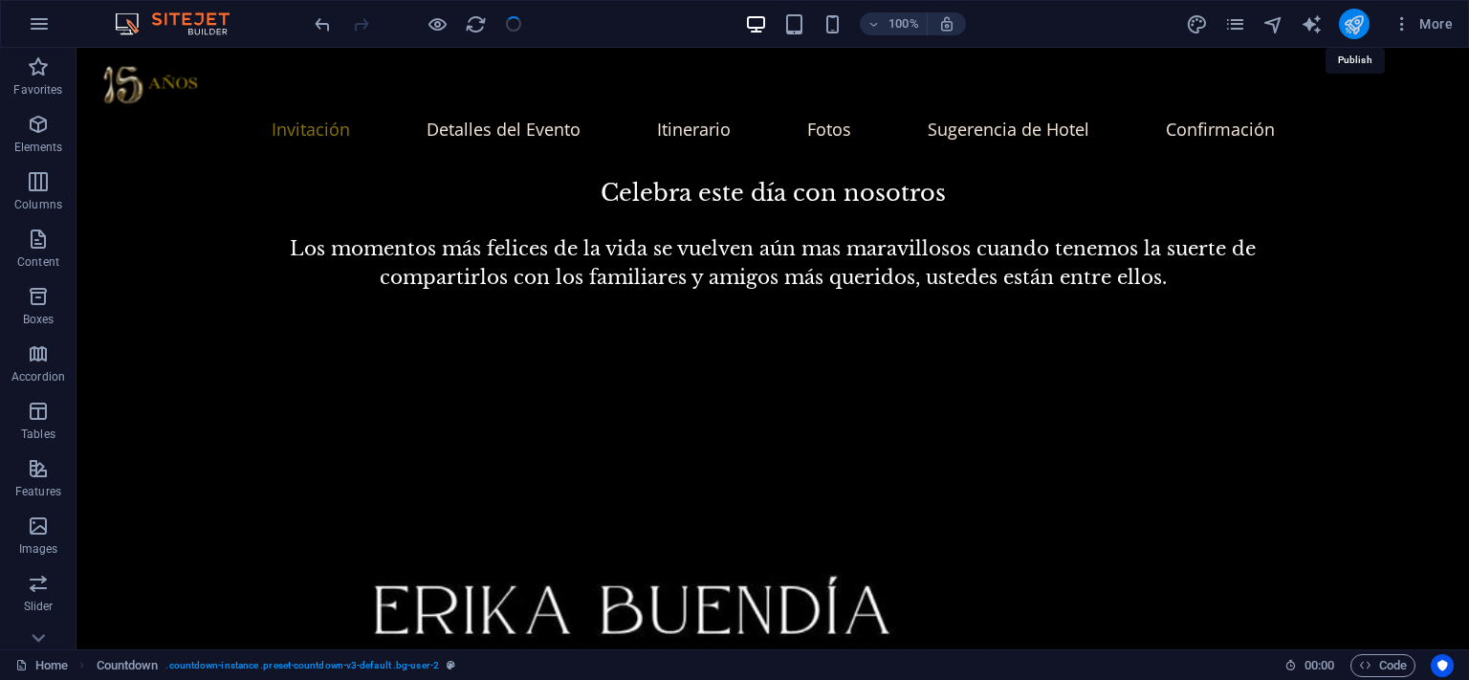
scroll to position [1435, 0]
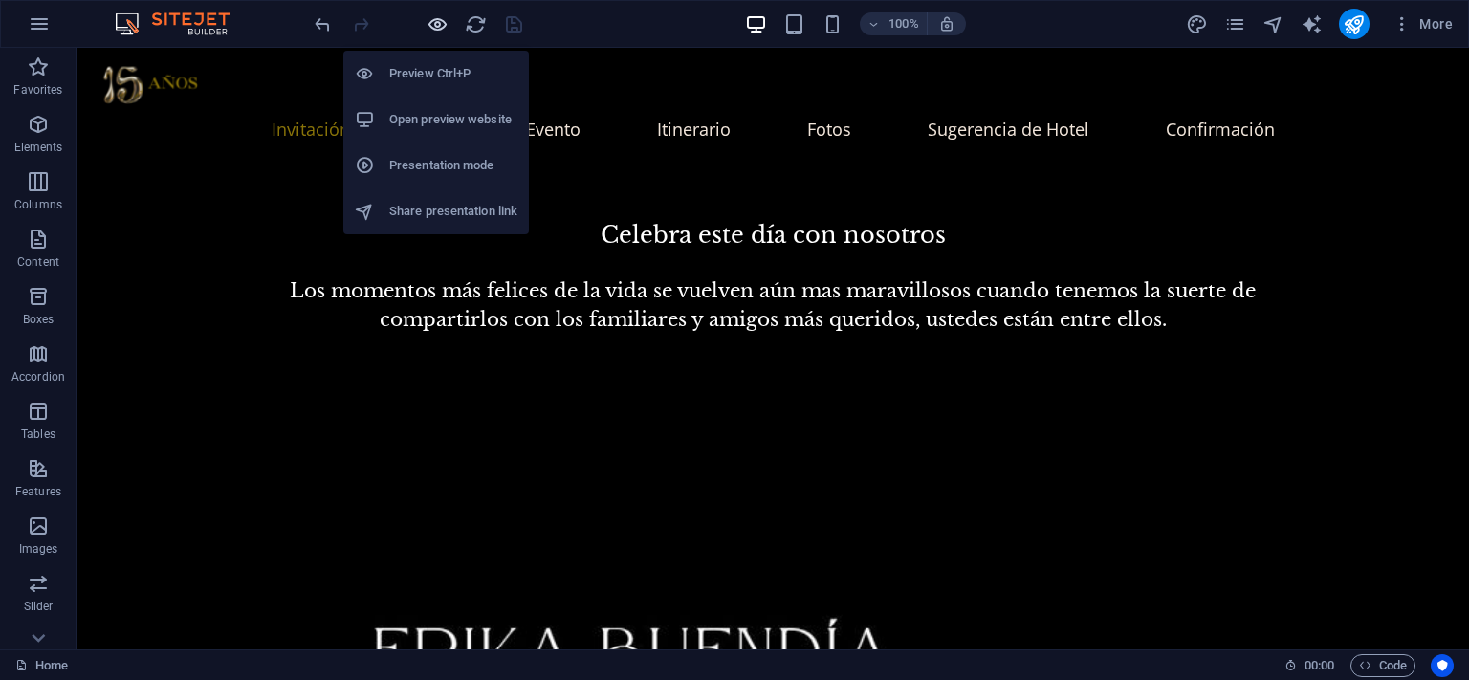
click at [441, 26] on icon "button" at bounding box center [438, 24] width 22 height 22
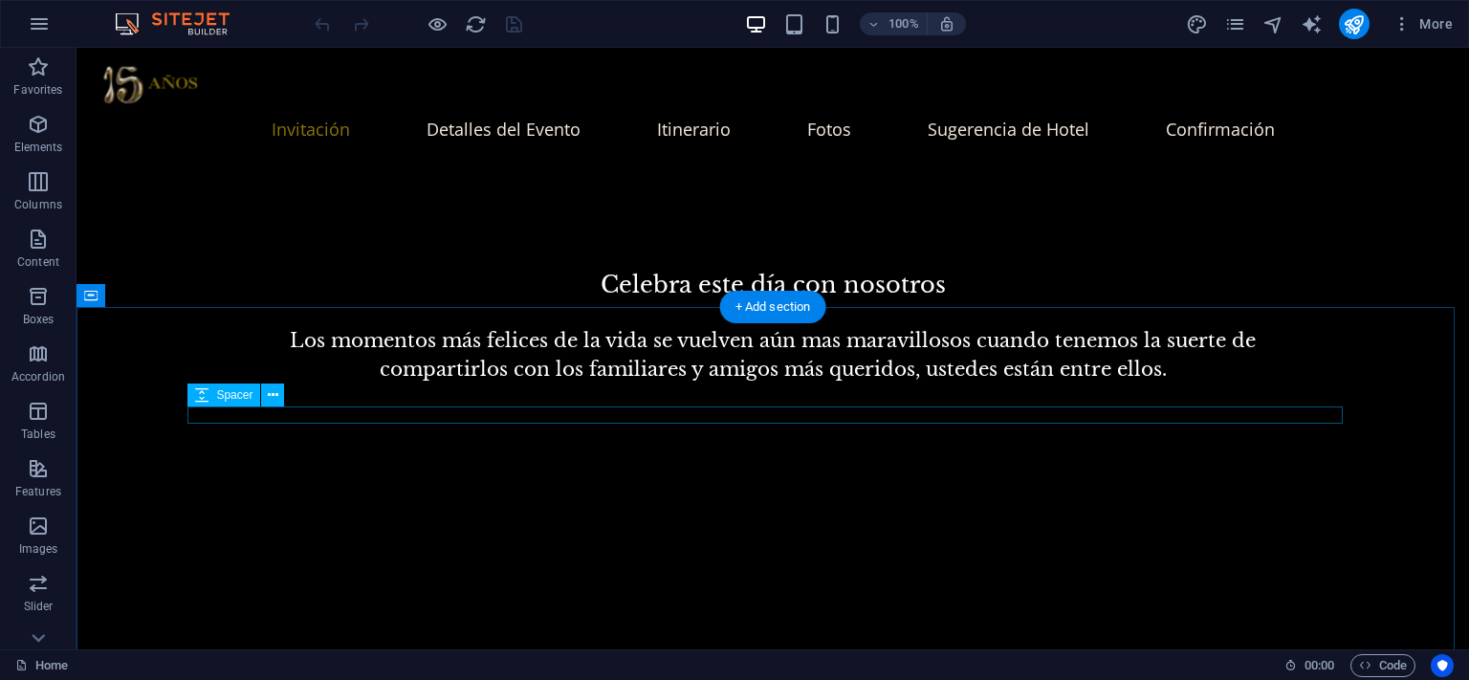
scroll to position [1435, 0]
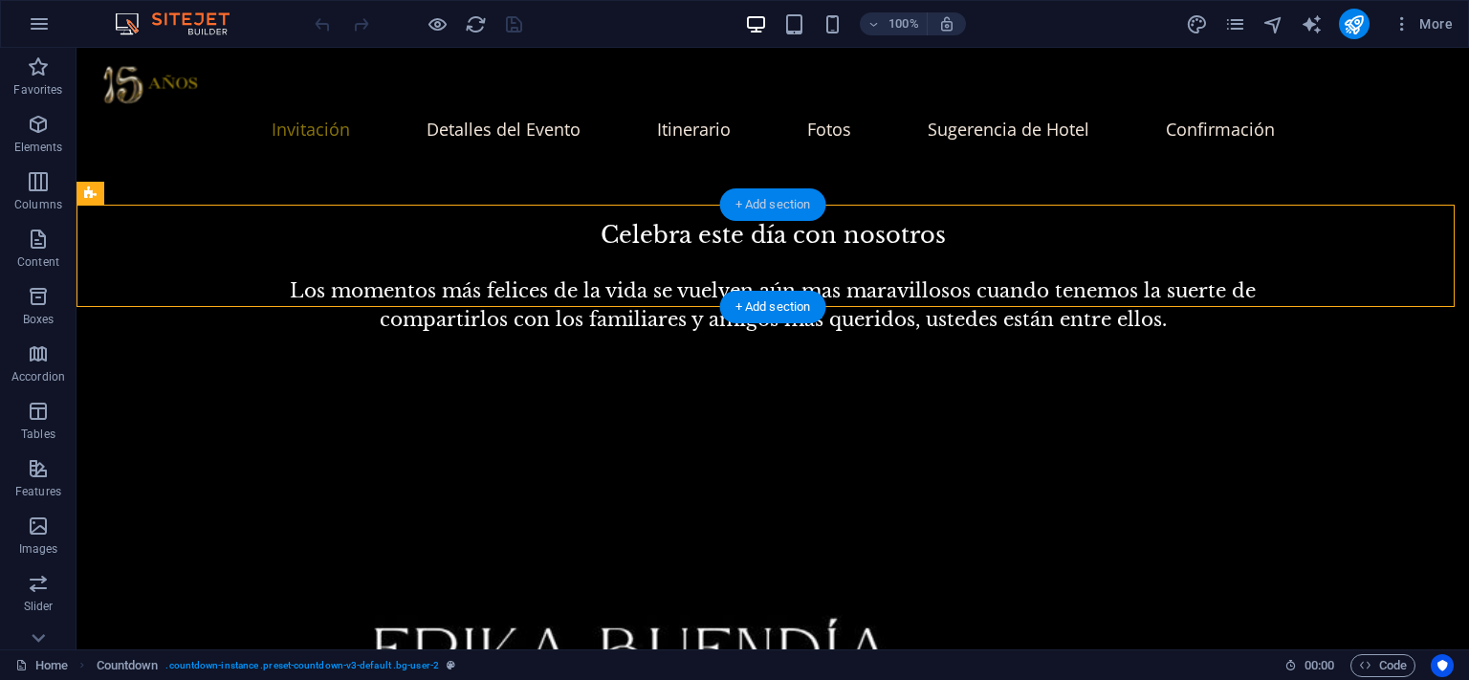
drag, startPoint x: 763, startPoint y: 208, endPoint x: 357, endPoint y: 160, distance: 409.3
click at [762, 208] on div "+ Add section" at bounding box center [773, 204] width 106 height 33
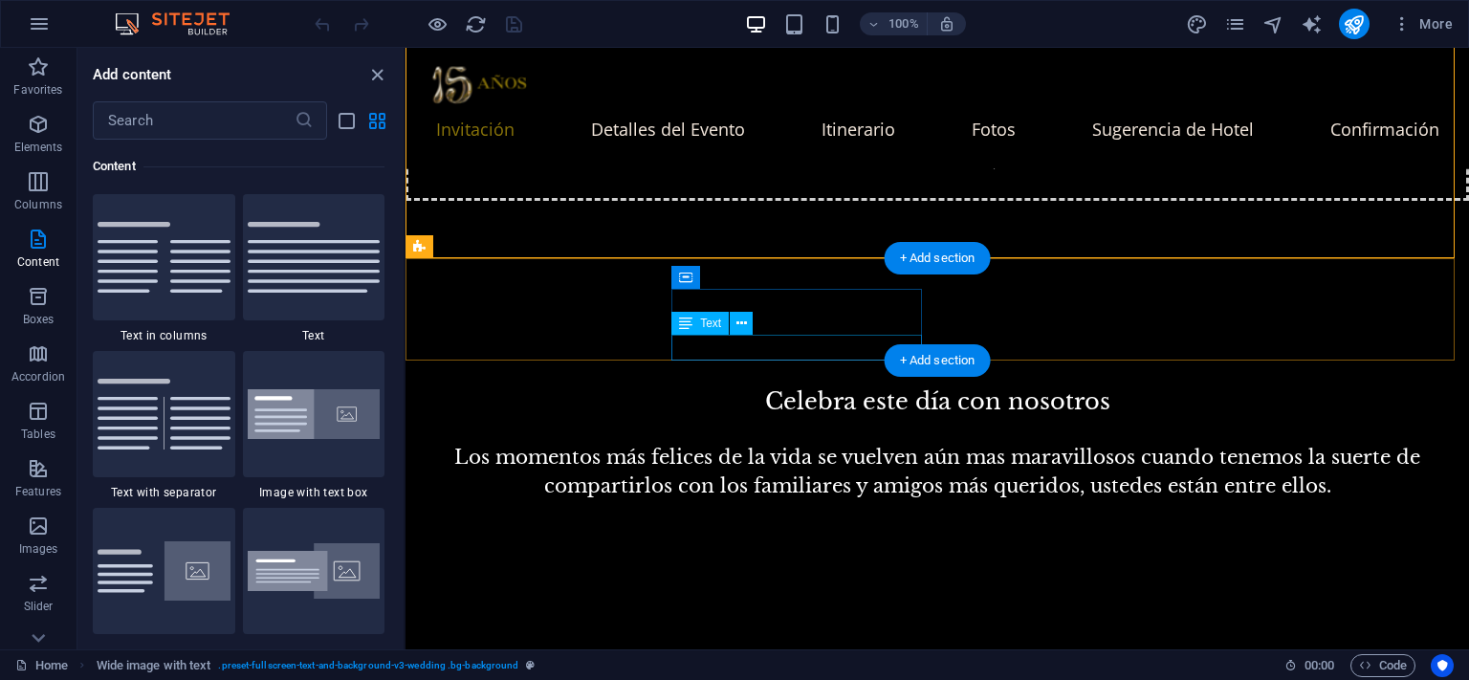
scroll to position [1285, 0]
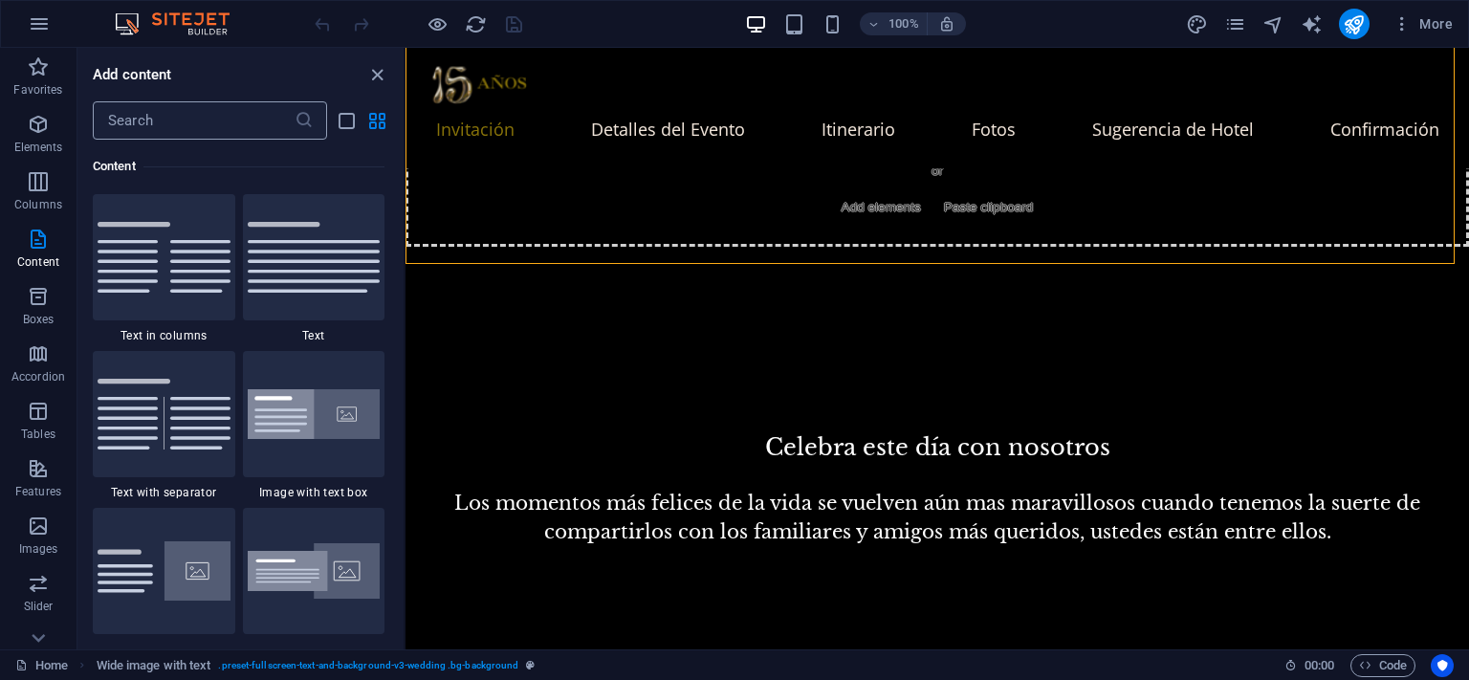
click at [255, 122] on input "text" at bounding box center [194, 120] width 202 height 38
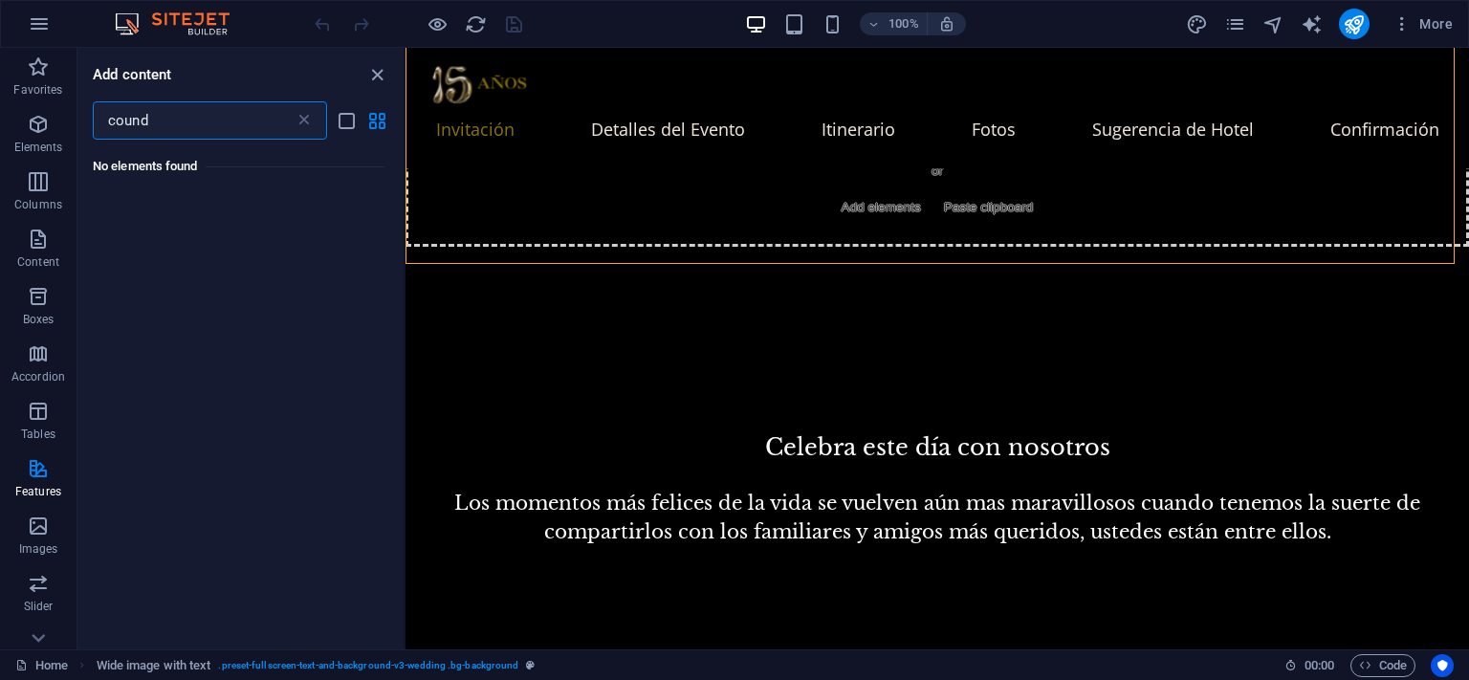
scroll to position [0, 0]
type input "coun"
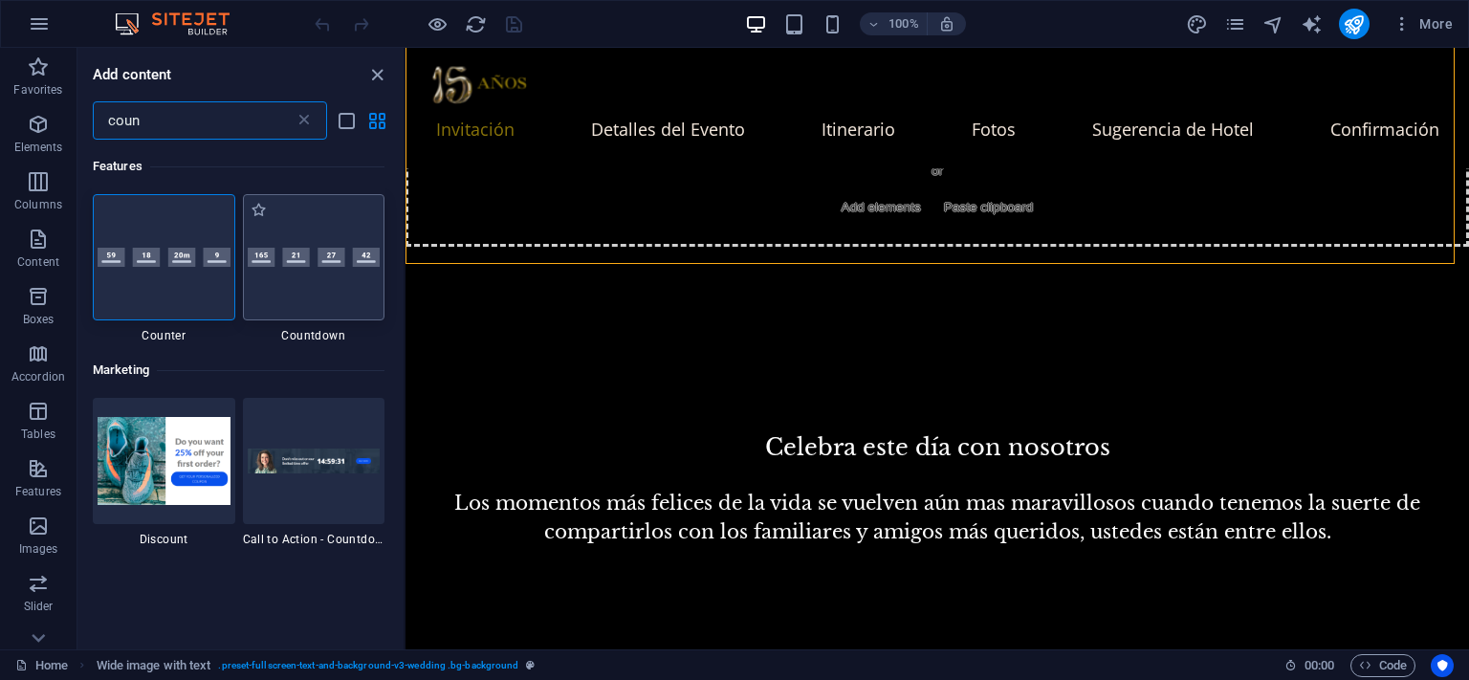
click at [317, 272] on div at bounding box center [314, 257] width 142 height 126
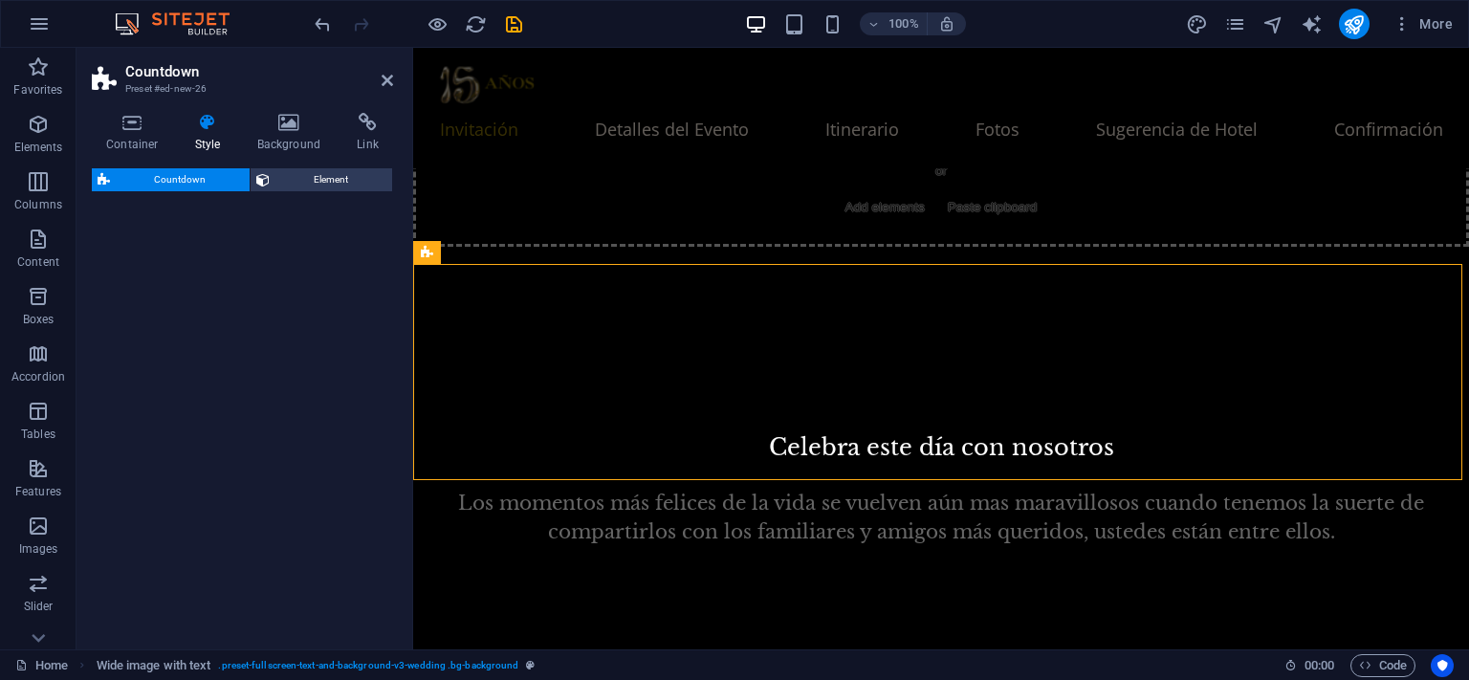
select select "preset-countdown-v3-default"
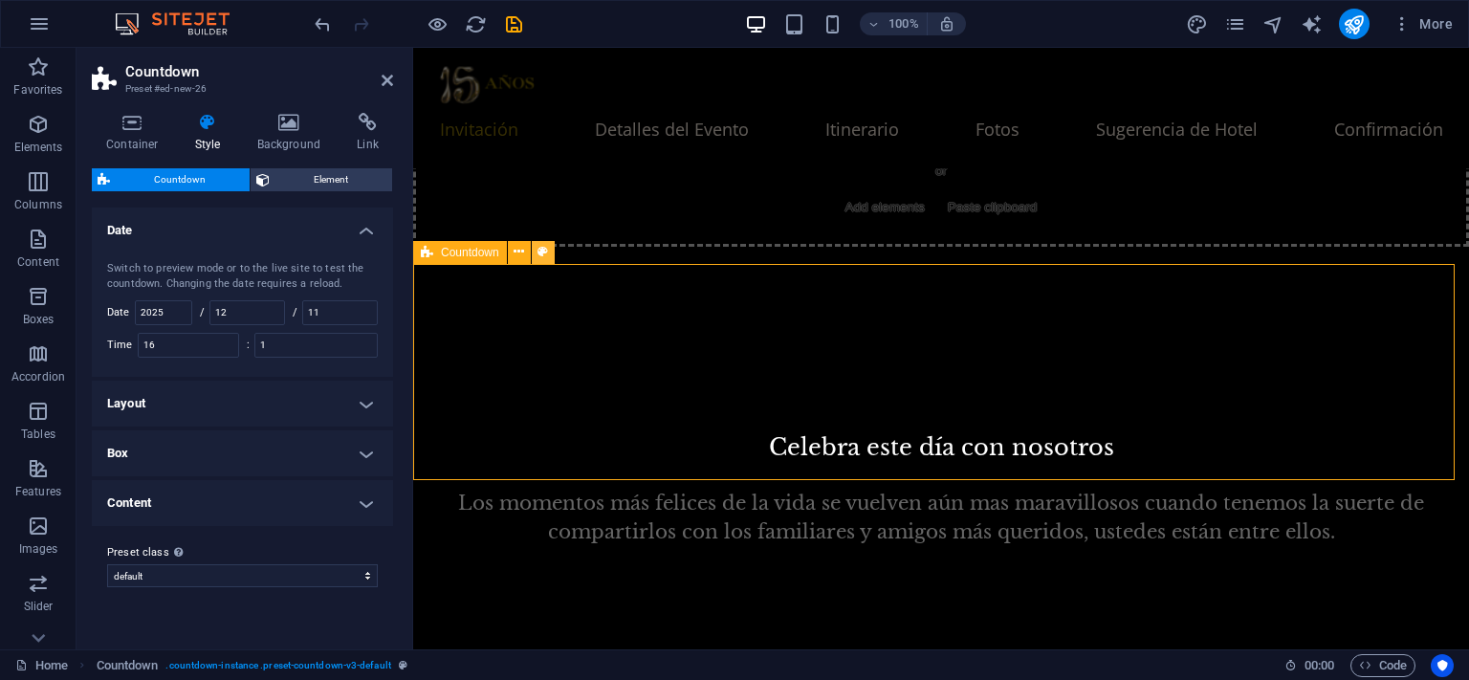
click at [539, 249] on icon at bounding box center [542, 252] width 11 height 20
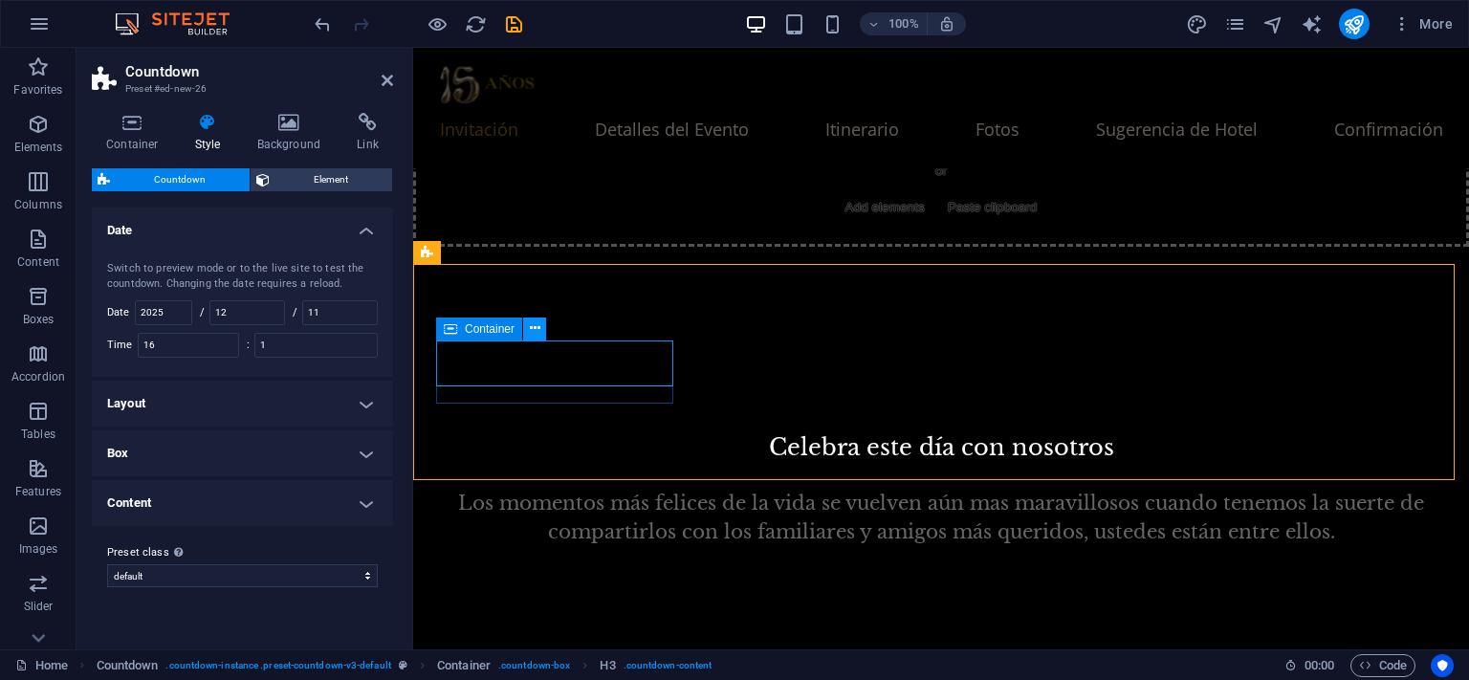
click at [535, 331] on icon at bounding box center [535, 328] width 11 height 20
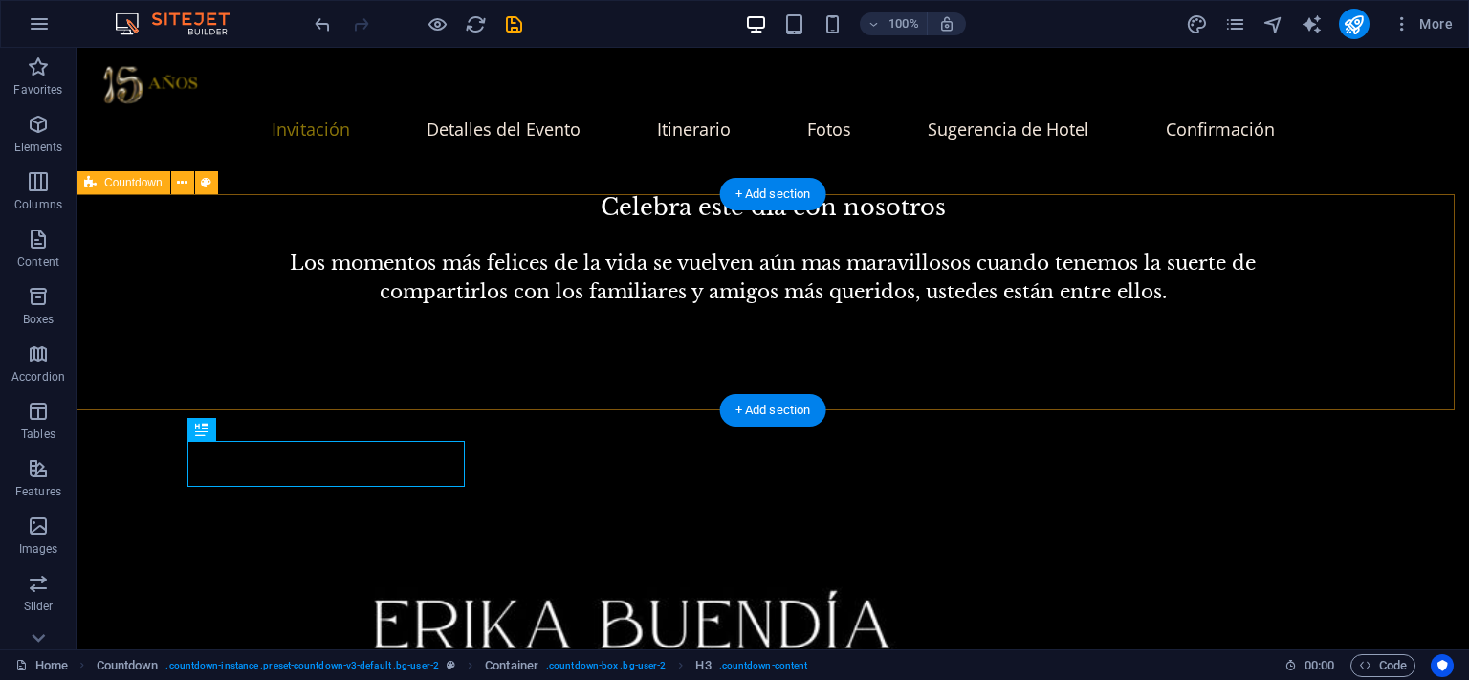
scroll to position [1435, 0]
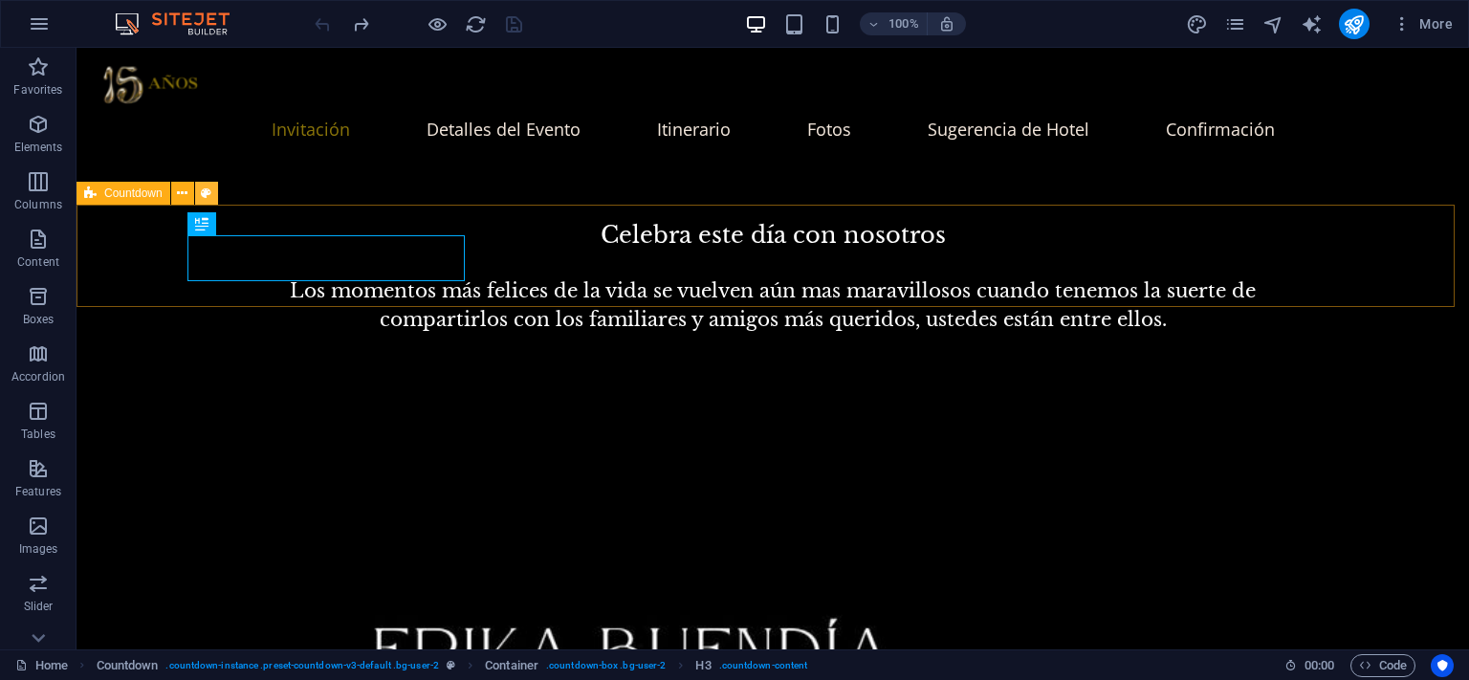
click at [210, 191] on icon at bounding box center [206, 194] width 11 height 20
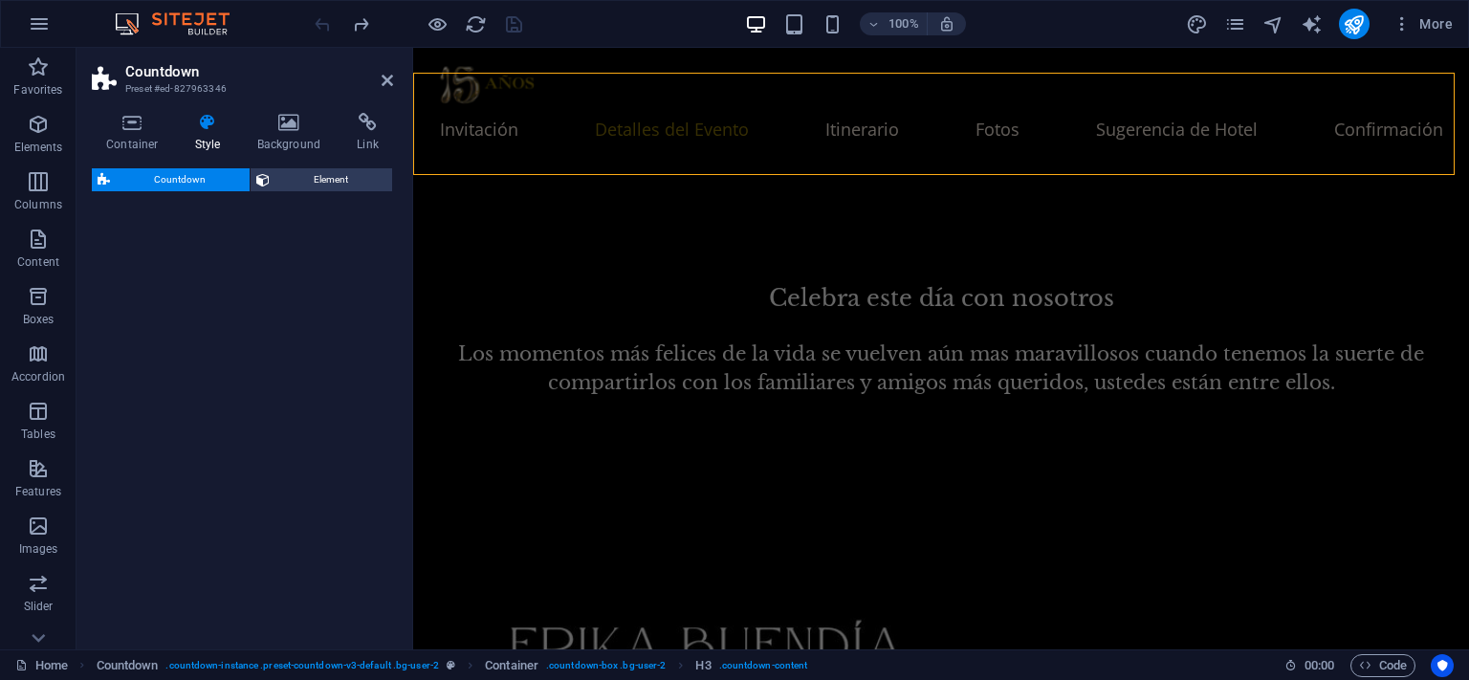
select select "preset-countdown-v3-default"
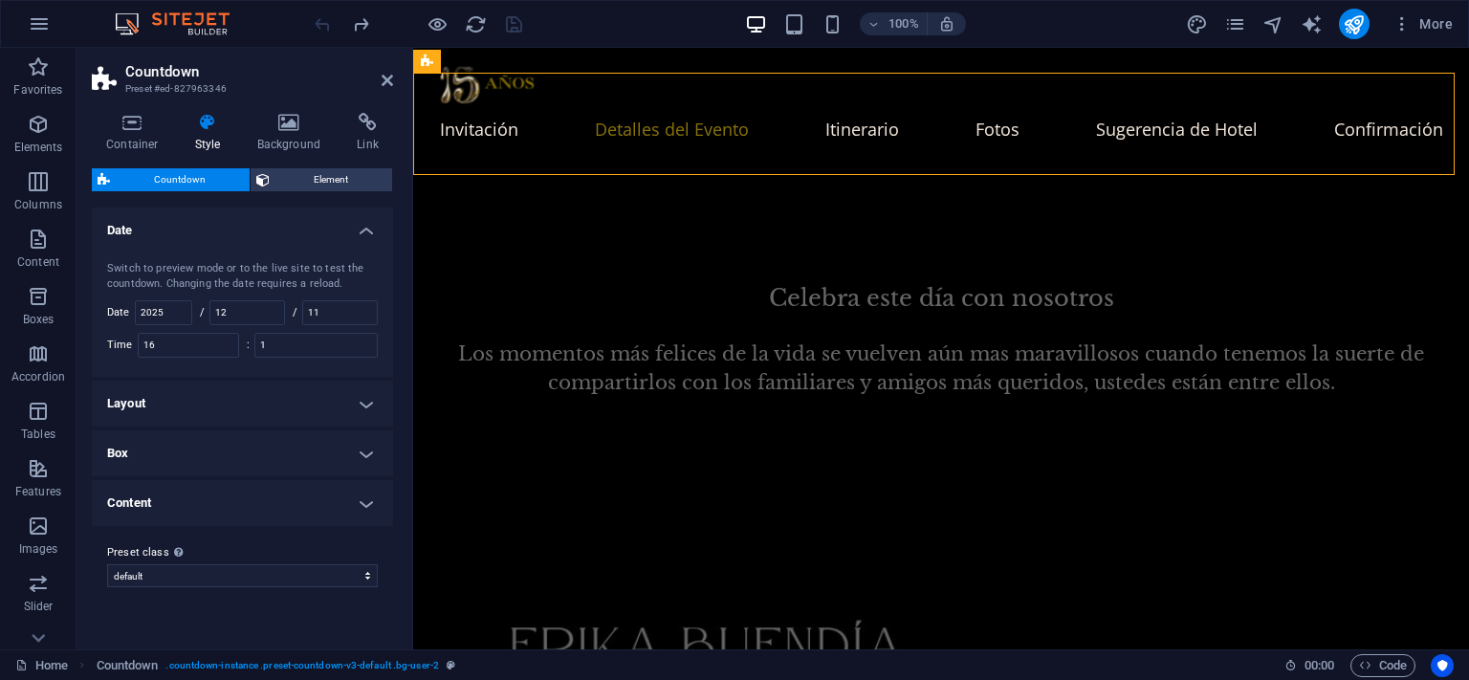
scroll to position [1477, 0]
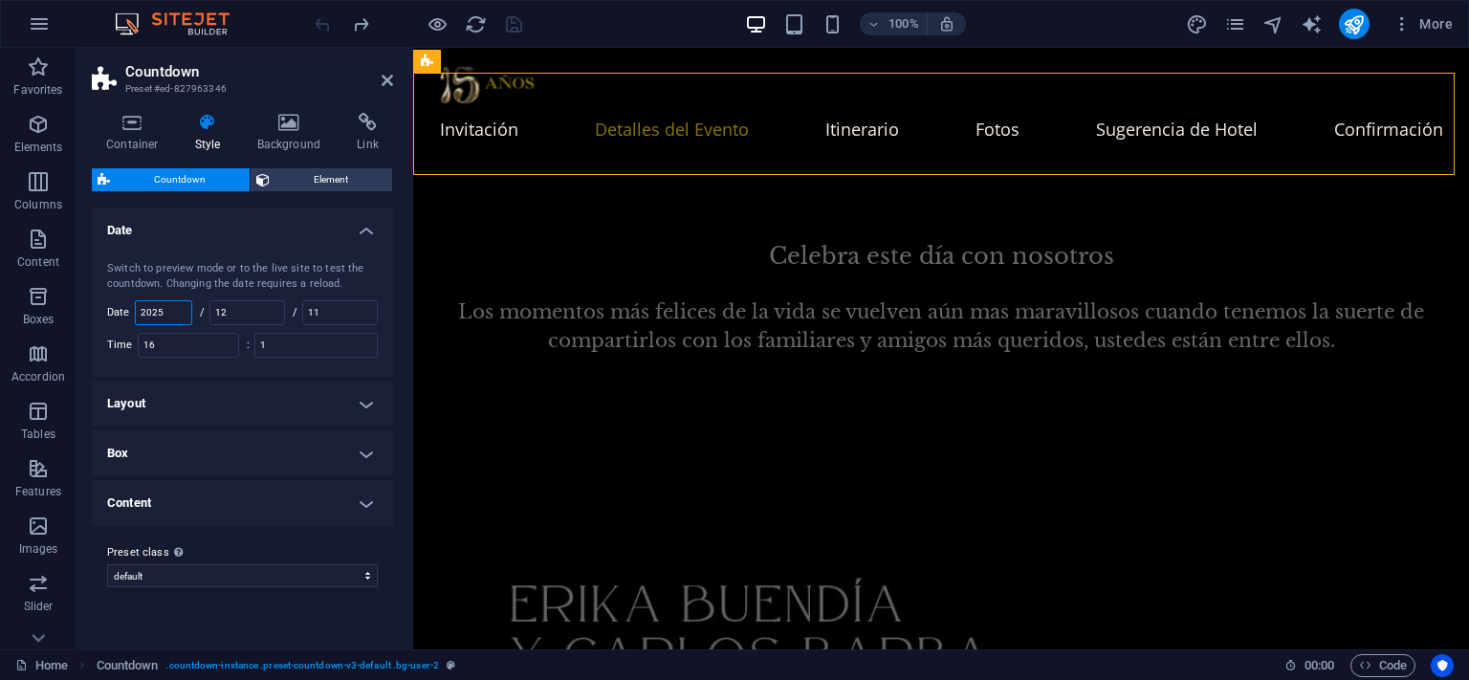
click at [179, 318] on input "2025" at bounding box center [163, 312] width 55 height 23
drag, startPoint x: 181, startPoint y: 314, endPoint x: 0, endPoint y: 325, distance: 181.1
click at [0, 325] on section "Favorites Elements Columns Content Boxes Accordion Tables Features Images Slide…" at bounding box center [734, 349] width 1469 height 602
click at [216, 301] on input "12" at bounding box center [247, 312] width 74 height 23
type input "11"
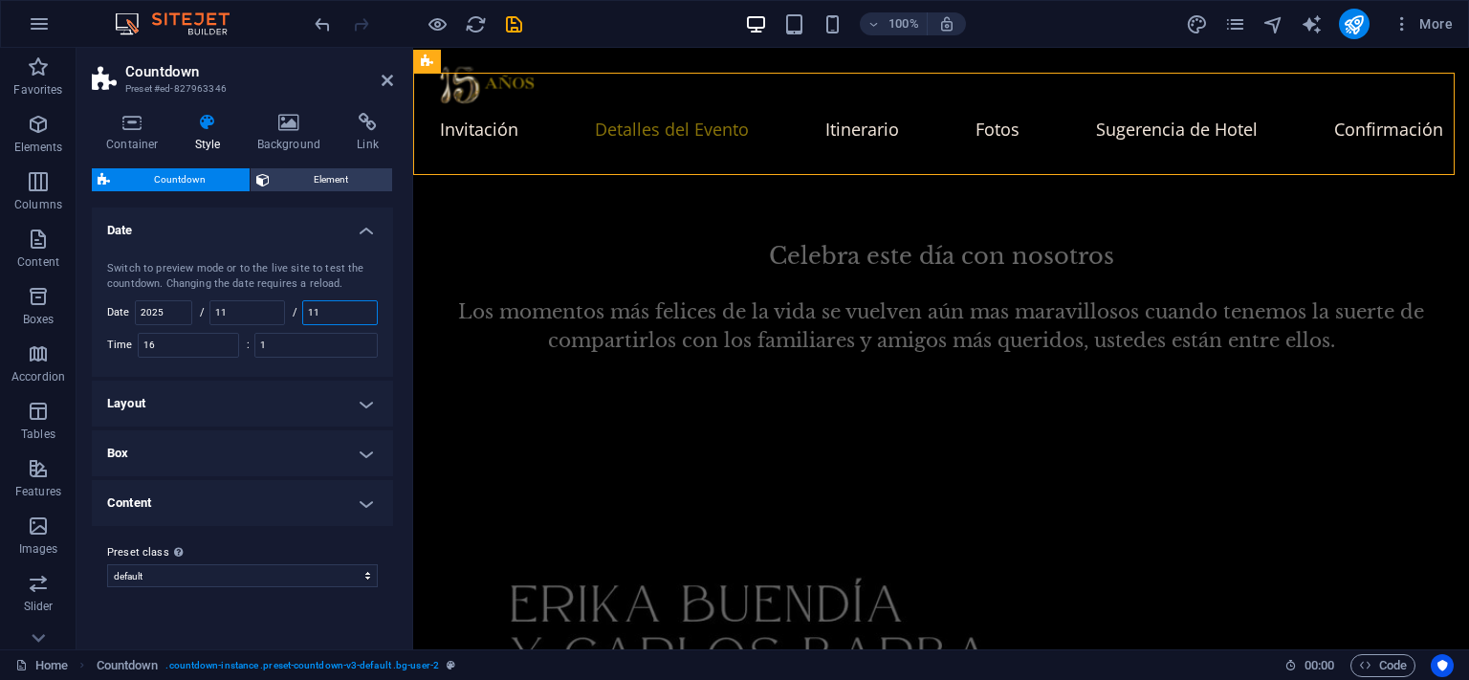
click at [318, 317] on input "11" at bounding box center [340, 312] width 74 height 23
click at [352, 304] on input "11" at bounding box center [340, 312] width 74 height 23
type input "22"
click at [516, 15] on icon "save" at bounding box center [514, 24] width 22 height 22
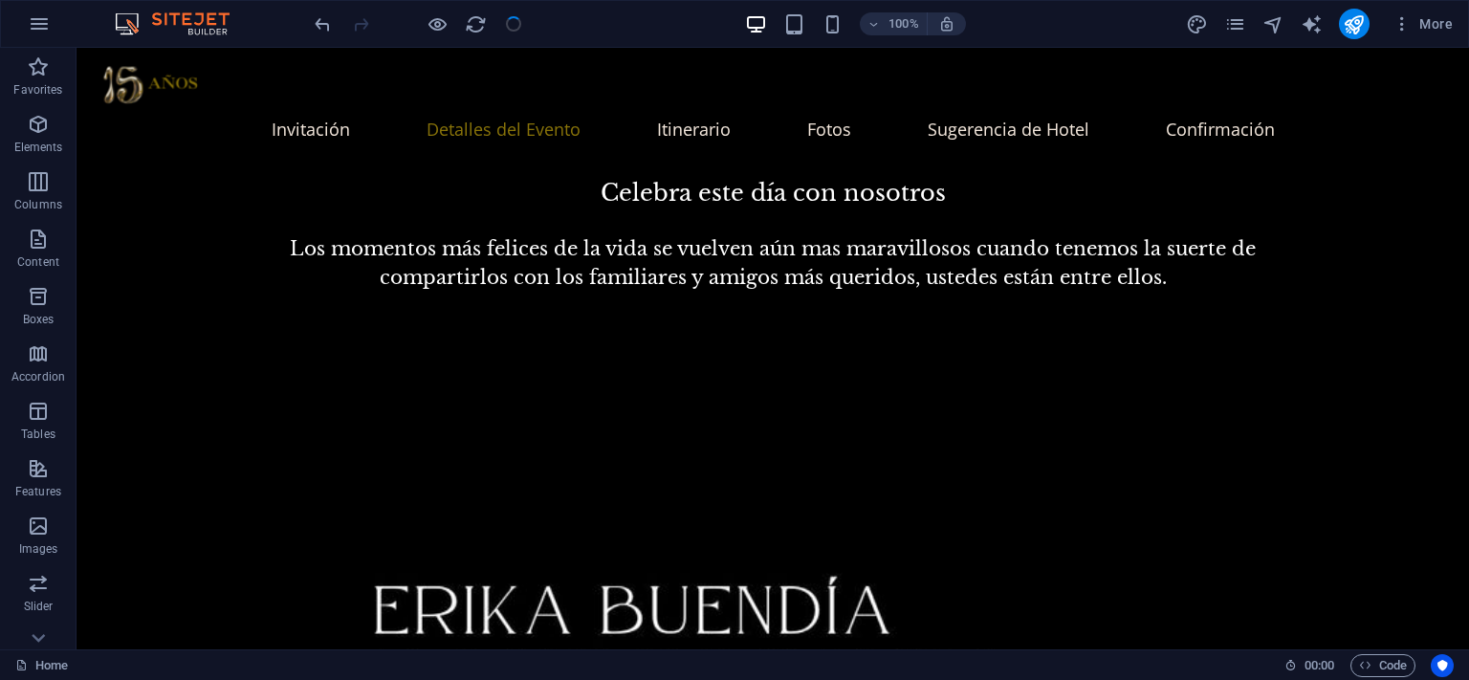
scroll to position [1435, 0]
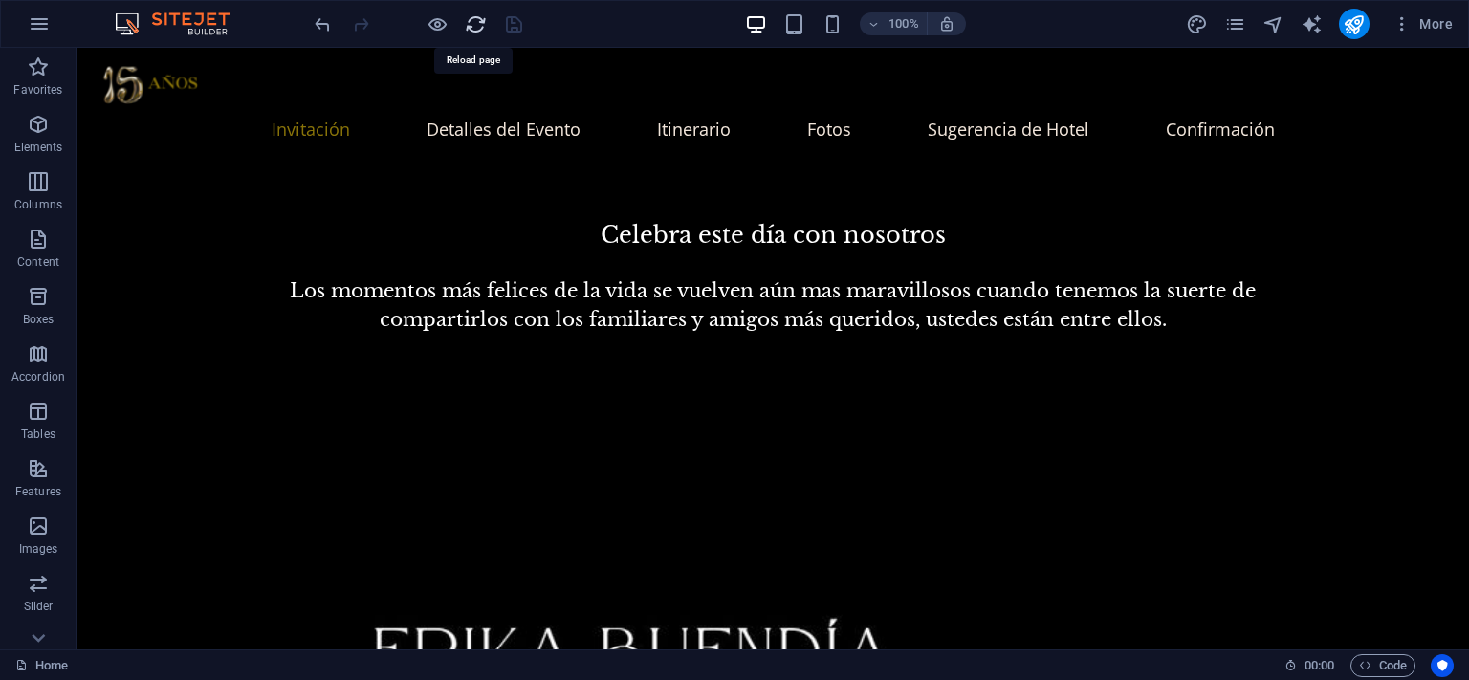
click at [476, 20] on icon "reload" at bounding box center [476, 24] width 22 height 22
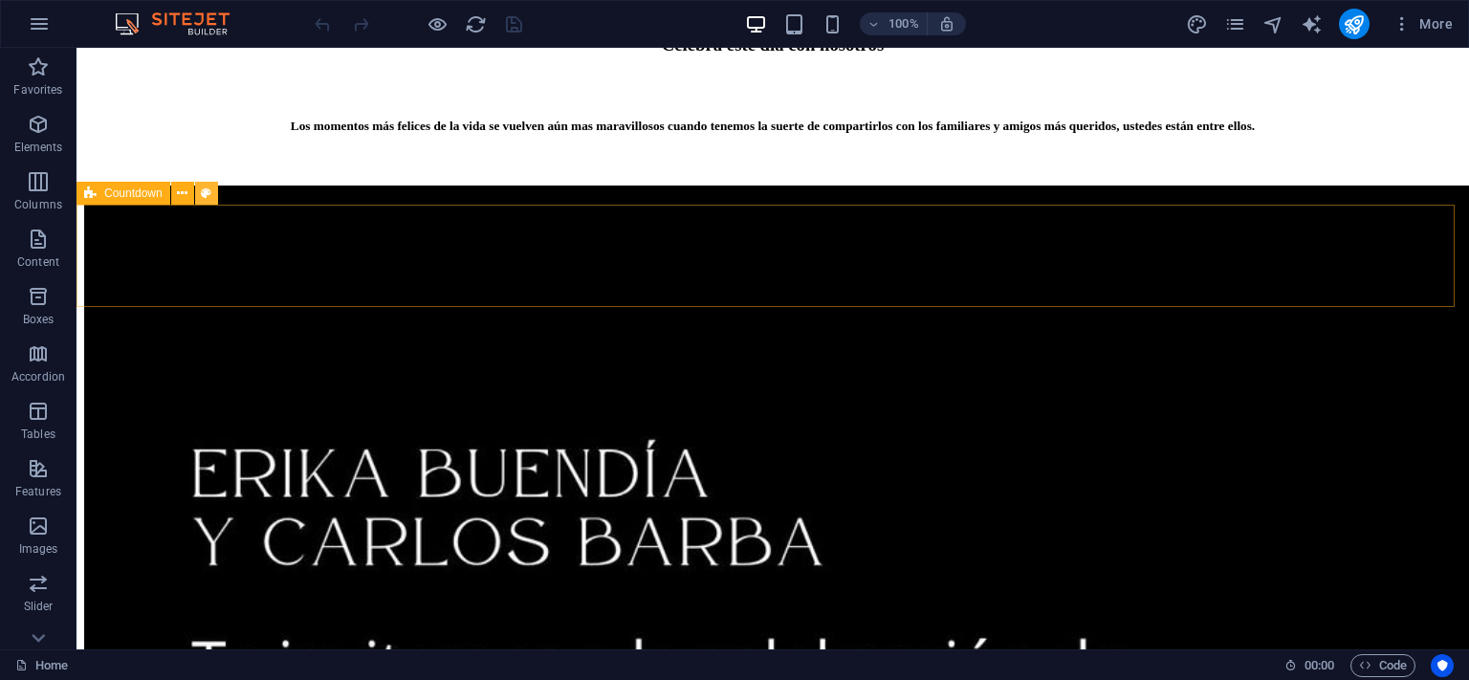
click at [208, 190] on icon at bounding box center [206, 194] width 11 height 20
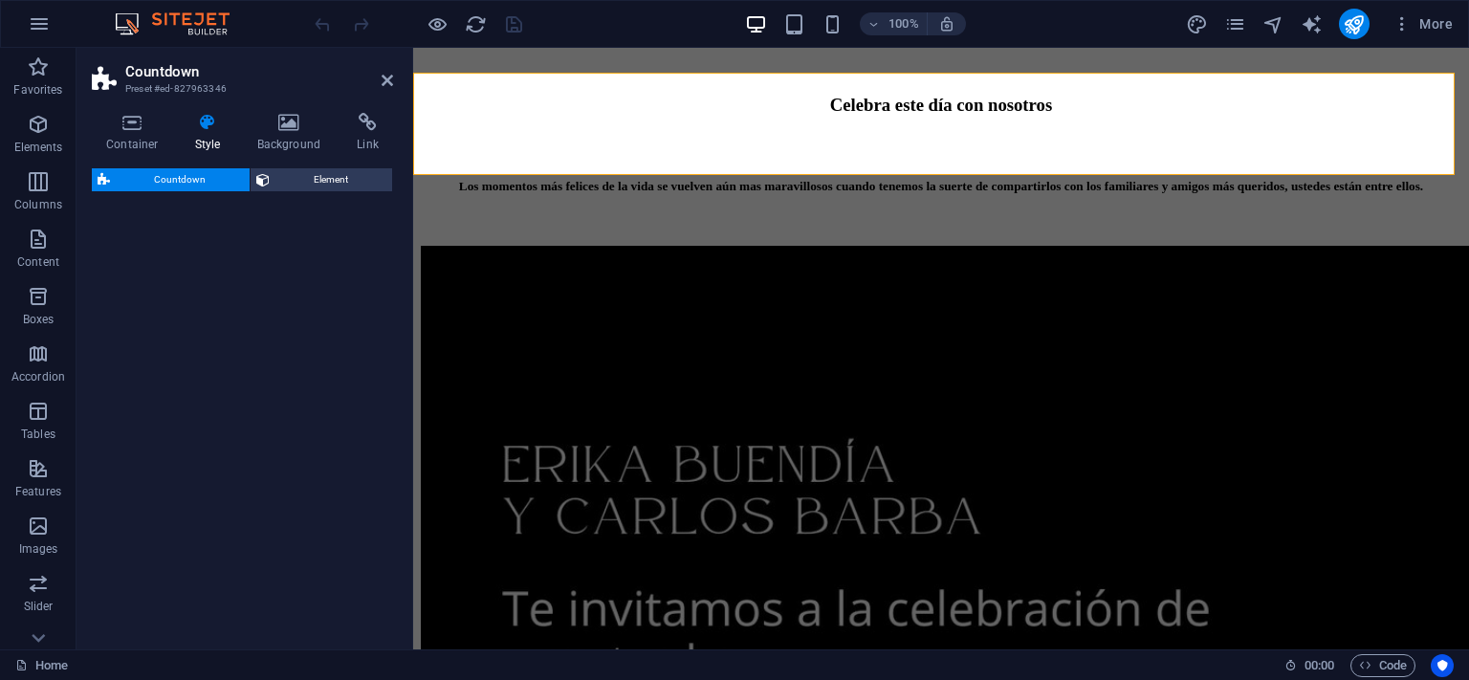
select select "preset-countdown-v3-default"
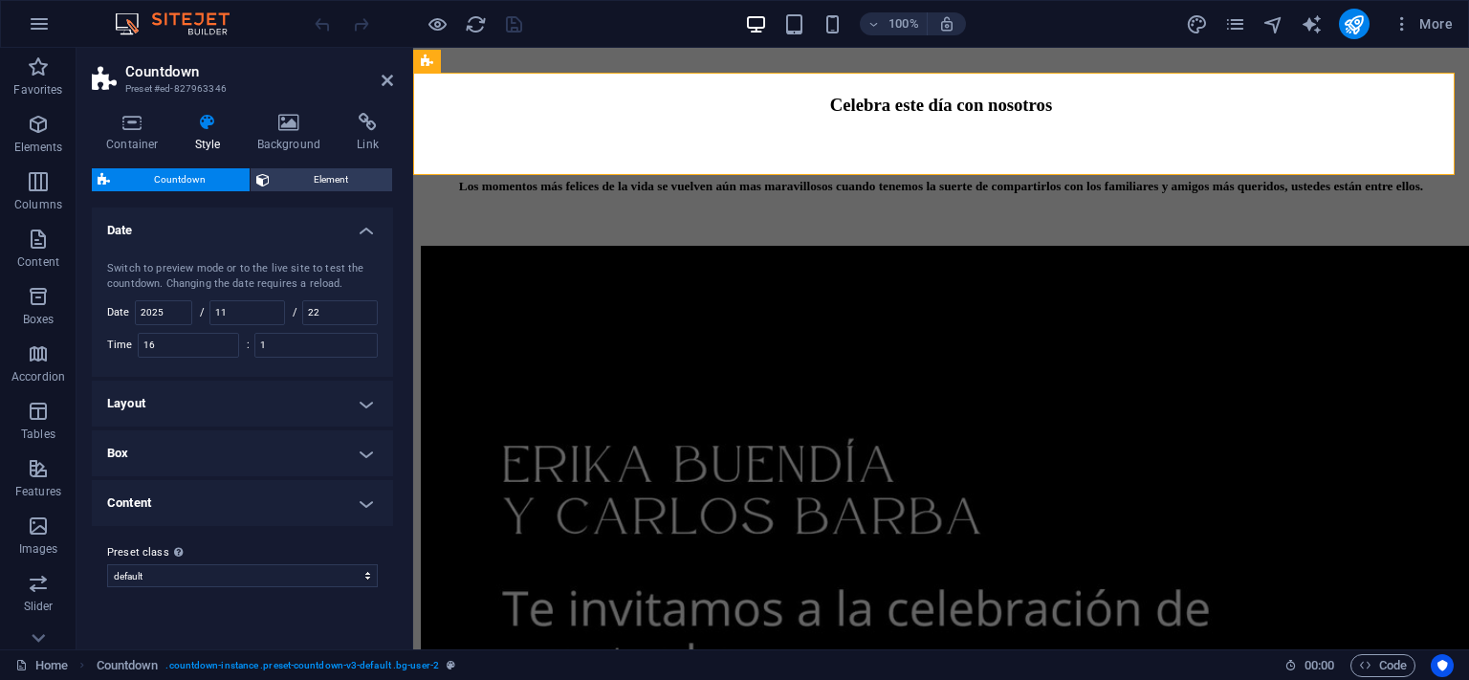
scroll to position [1477, 0]
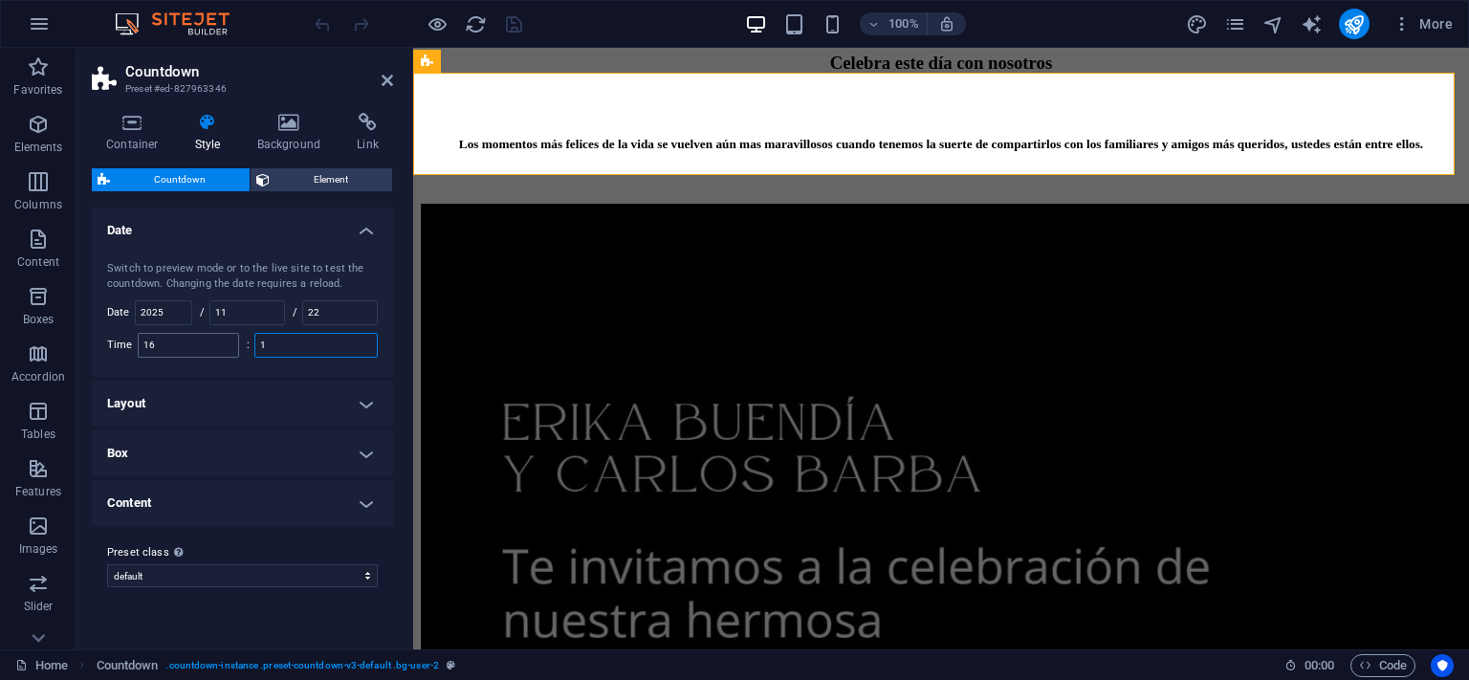
drag, startPoint x: 297, startPoint y: 344, endPoint x: 232, endPoint y: 336, distance: 65.6
click at [232, 336] on div "Switch to preview mode or to the live site to test the countdown. Changing the …" at bounding box center [242, 309] width 309 height 135
click at [267, 306] on input "11" at bounding box center [247, 312] width 74 height 23
click at [289, 347] on input "1" at bounding box center [315, 345] width 121 height 23
type input "1"
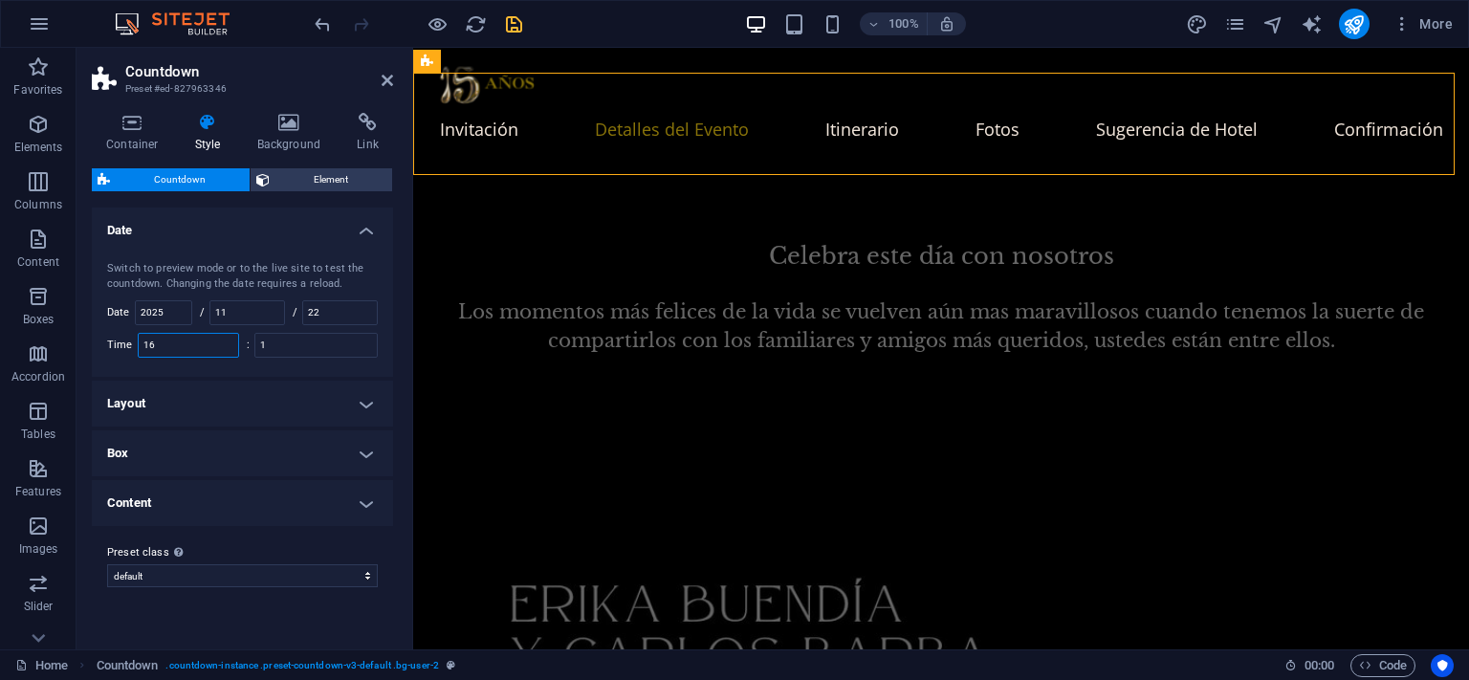
click at [193, 348] on input "16" at bounding box center [188, 345] width 99 height 23
click at [513, 22] on icon "save" at bounding box center [514, 24] width 22 height 22
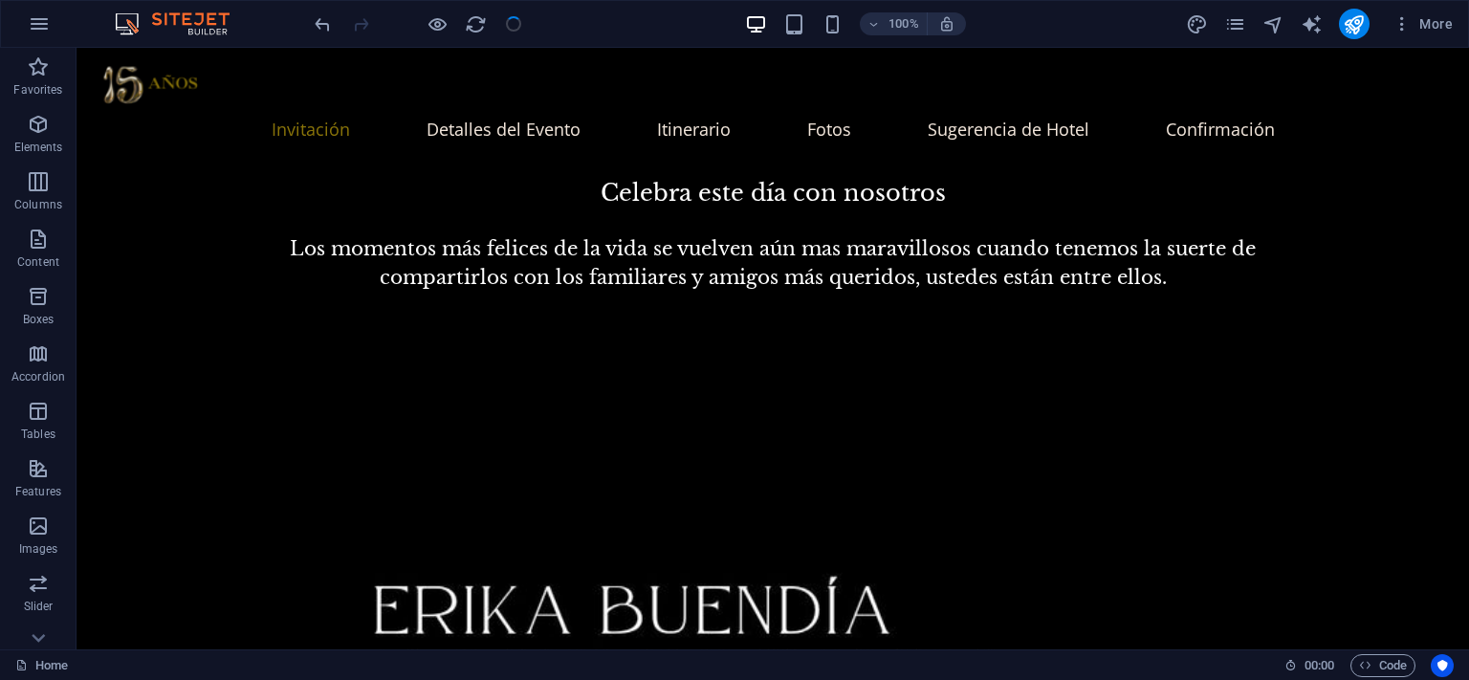
scroll to position [1435, 0]
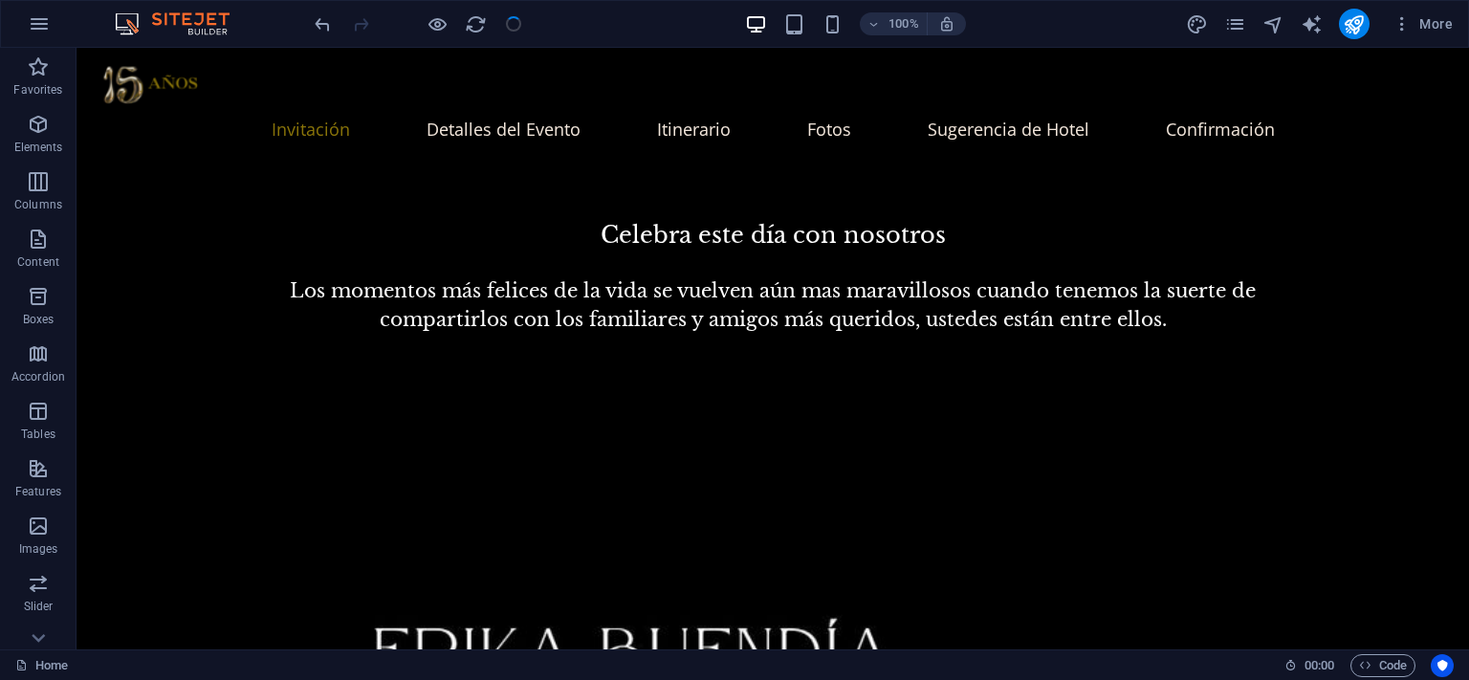
click at [463, 25] on div at bounding box center [418, 24] width 214 height 31
click at [476, 30] on icon "reload" at bounding box center [476, 24] width 22 height 22
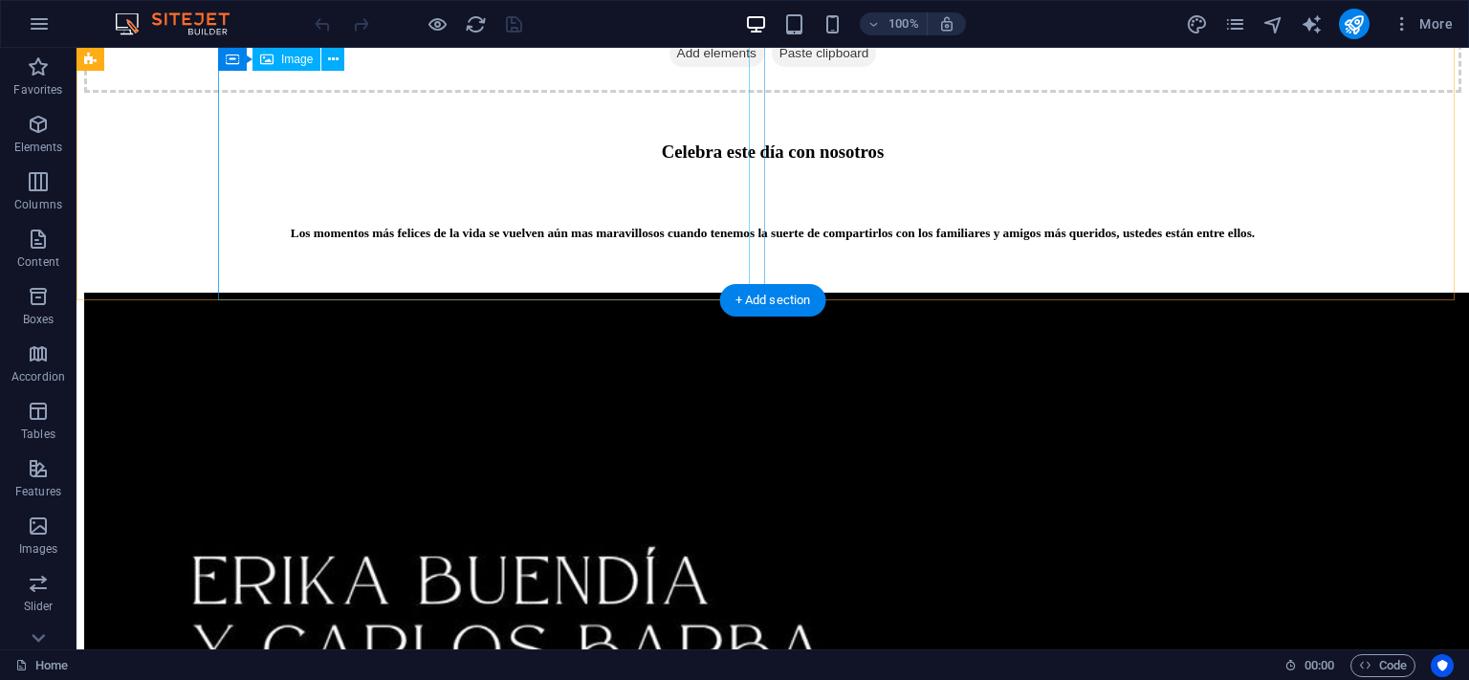
scroll to position [1339, 0]
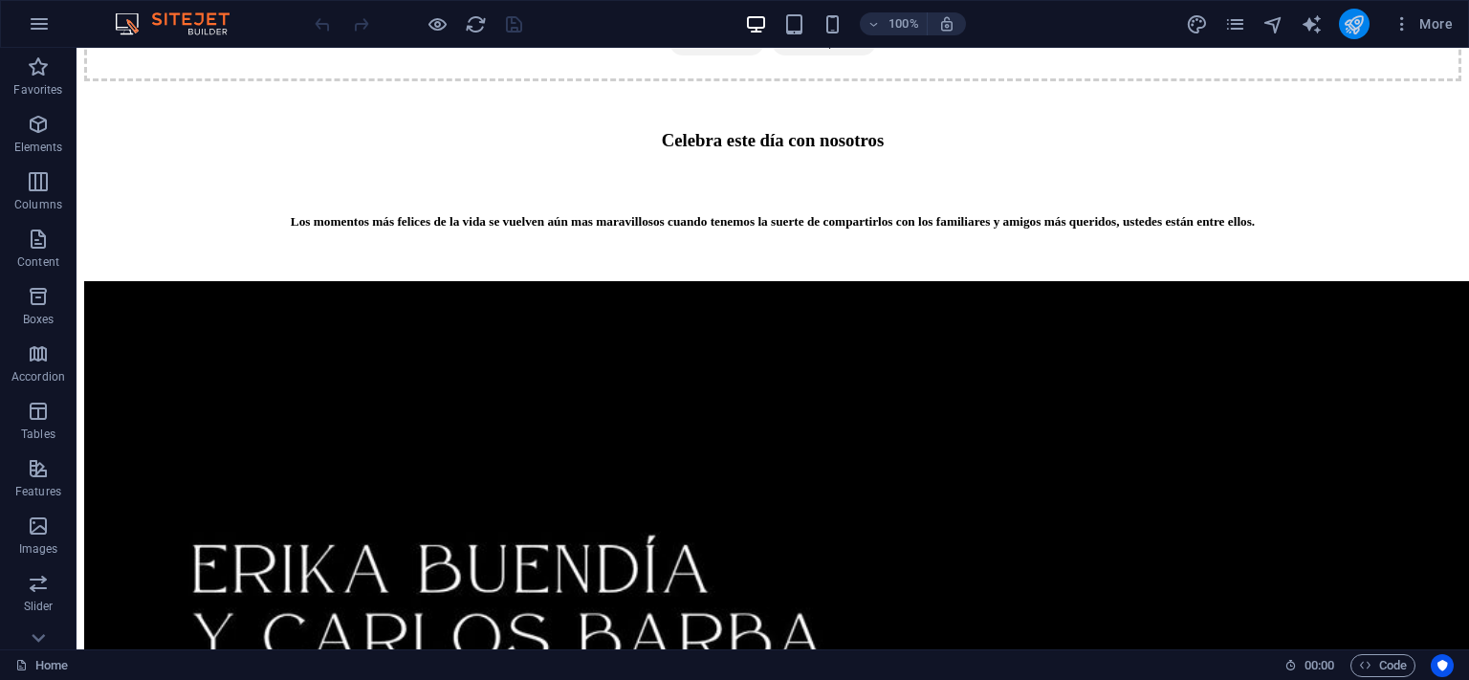
click at [1348, 26] on icon "publish" at bounding box center [1354, 24] width 22 height 22
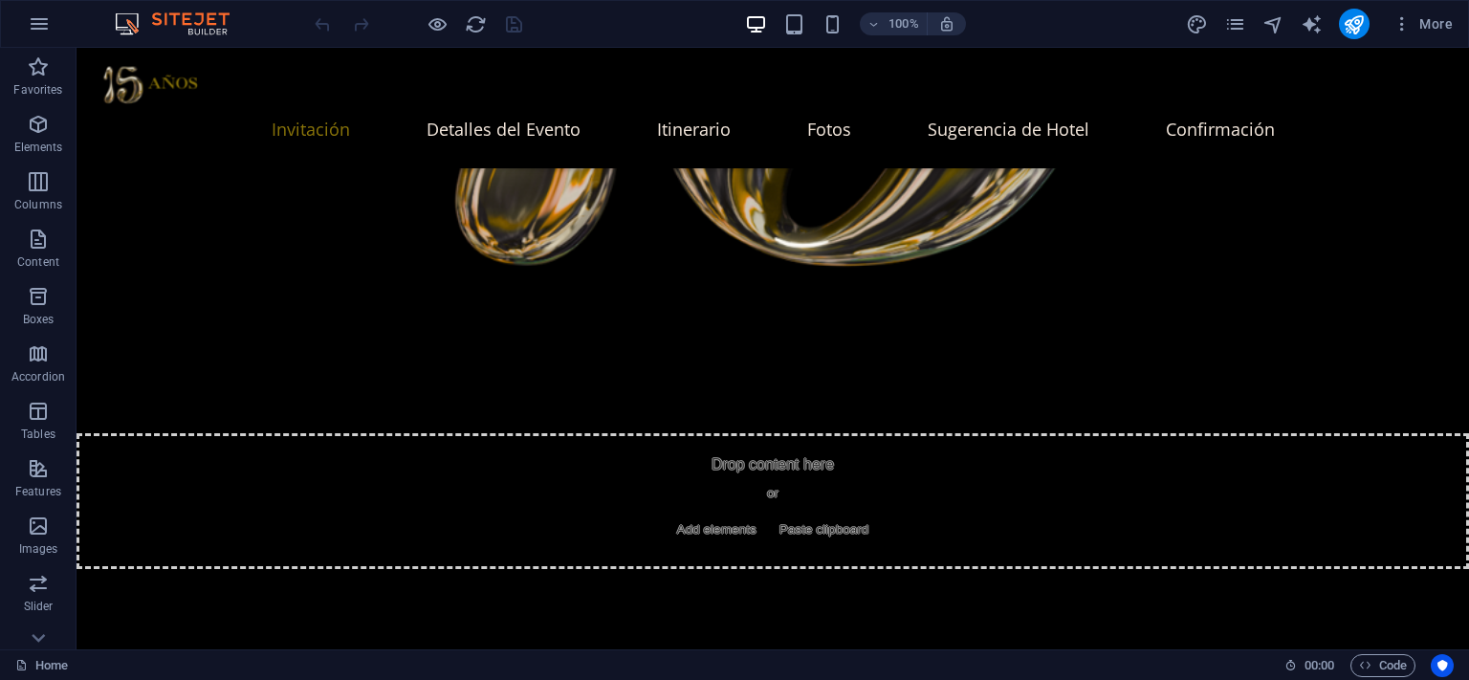
scroll to position [1243, 0]
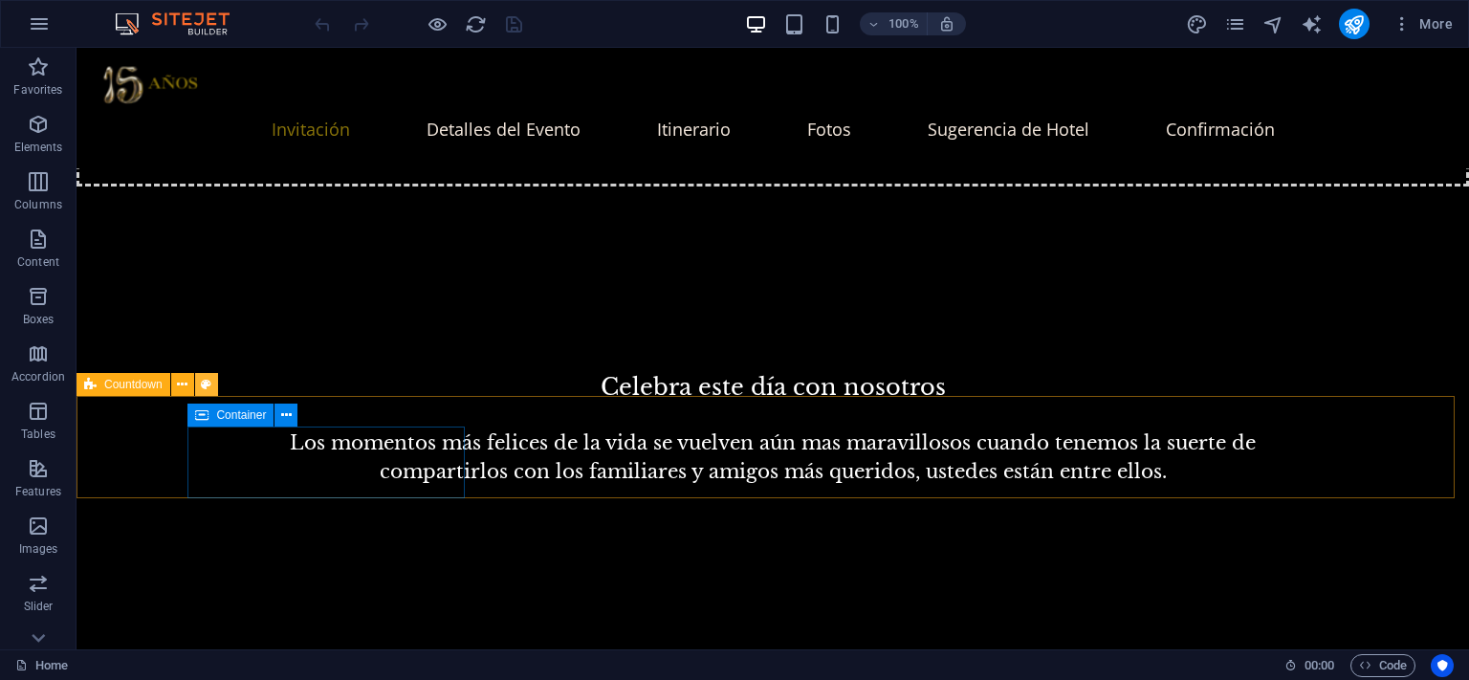
click at [204, 384] on icon at bounding box center [206, 385] width 11 height 20
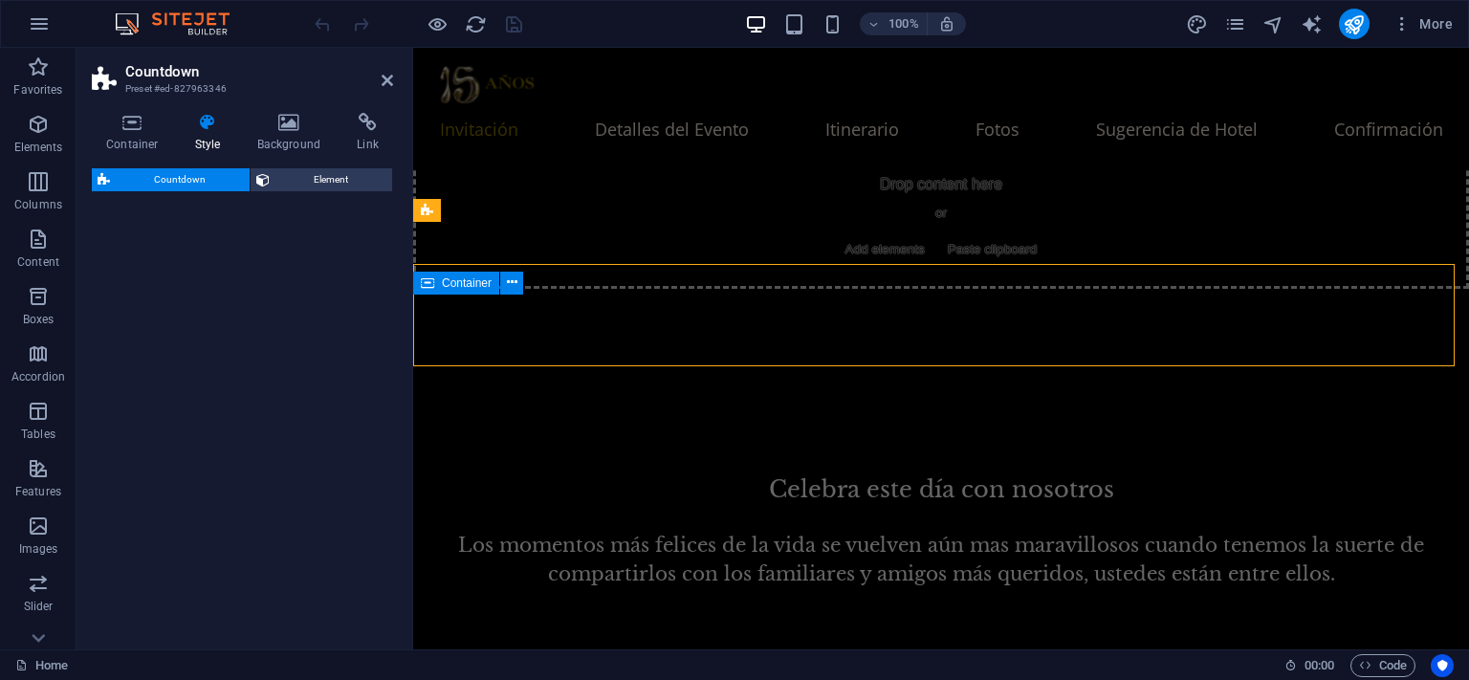
select select "preset-countdown-v3-default"
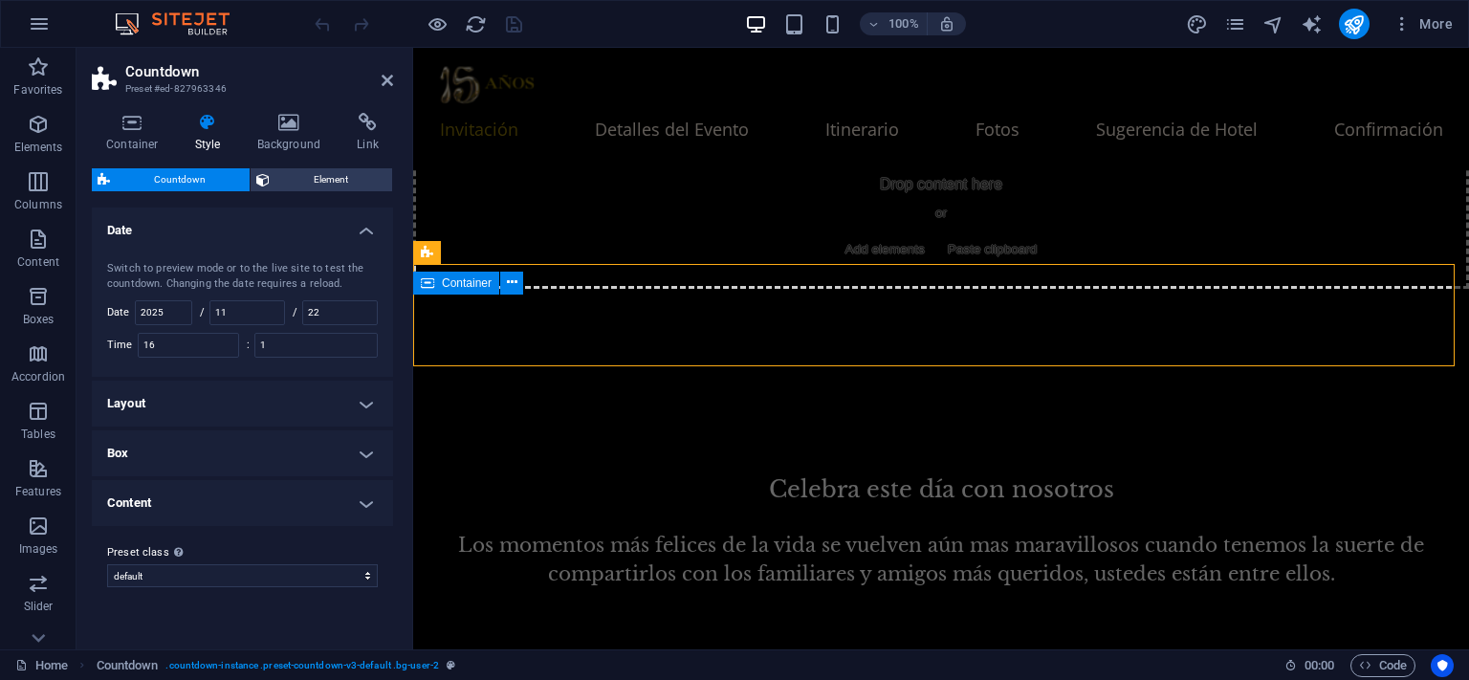
scroll to position [1285, 0]
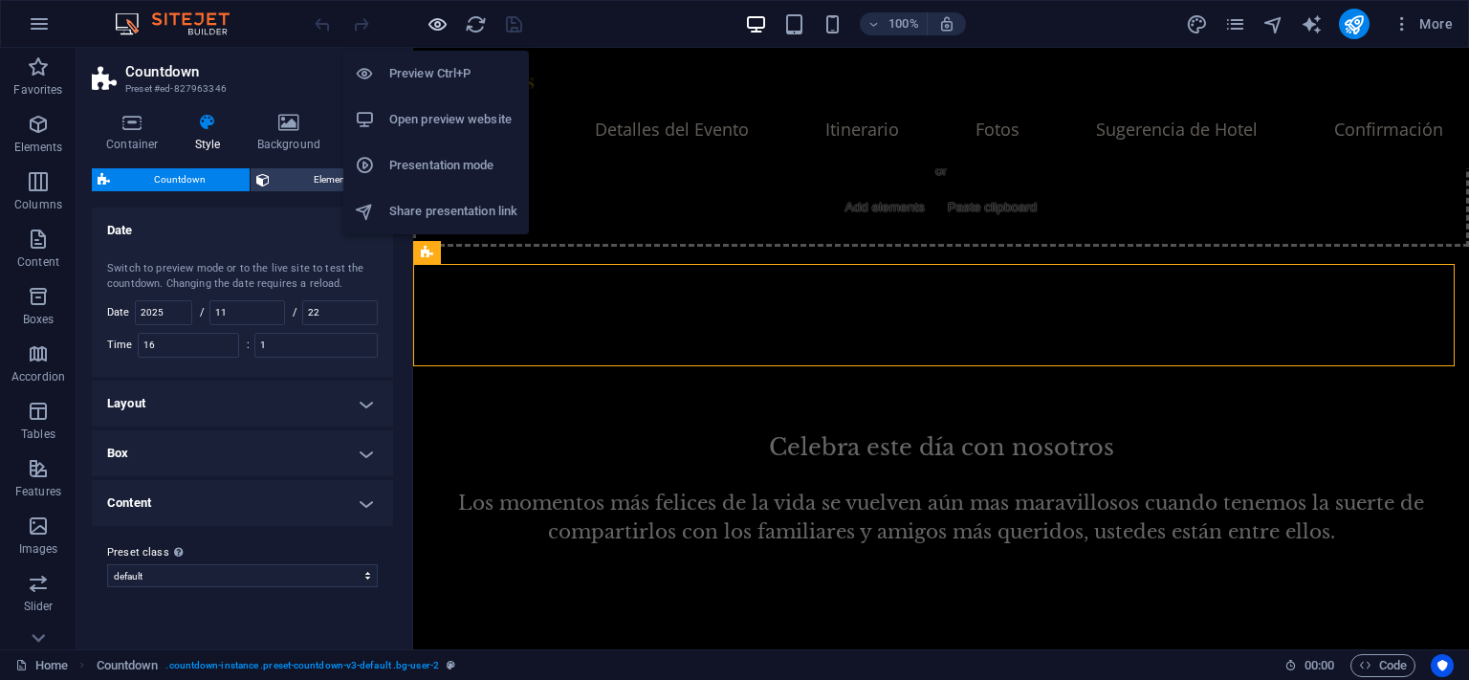
click at [441, 18] on icon "button" at bounding box center [438, 24] width 22 height 22
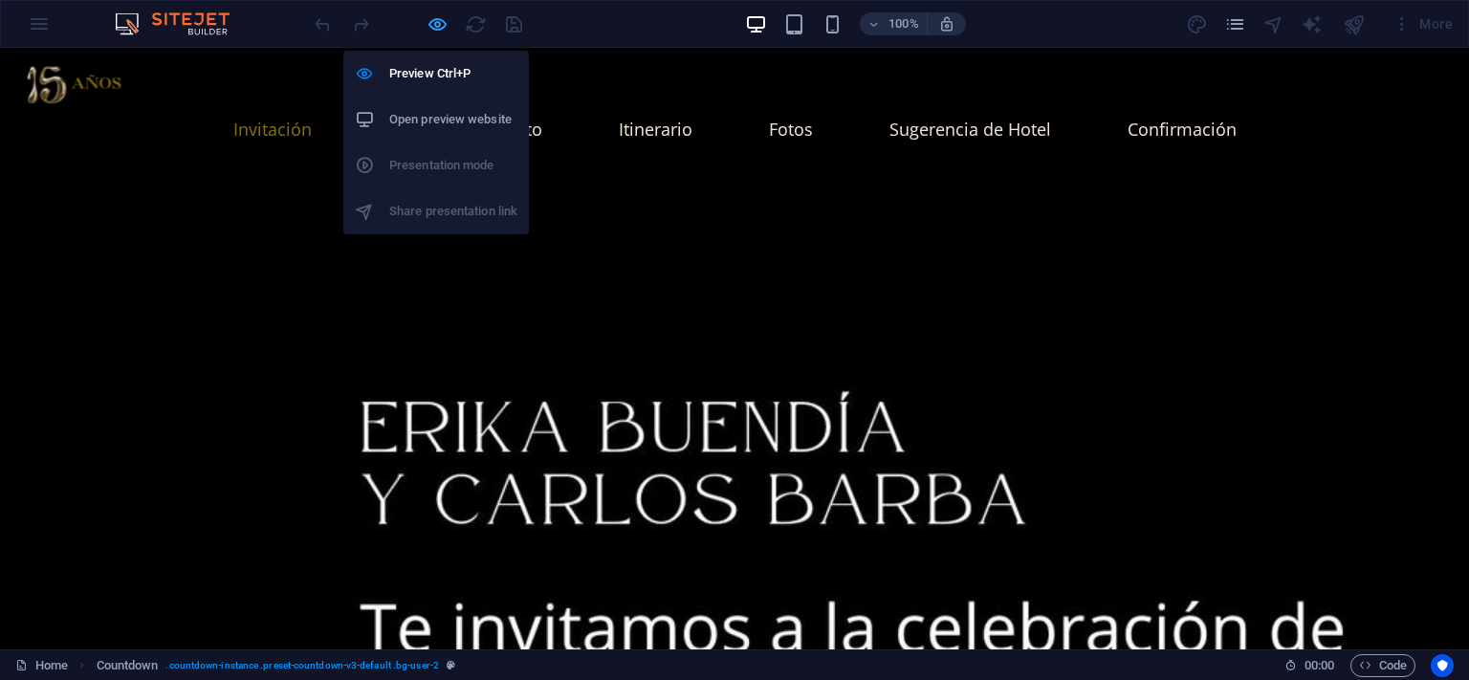
scroll to position [1243, 0]
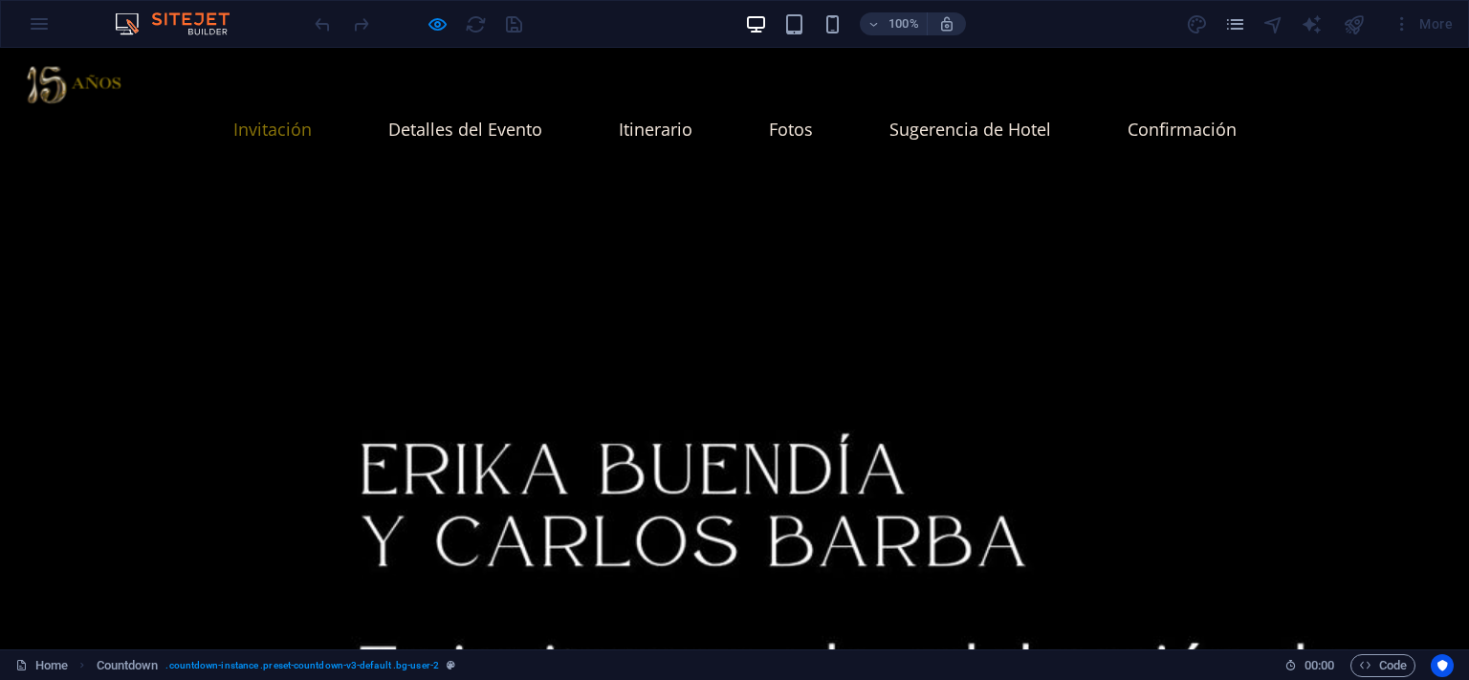
click at [485, 19] on div at bounding box center [418, 24] width 214 height 31
click at [474, 24] on div at bounding box center [418, 24] width 214 height 31
